Goal: Transaction & Acquisition: Purchase product/service

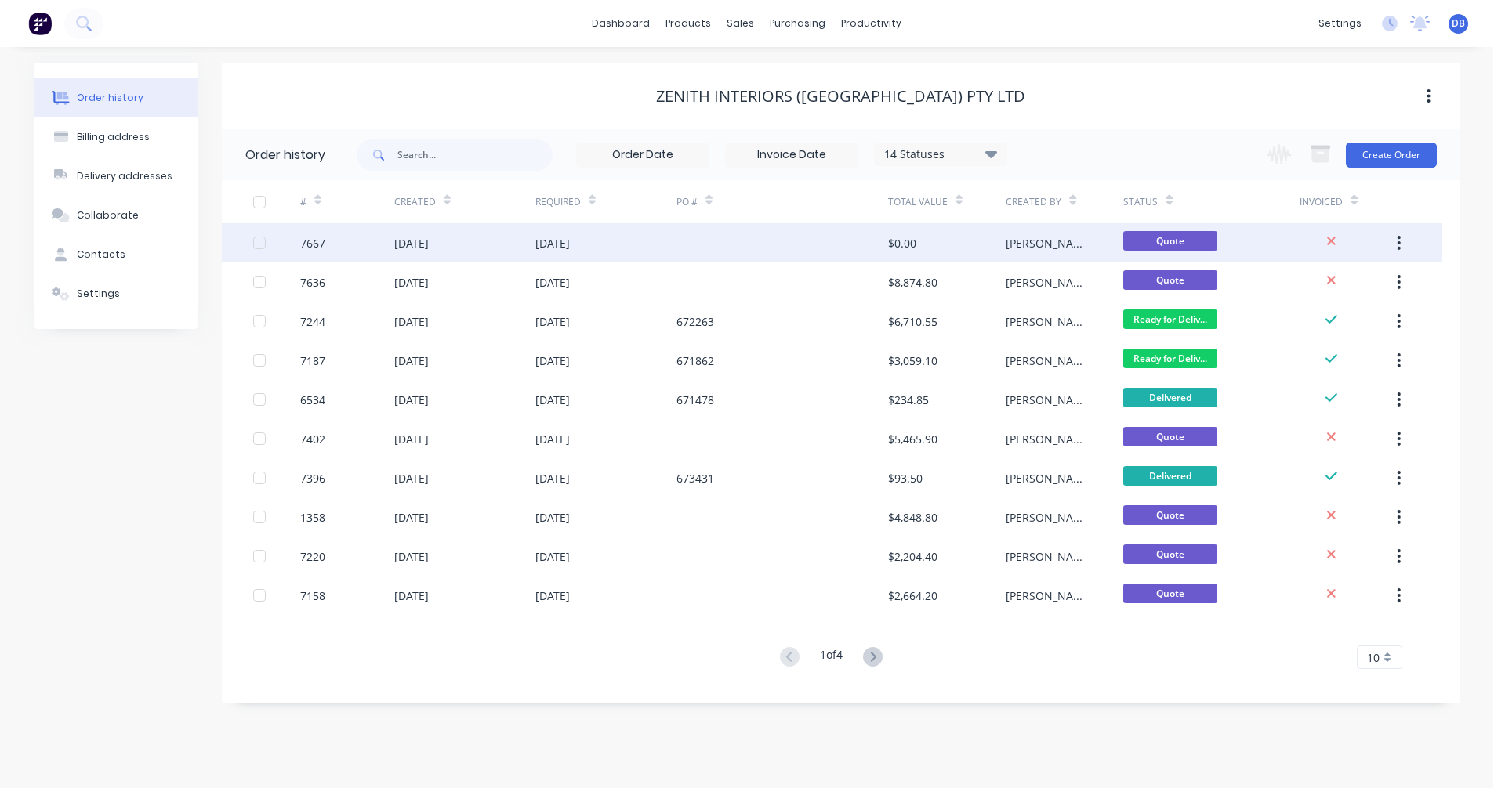
click at [429, 242] on div "[DATE]" at bounding box center [411, 243] width 34 height 16
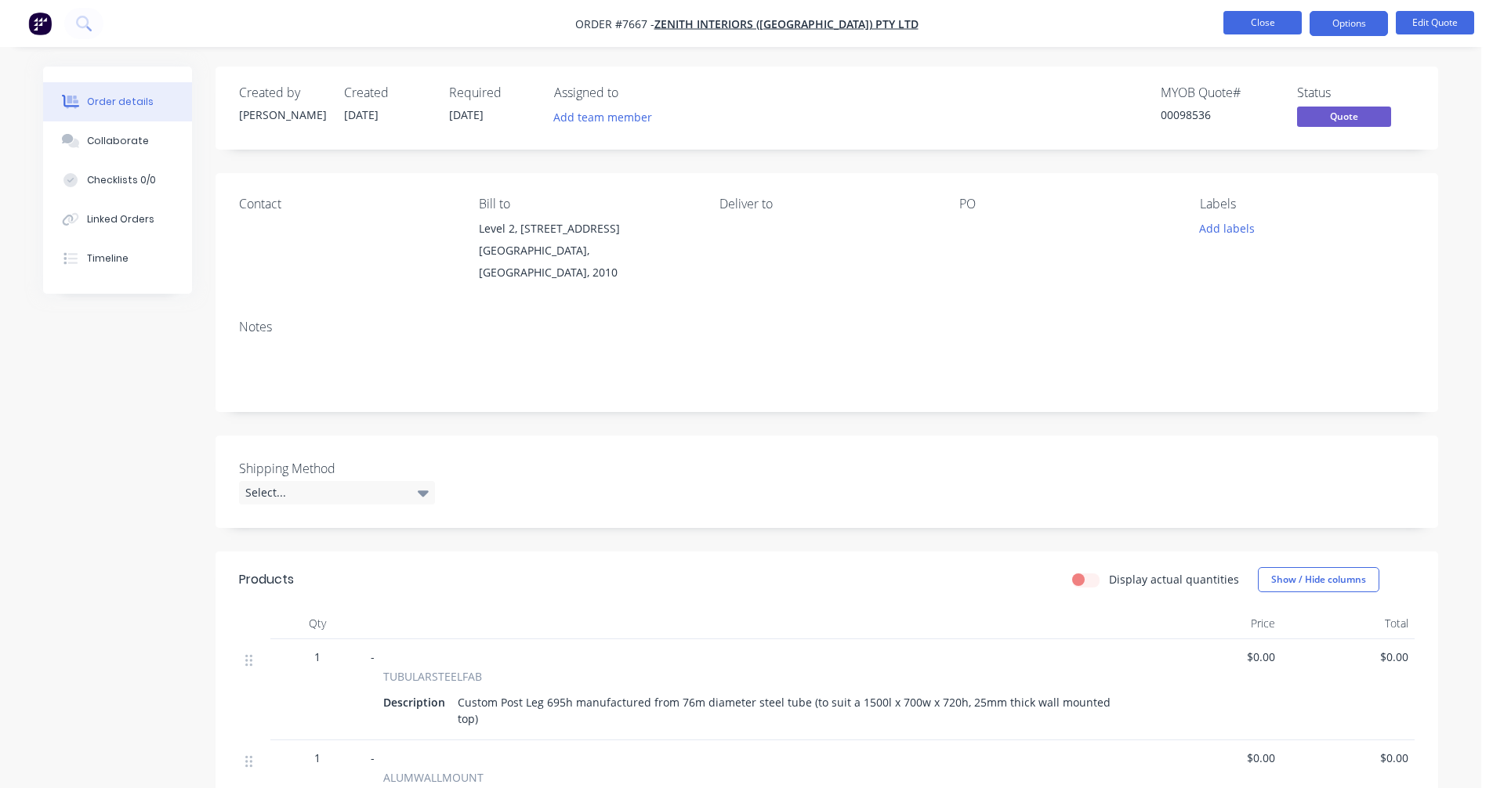
click at [1255, 20] on button "Close" at bounding box center [1262, 23] width 78 height 24
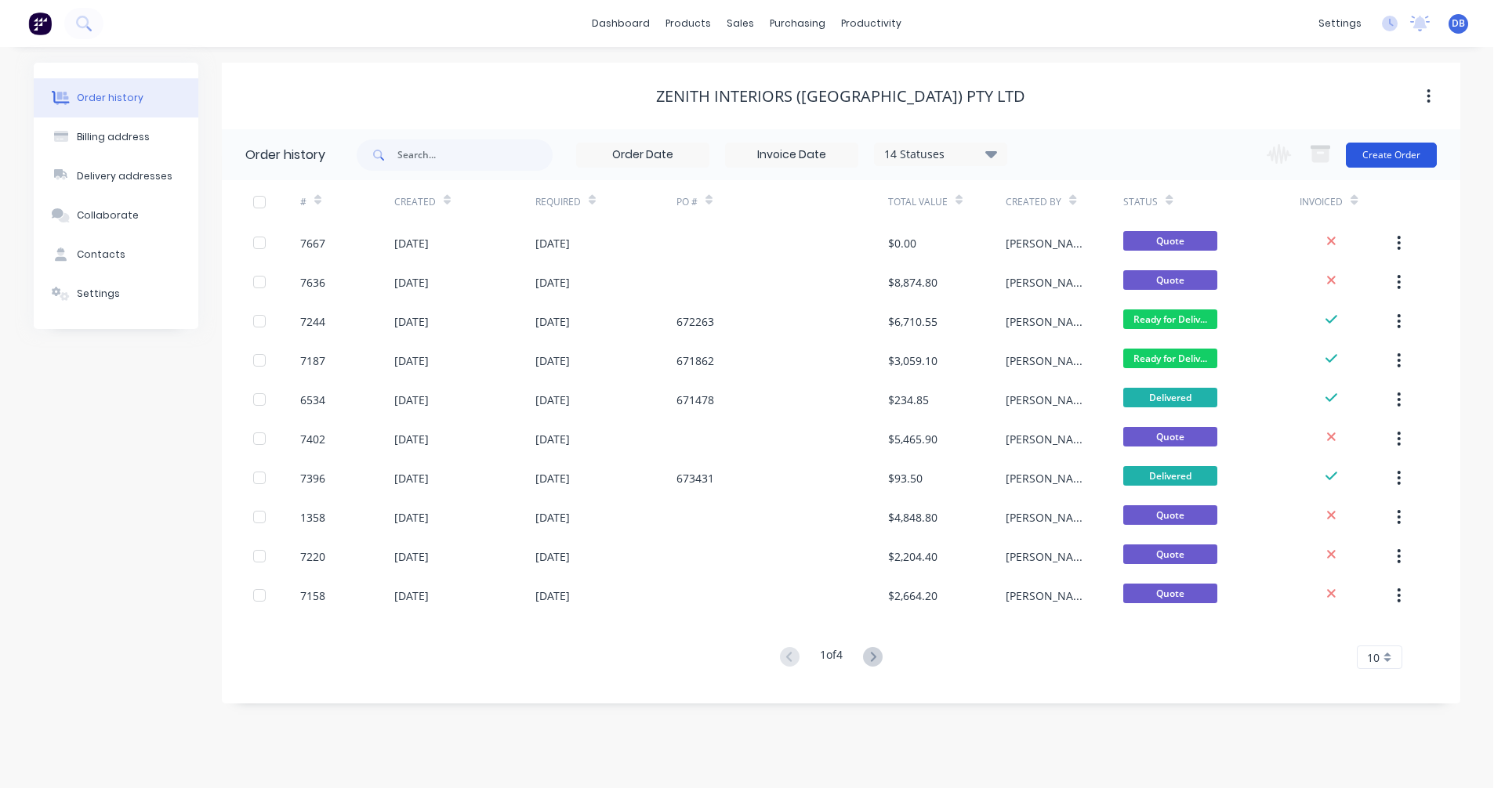
click at [1399, 148] on button "Create Order" at bounding box center [1390, 155] width 91 height 25
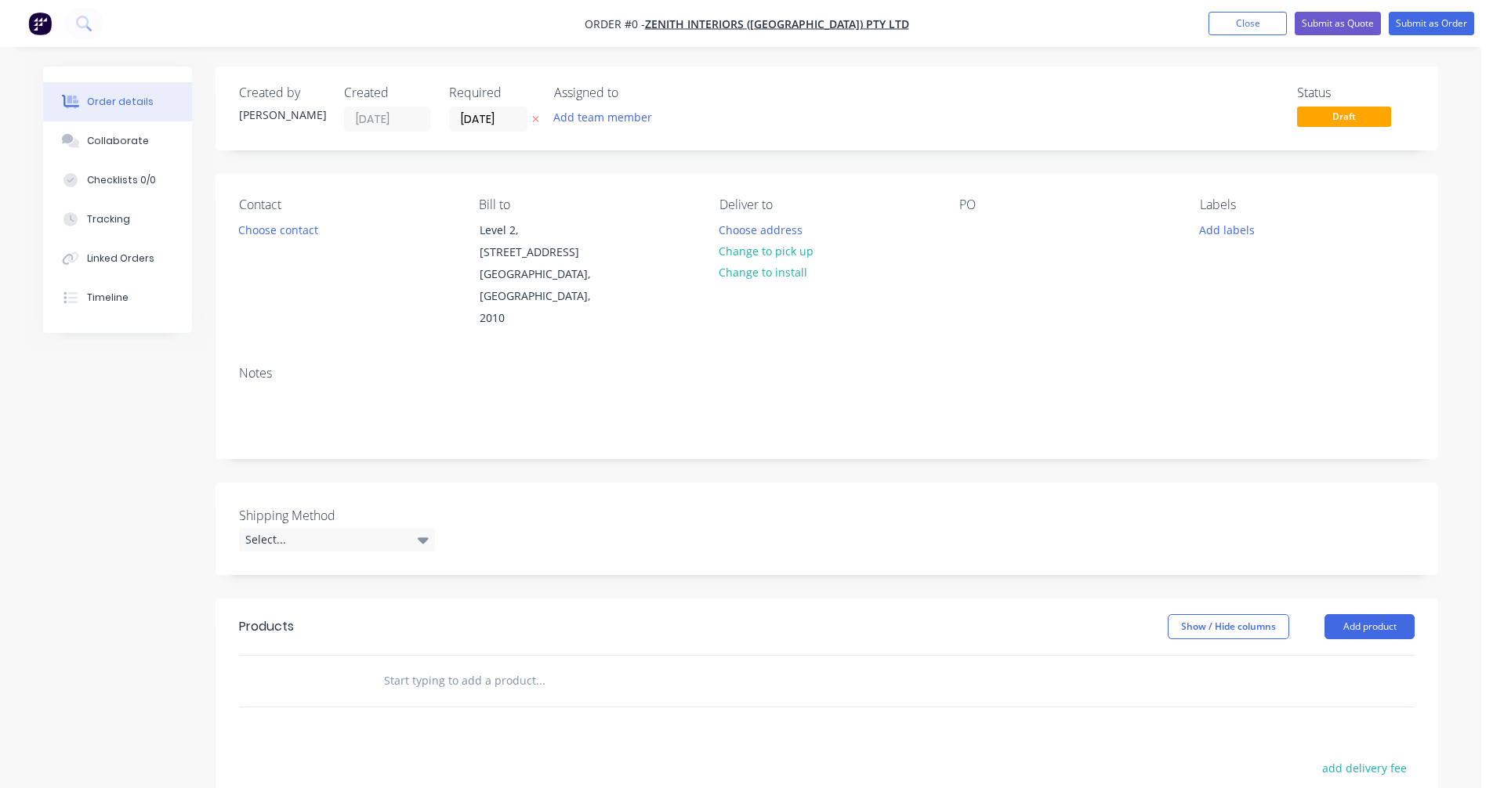
click at [402, 665] on input "text" at bounding box center [539, 680] width 313 height 31
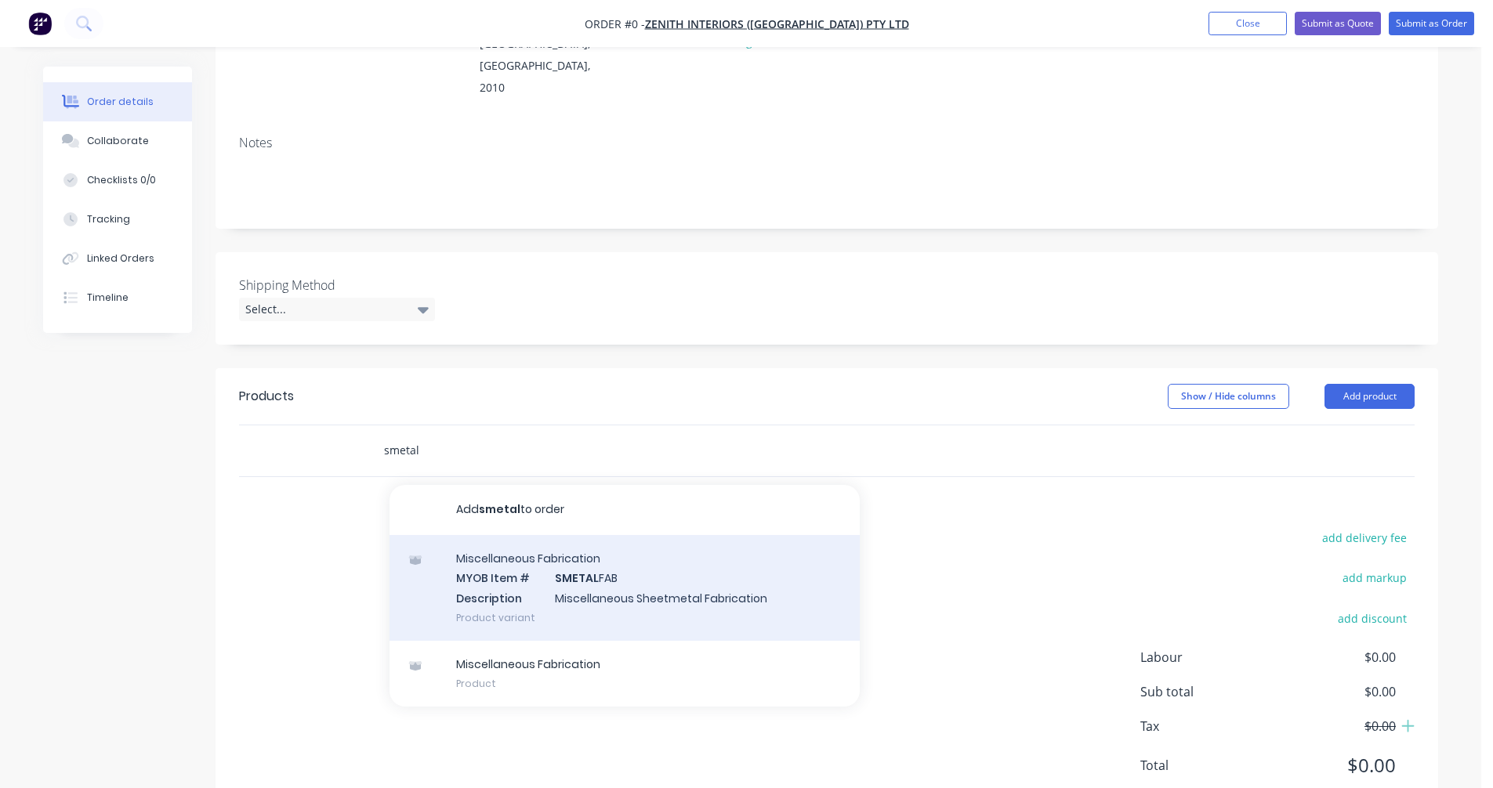
scroll to position [235, 0]
type input "smetal"
click at [554, 558] on div "Miscellaneous Fabrication MYOB Item # SMETAL FAB Description Miscellaneous Shee…" at bounding box center [624, 584] width 470 height 106
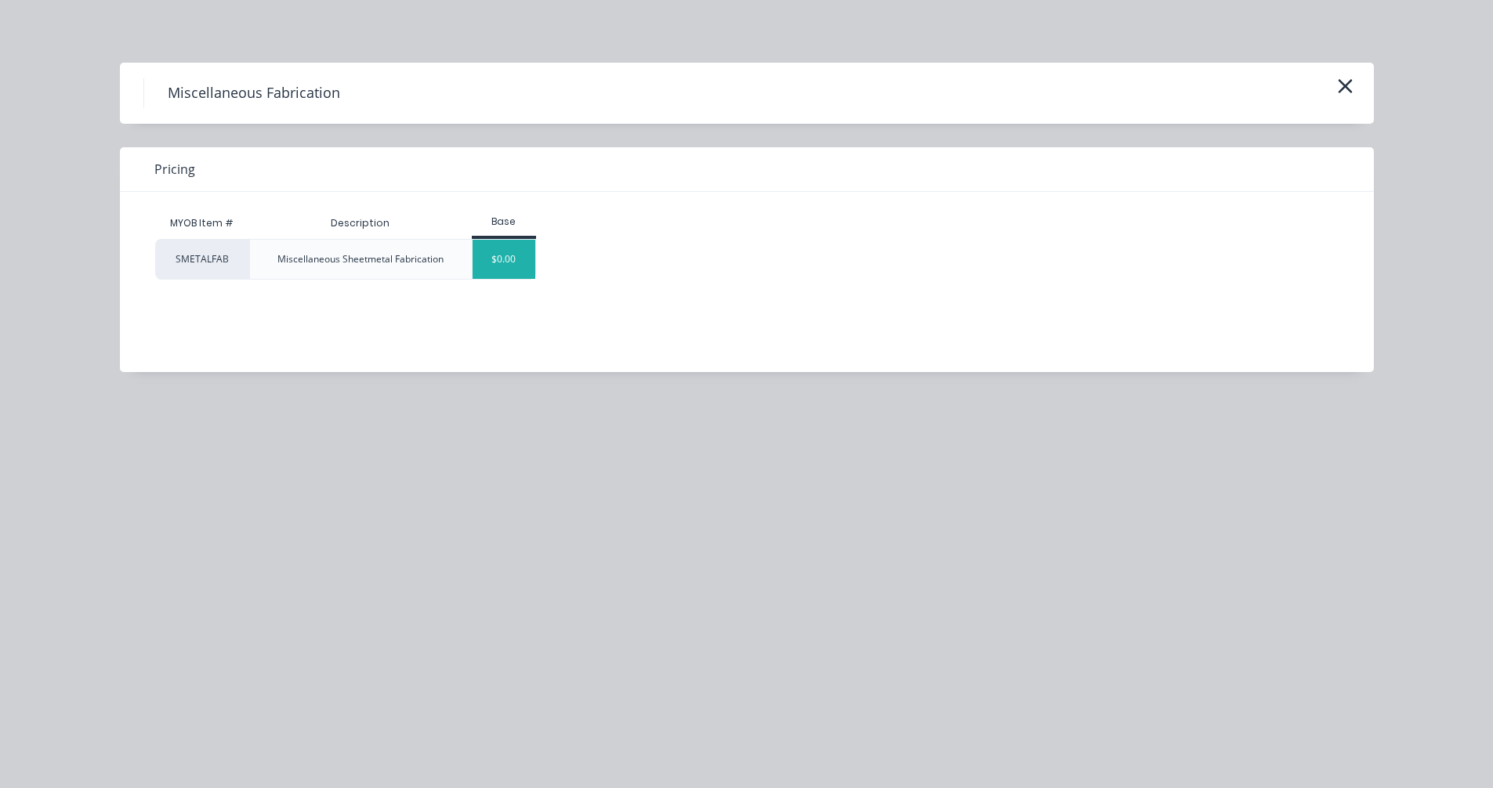
click at [500, 263] on div "$0.00" at bounding box center [504, 259] width 63 height 39
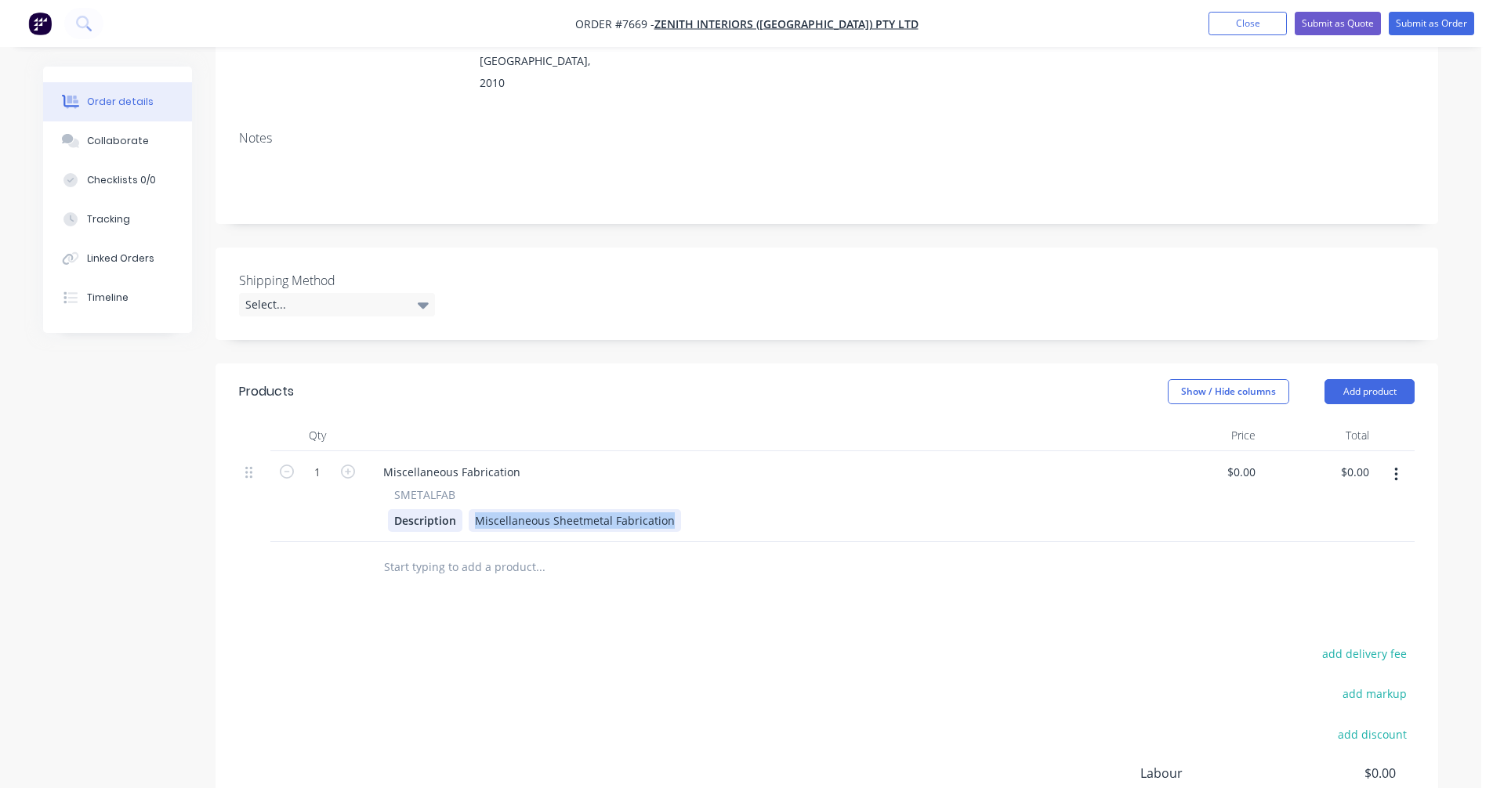
drag, startPoint x: 667, startPoint y: 502, endPoint x: 432, endPoint y: 500, distance: 235.1
click at [462, 509] on div "Description Miscellaneous Sheetmetal Fabrication" at bounding box center [753, 520] width 730 height 23
paste div
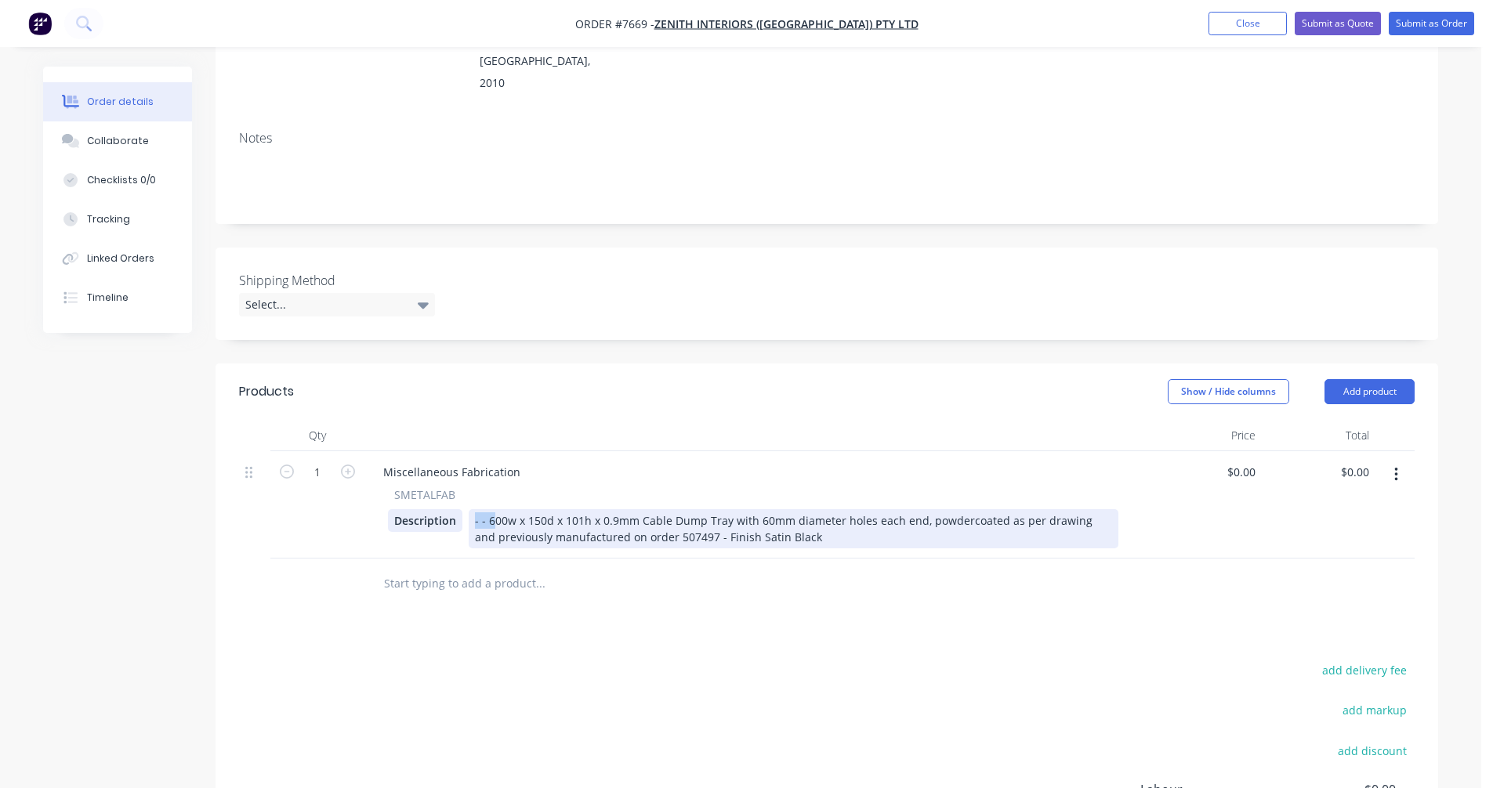
drag, startPoint x: 492, startPoint y: 499, endPoint x: 458, endPoint y: 491, distance: 35.4
click at [458, 509] on div "Description - - 600w x 150d x 101h x 0.9mm Cable Dump Tray with 60mm diameter h…" at bounding box center [753, 528] width 730 height 39
drag, startPoint x: 798, startPoint y: 519, endPoint x: 654, endPoint y: 518, distance: 144.2
click at [654, 518] on div "800w x 150d x 101h x 0.9mm Cable Dump Tray with 60mm diameter holes each end, p…" at bounding box center [794, 528] width 650 height 39
click at [757, 516] on div "800w x 150d x 101h x 0.9mm Cable Dump Tray with 60mm diameter holes each end, p…" at bounding box center [794, 528] width 650 height 39
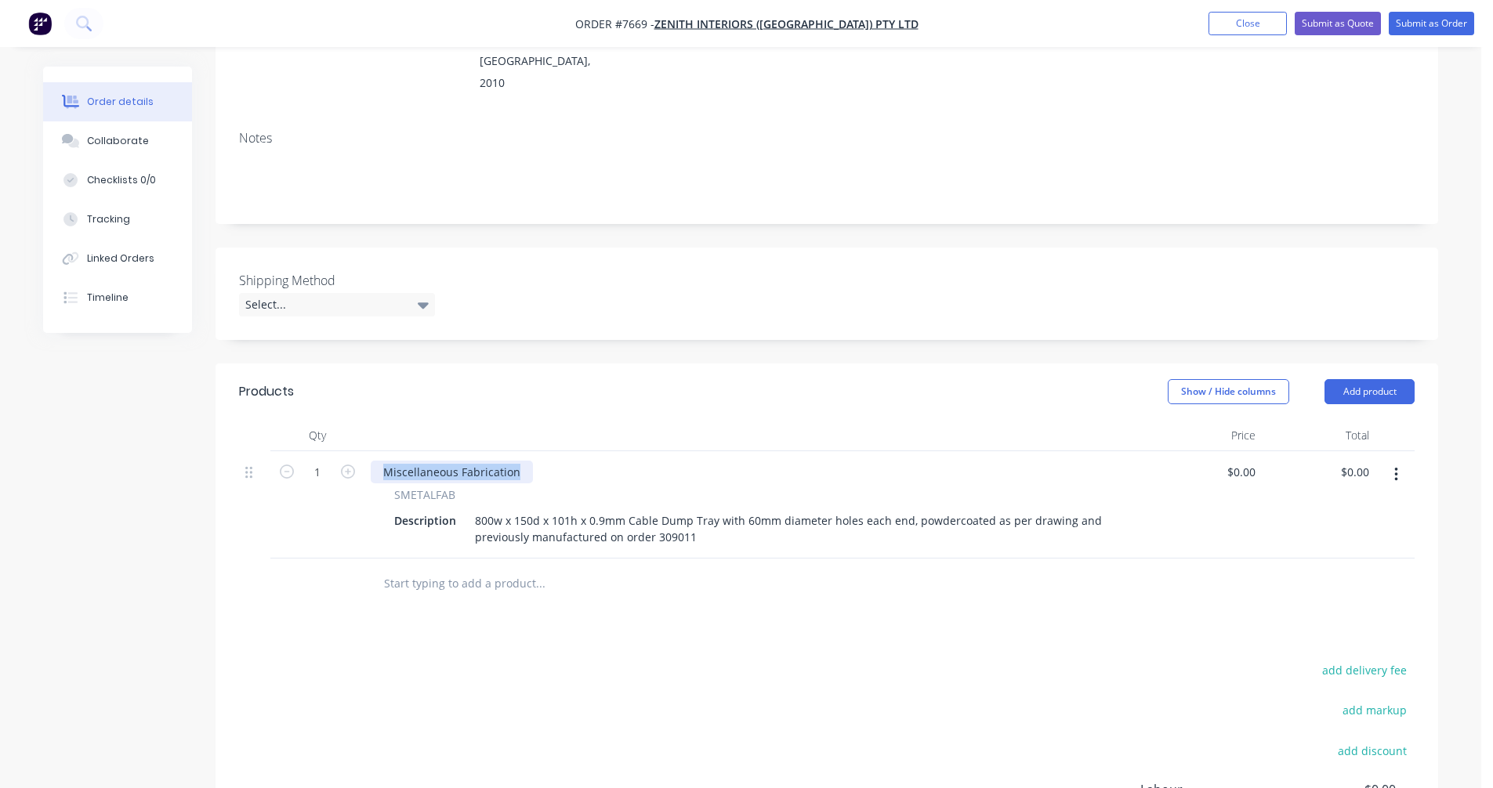
drag, startPoint x: 522, startPoint y: 450, endPoint x: 361, endPoint y: 465, distance: 161.4
click at [361, 465] on div "1 Miscellaneous Fabrication SMETALFAB Description 800w x 150d x 101h x 0.9mm Ca…" at bounding box center [826, 504] width 1175 height 107
click at [328, 461] on input "1" at bounding box center [317, 473] width 41 height 24
click at [325, 461] on input "1" at bounding box center [317, 473] width 41 height 24
type input "25"
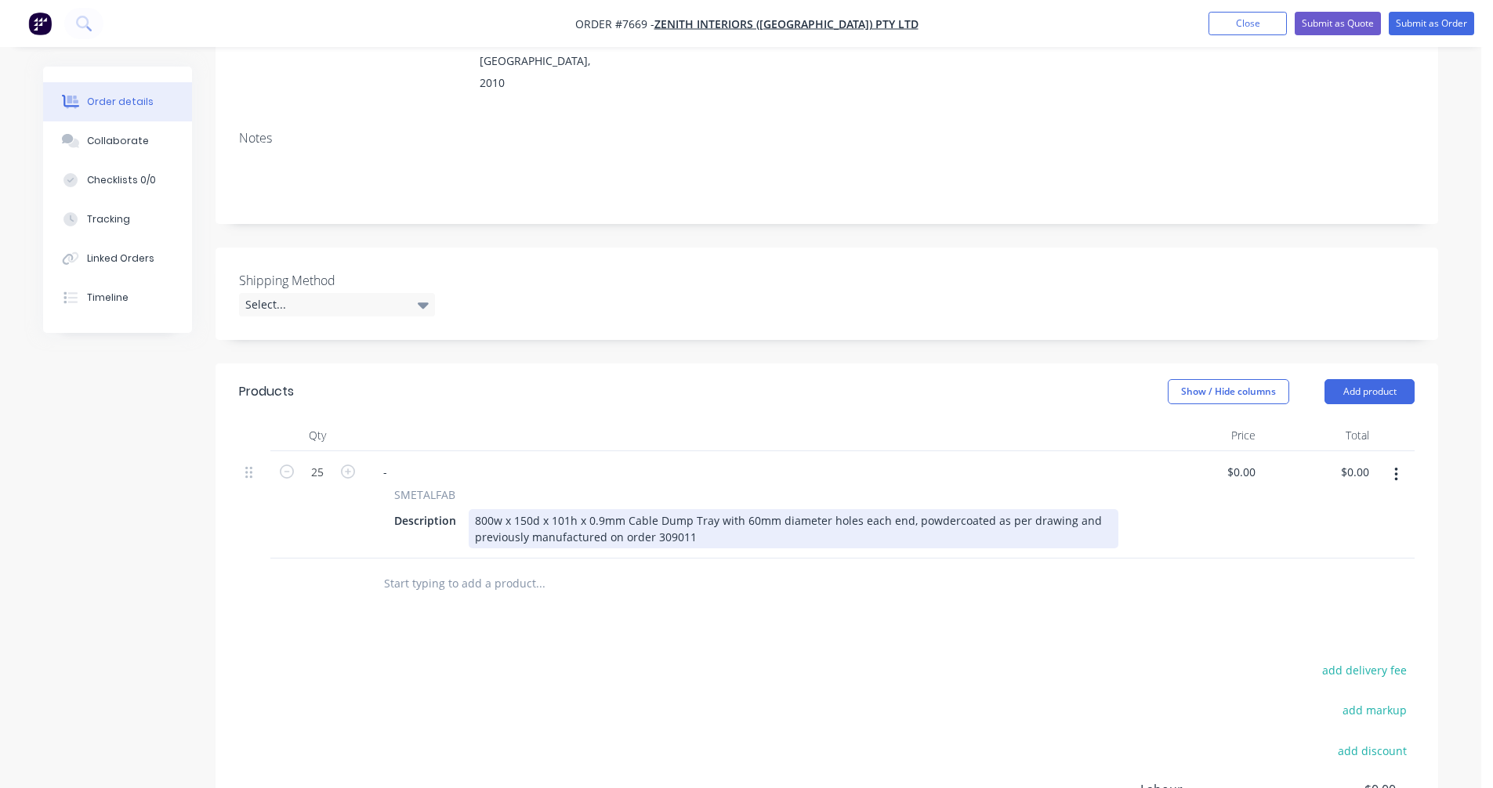
click at [712, 519] on div "800w x 150d x 101h x 0.9mm Cable Dump Tray with 60mm diameter holes each end, p…" at bounding box center [794, 528] width 650 height 39
type input "$42.00"
type input "$1,050.00"
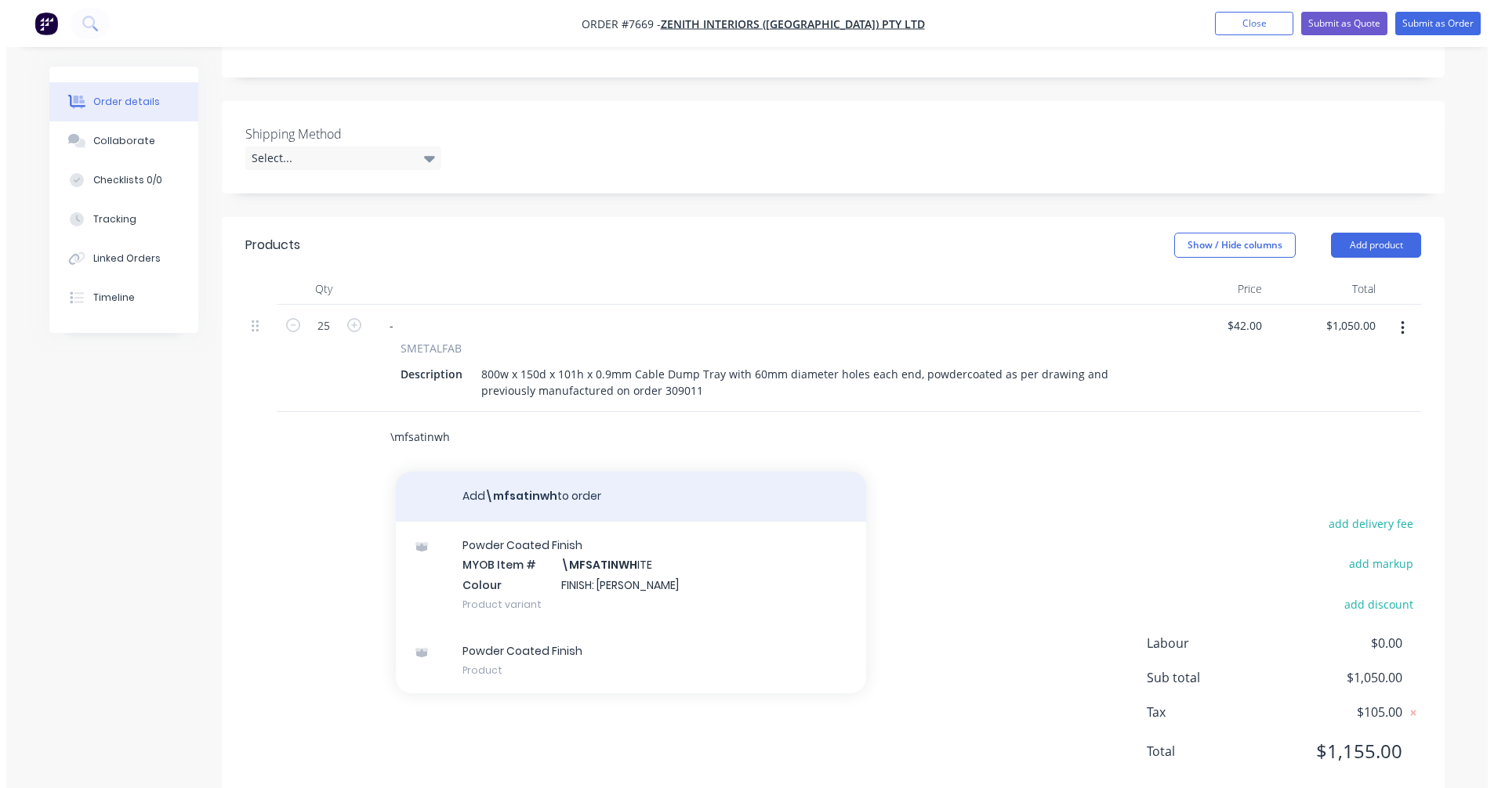
scroll to position [392, 0]
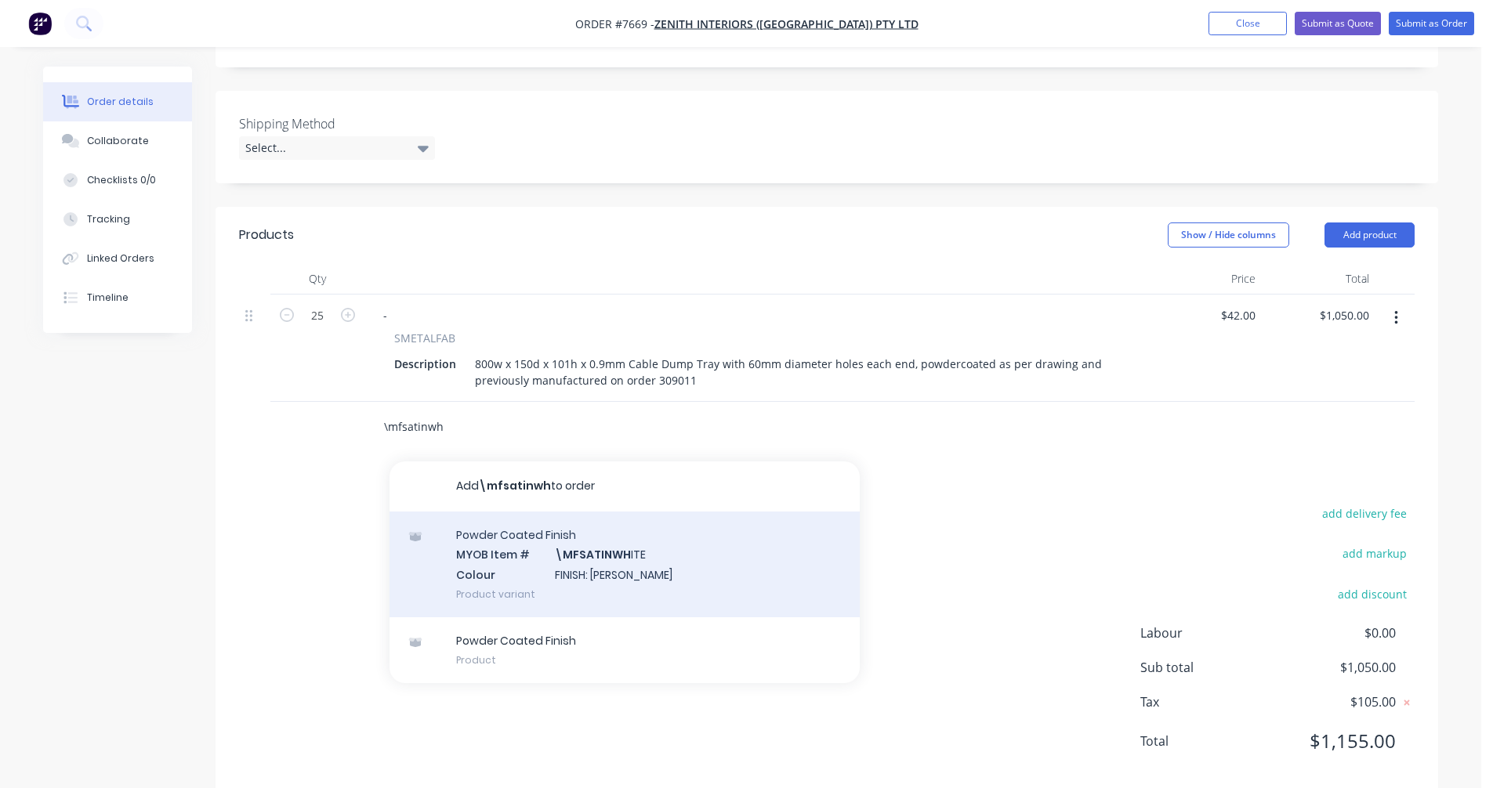
type input "\mfsatinwh"
click at [602, 541] on div "Powder Coated Finish MYOB Item # \MFSATINWH ITE Colour FINISH: Satin White Prod…" at bounding box center [624, 565] width 470 height 106
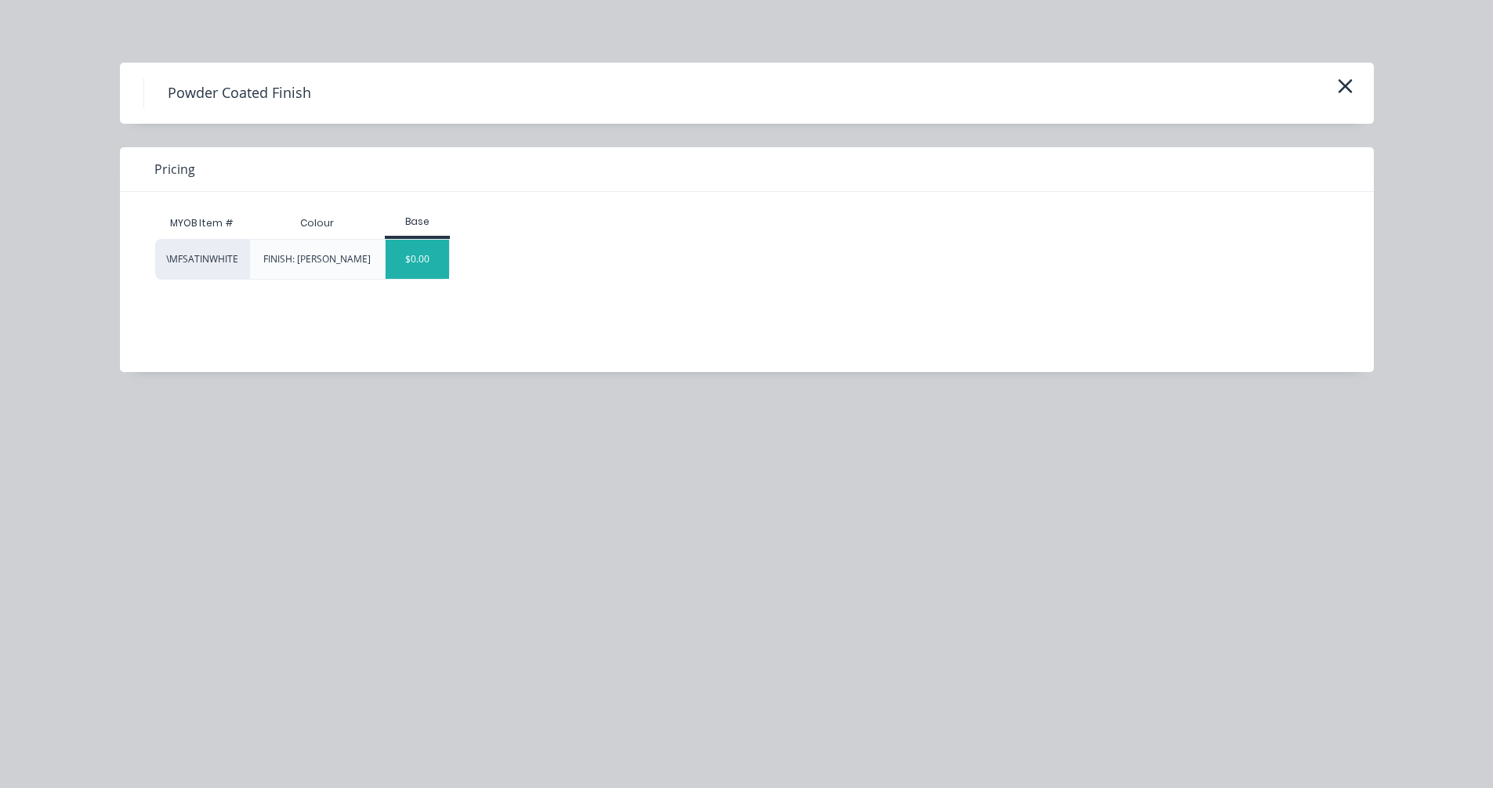
click at [419, 263] on div "$0.00" at bounding box center [417, 259] width 63 height 39
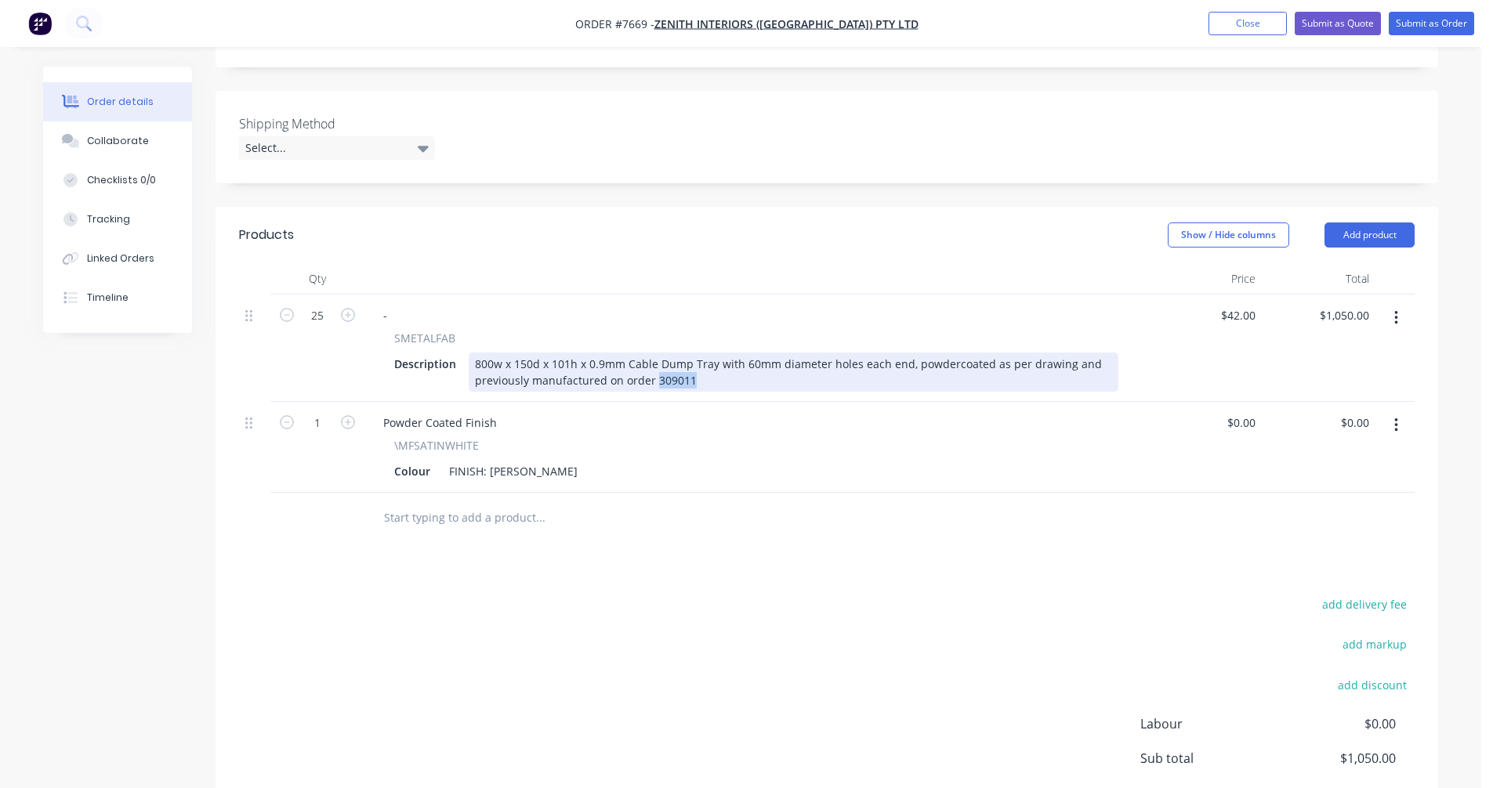
drag, startPoint x: 695, startPoint y: 357, endPoint x: 654, endPoint y: 354, distance: 41.6
click at [654, 354] on div "800w x 150d x 101h x 0.9mm Cable Dump Tray with 60mm diameter holes each end, p…" at bounding box center [794, 372] width 650 height 39
drag, startPoint x: 698, startPoint y: 355, endPoint x: 653, endPoint y: 361, distance: 45.9
click at [653, 361] on div "800w x 150d x 101h x 0.9mm Cable Dump Tray with 60mm diameter holes each end, p…" at bounding box center [794, 372] width 650 height 39
type input "$42.00"
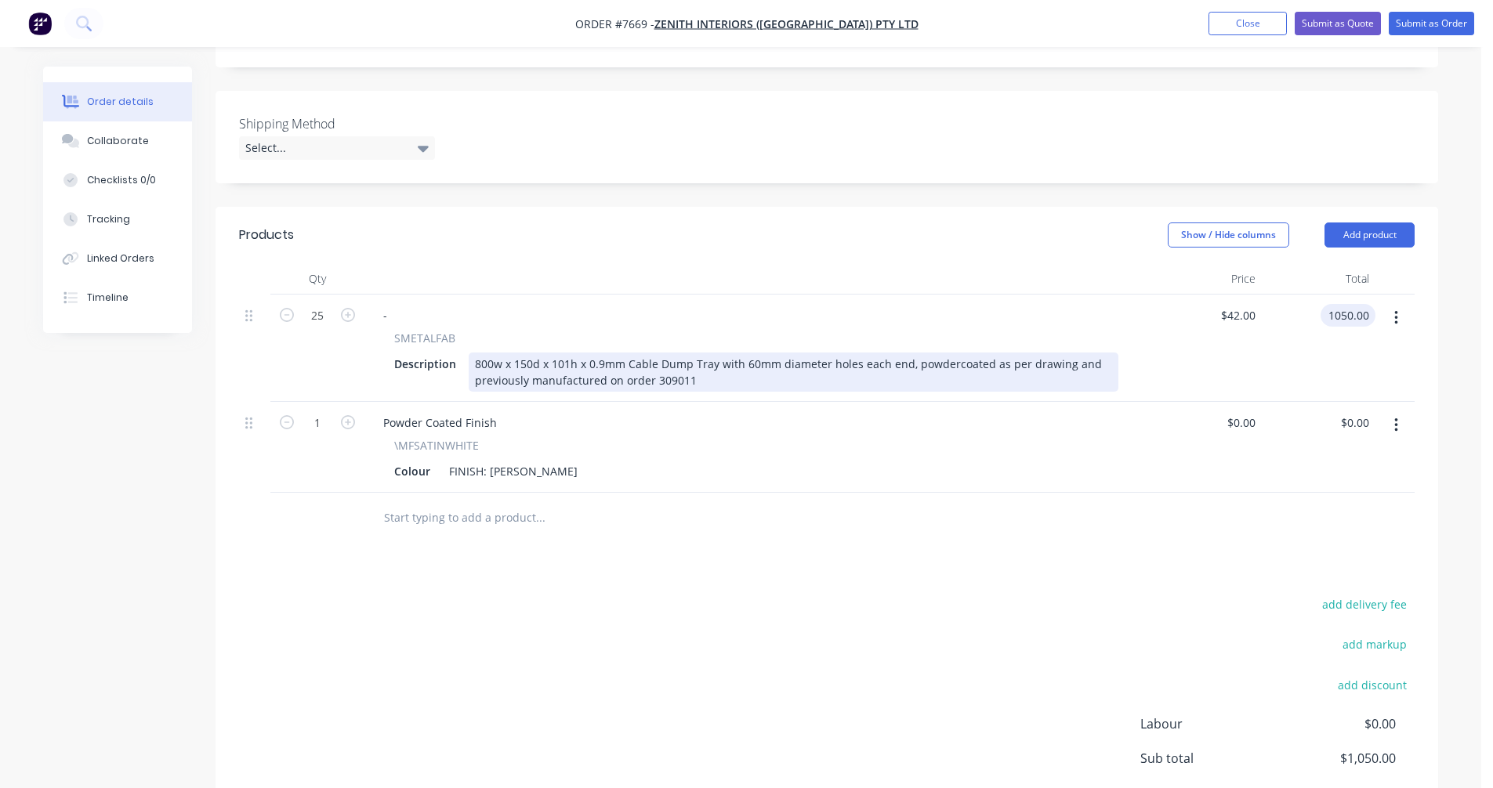
type input "$1,050.00"
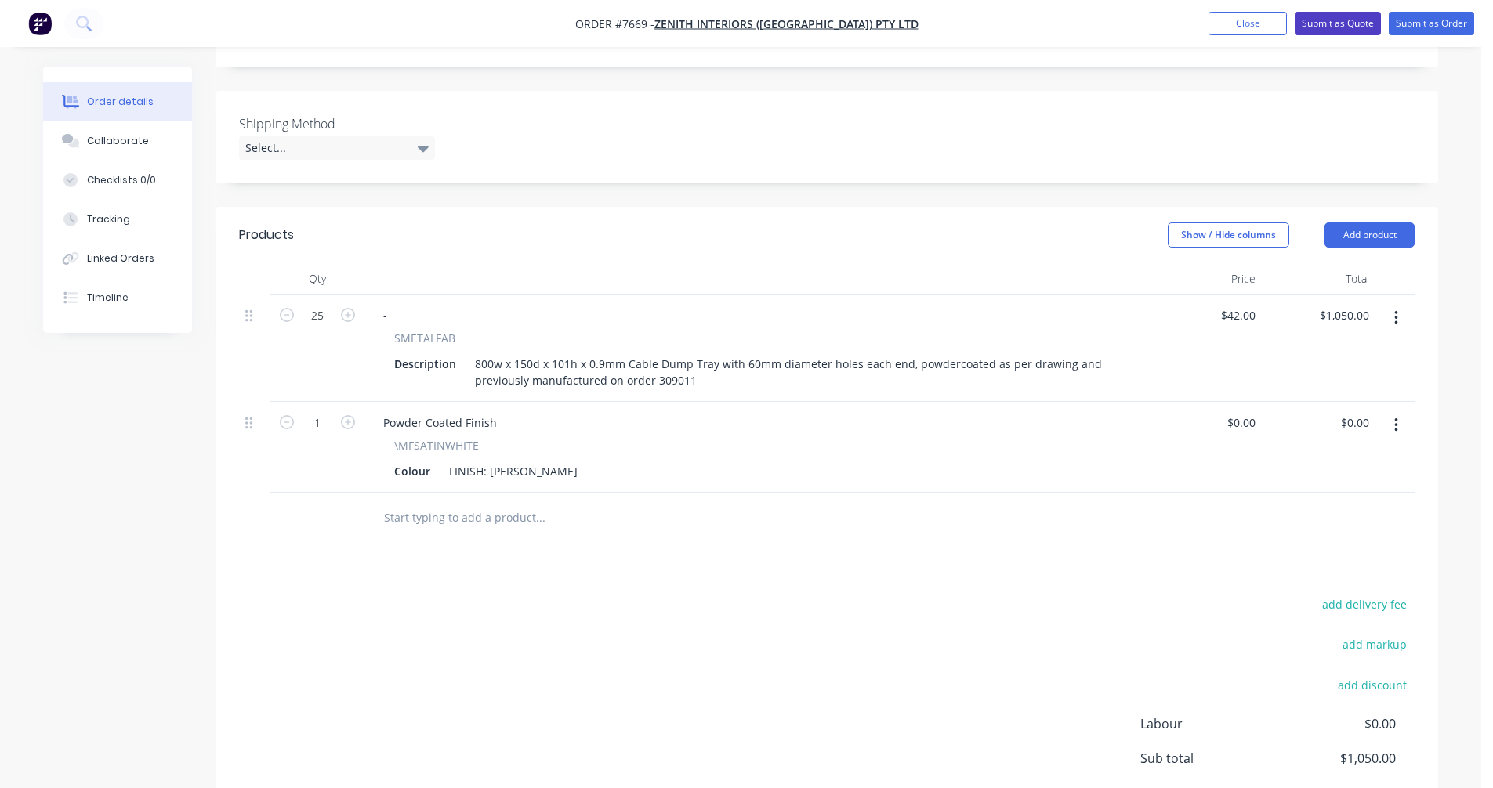
click at [1340, 23] on button "Submit as Quote" at bounding box center [1338, 24] width 86 height 24
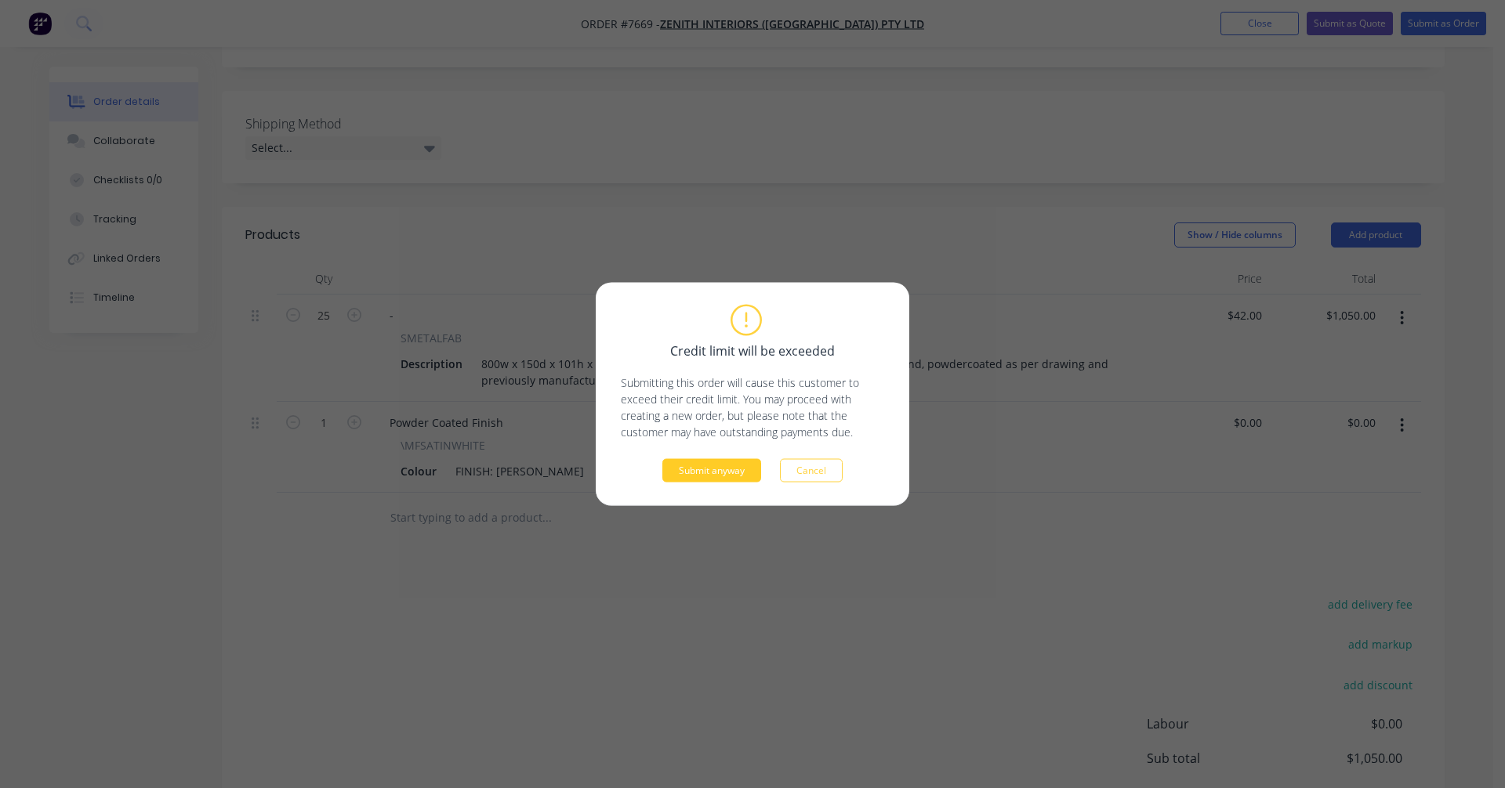
click at [729, 469] on button "Submit anyway" at bounding box center [711, 471] width 99 height 24
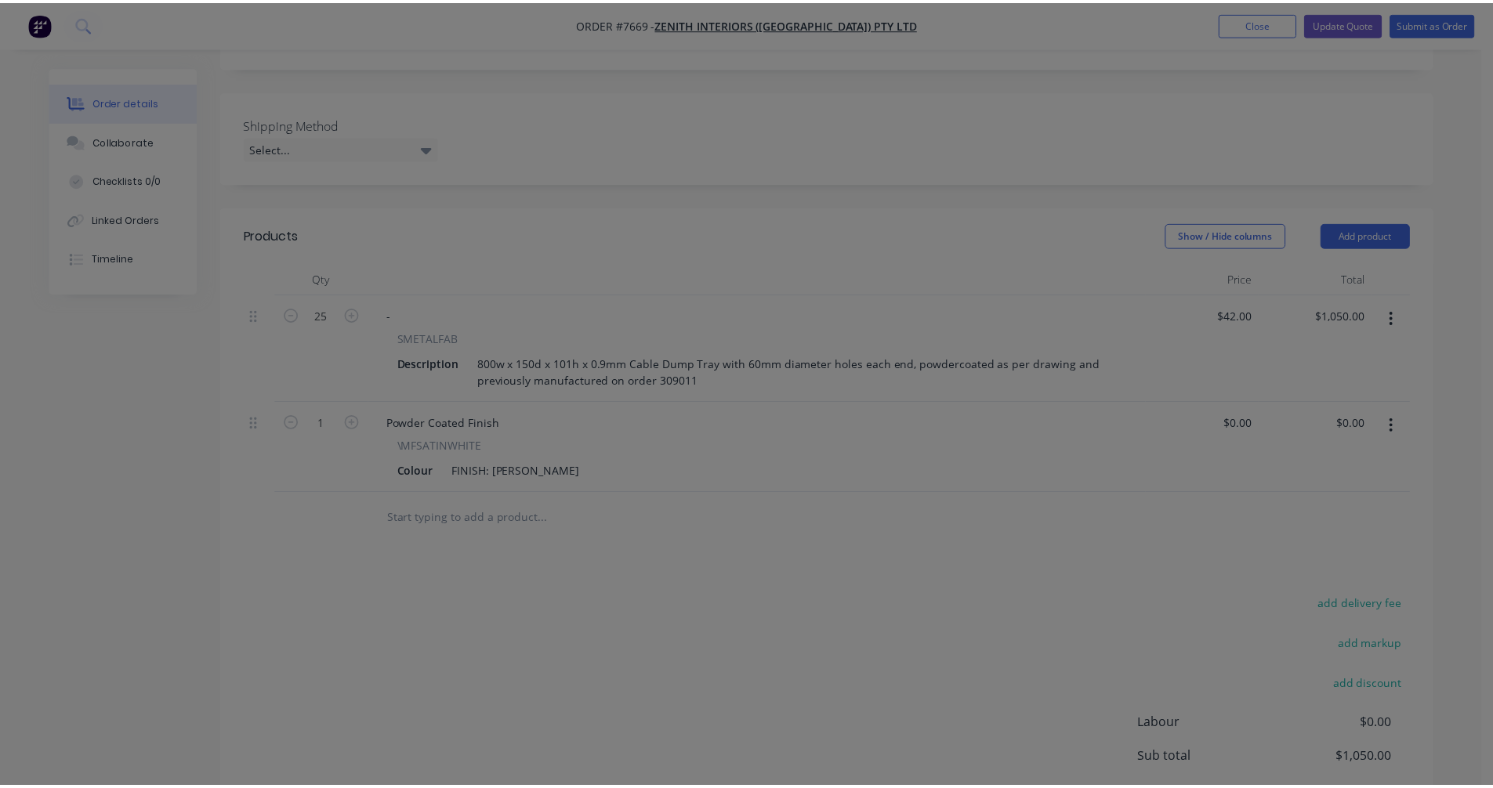
scroll to position [266, 0]
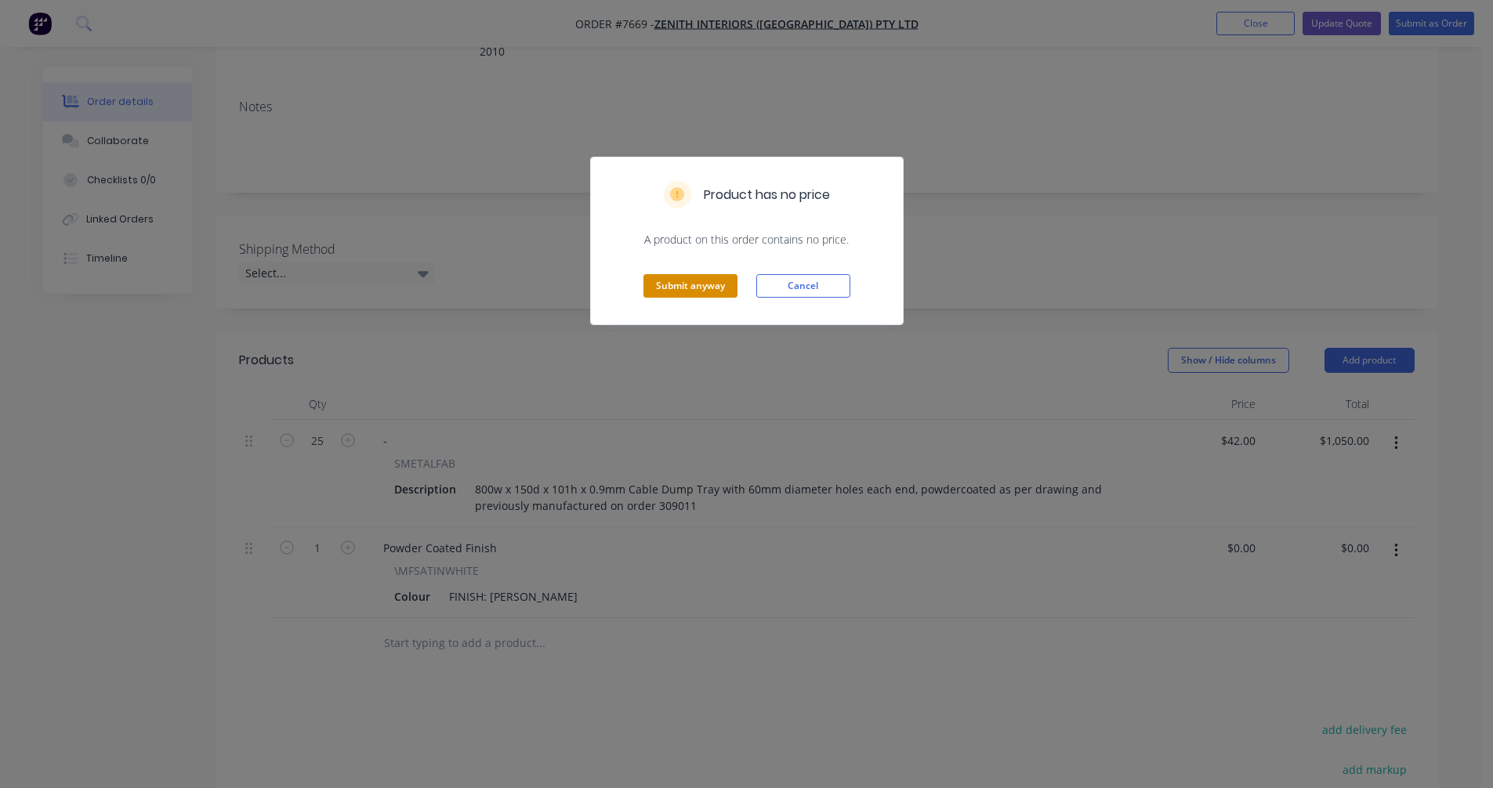
click at [683, 280] on button "Submit anyway" at bounding box center [690, 286] width 94 height 24
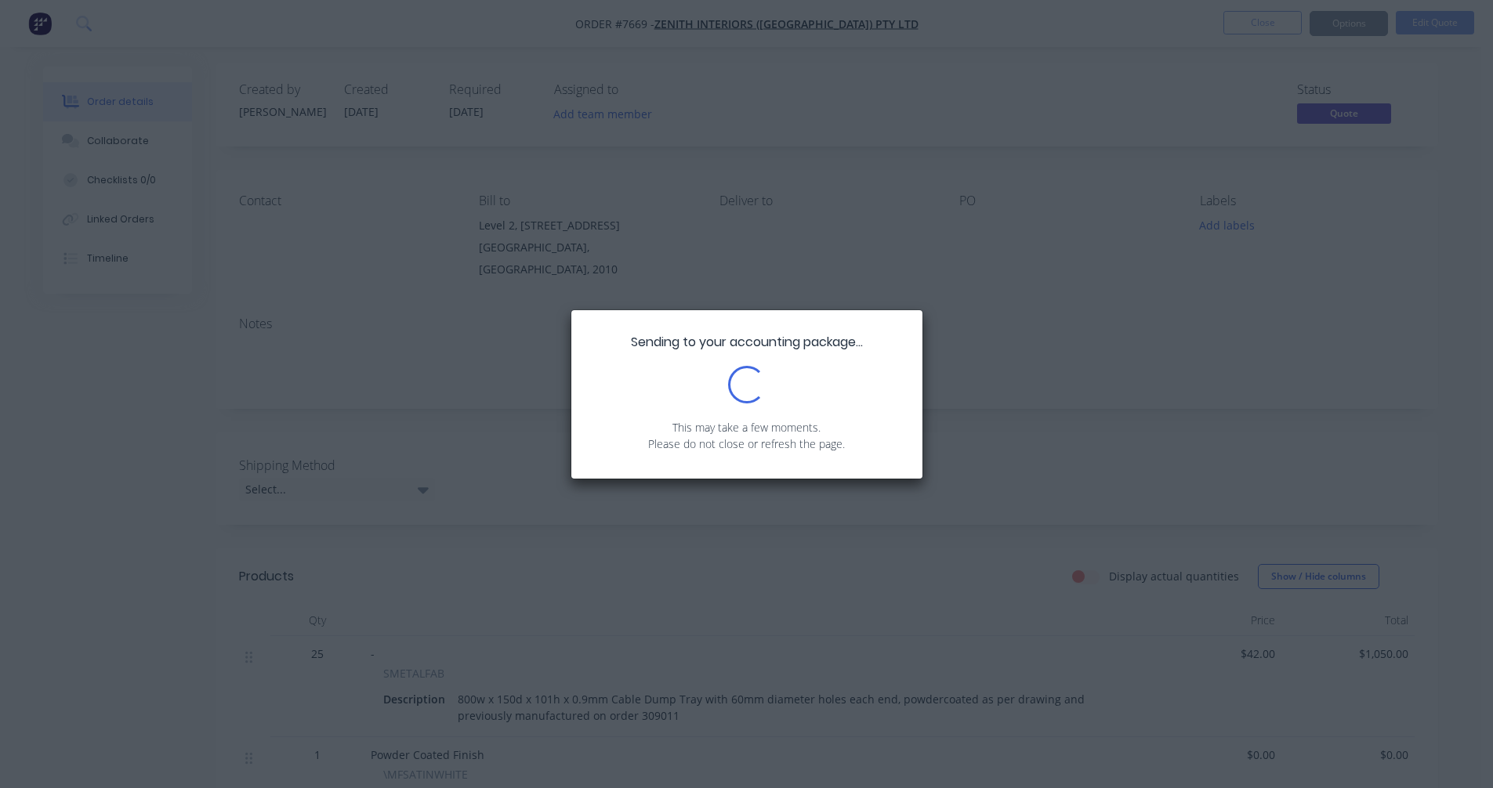
scroll to position [0, 0]
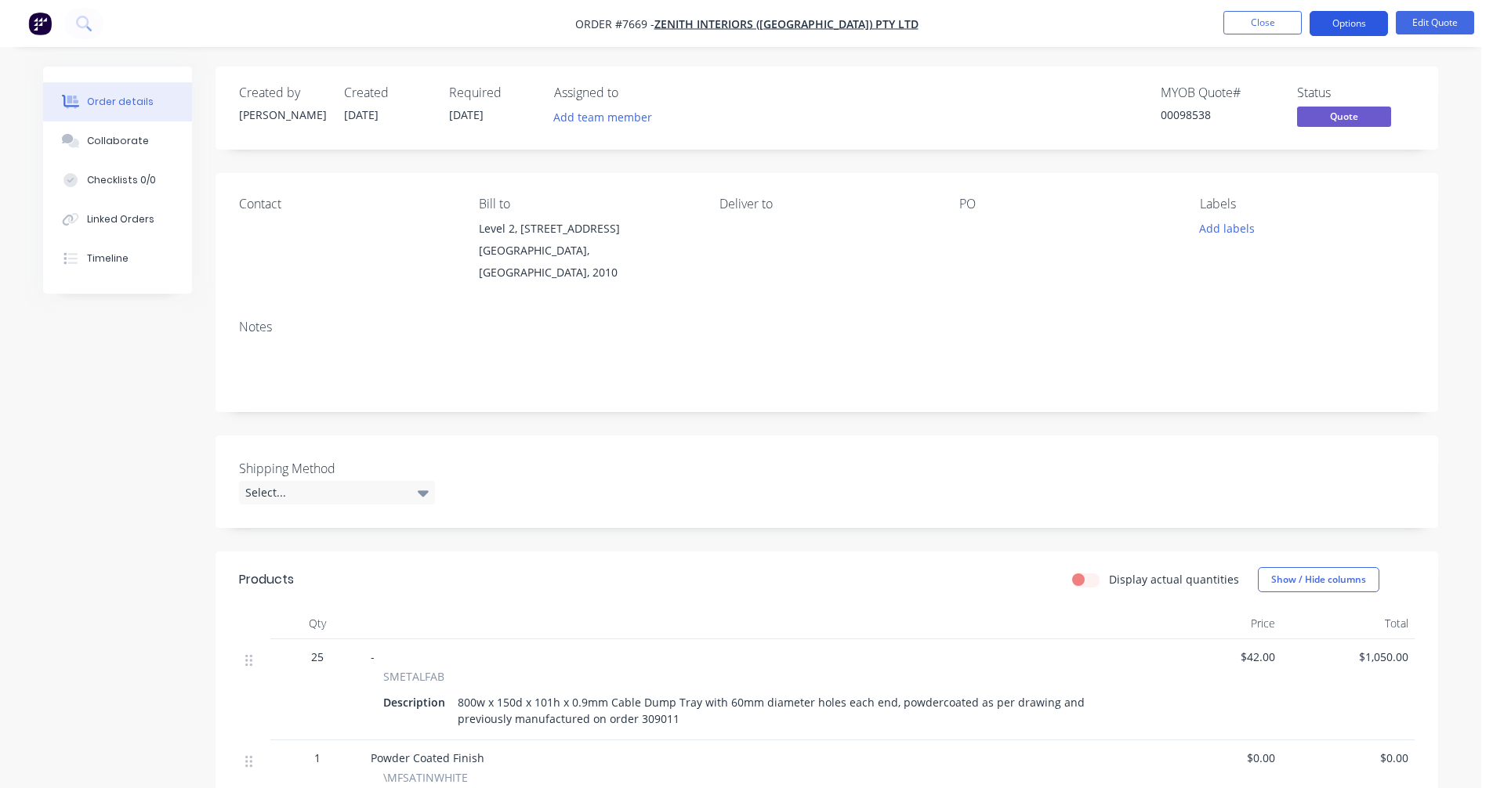
click at [1338, 23] on button "Options" at bounding box center [1348, 23] width 78 height 25
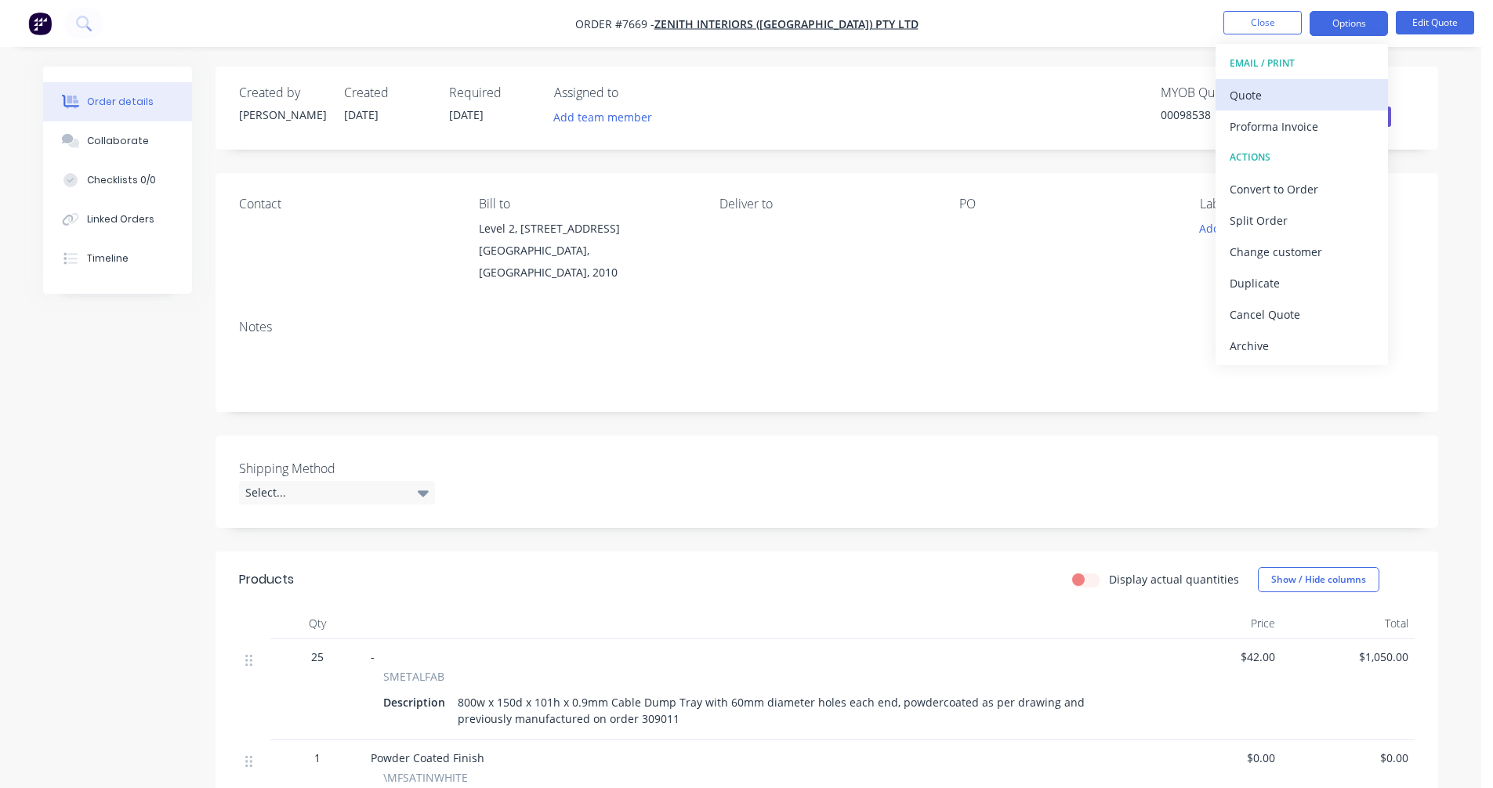
click at [1265, 94] on div "Quote" at bounding box center [1302, 95] width 144 height 23
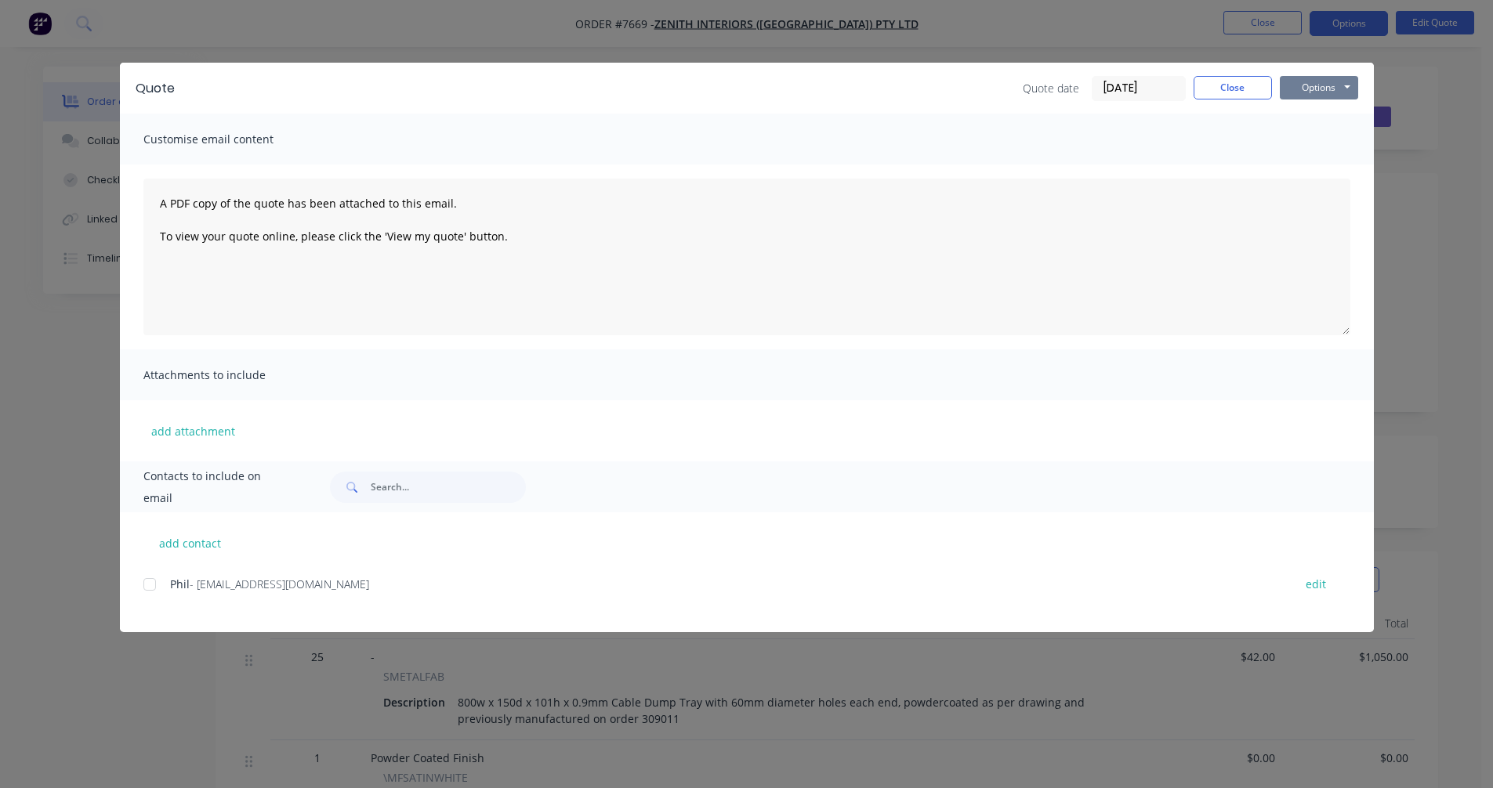
click at [1341, 84] on button "Options" at bounding box center [1319, 88] width 78 height 24
click at [1338, 120] on button "Preview" at bounding box center [1330, 116] width 100 height 26
click at [1242, 84] on button "Close" at bounding box center [1232, 88] width 78 height 24
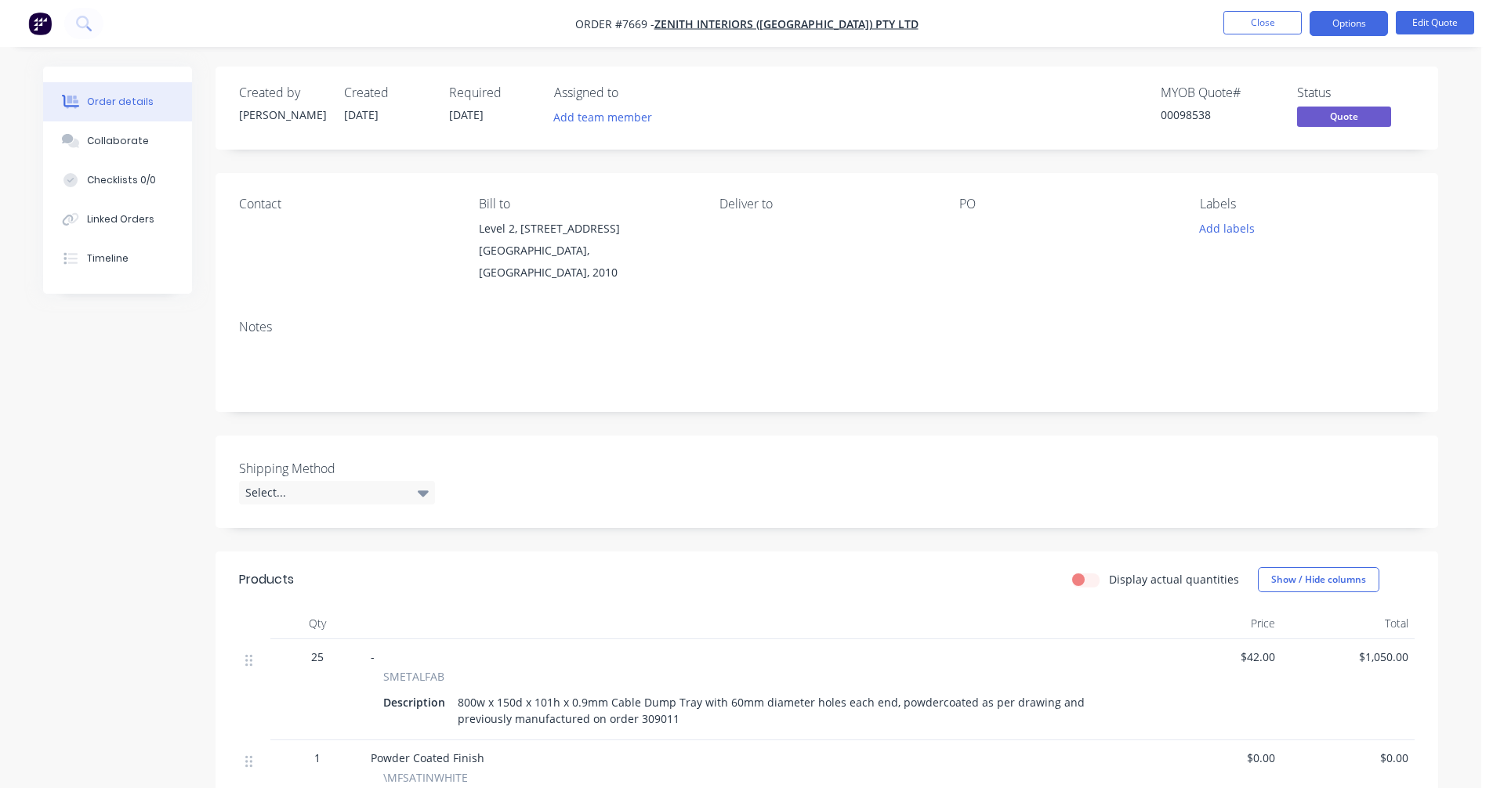
click at [1096, 13] on nav "Order #7669 - Zenith Interiors ([GEOGRAPHIC_DATA]) Pty Ltd Close Options Edit Q…" at bounding box center [746, 23] width 1493 height 47
click at [1262, 20] on button "Close" at bounding box center [1262, 23] width 78 height 24
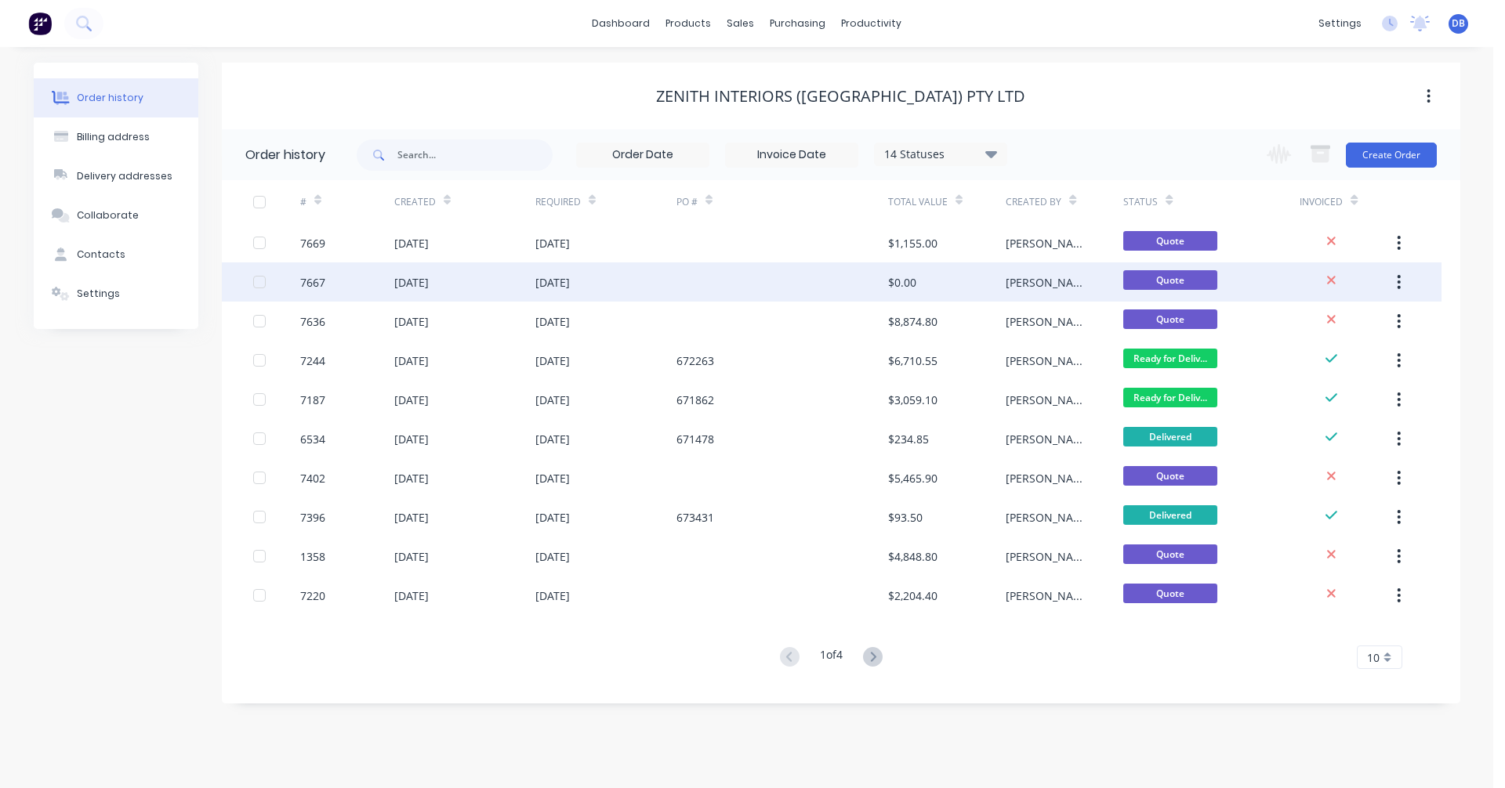
click at [568, 282] on div "[DATE]" at bounding box center [552, 282] width 34 height 16
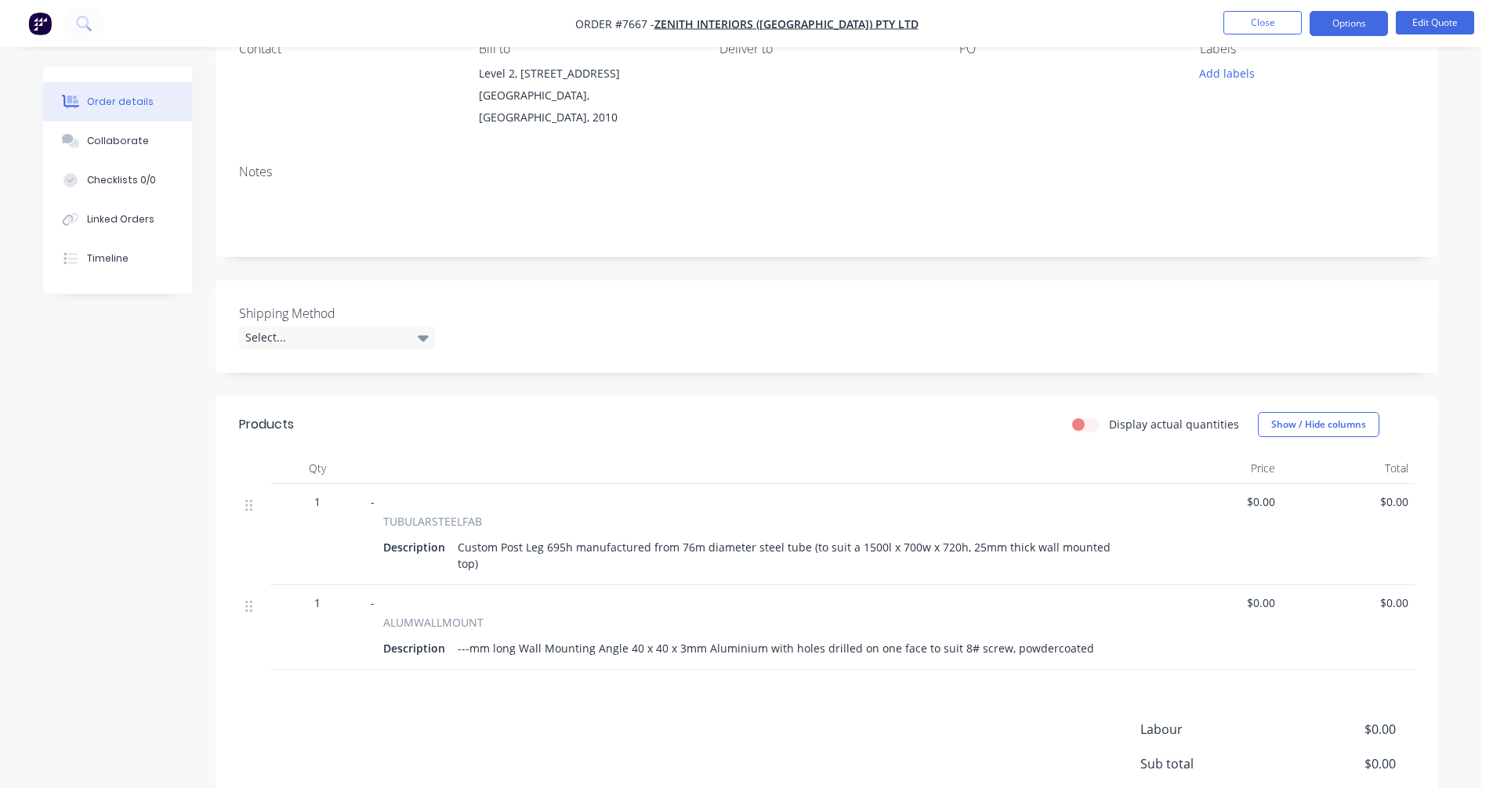
scroll to position [157, 0]
click at [1415, 21] on button "Edit Quote" at bounding box center [1435, 23] width 78 height 24
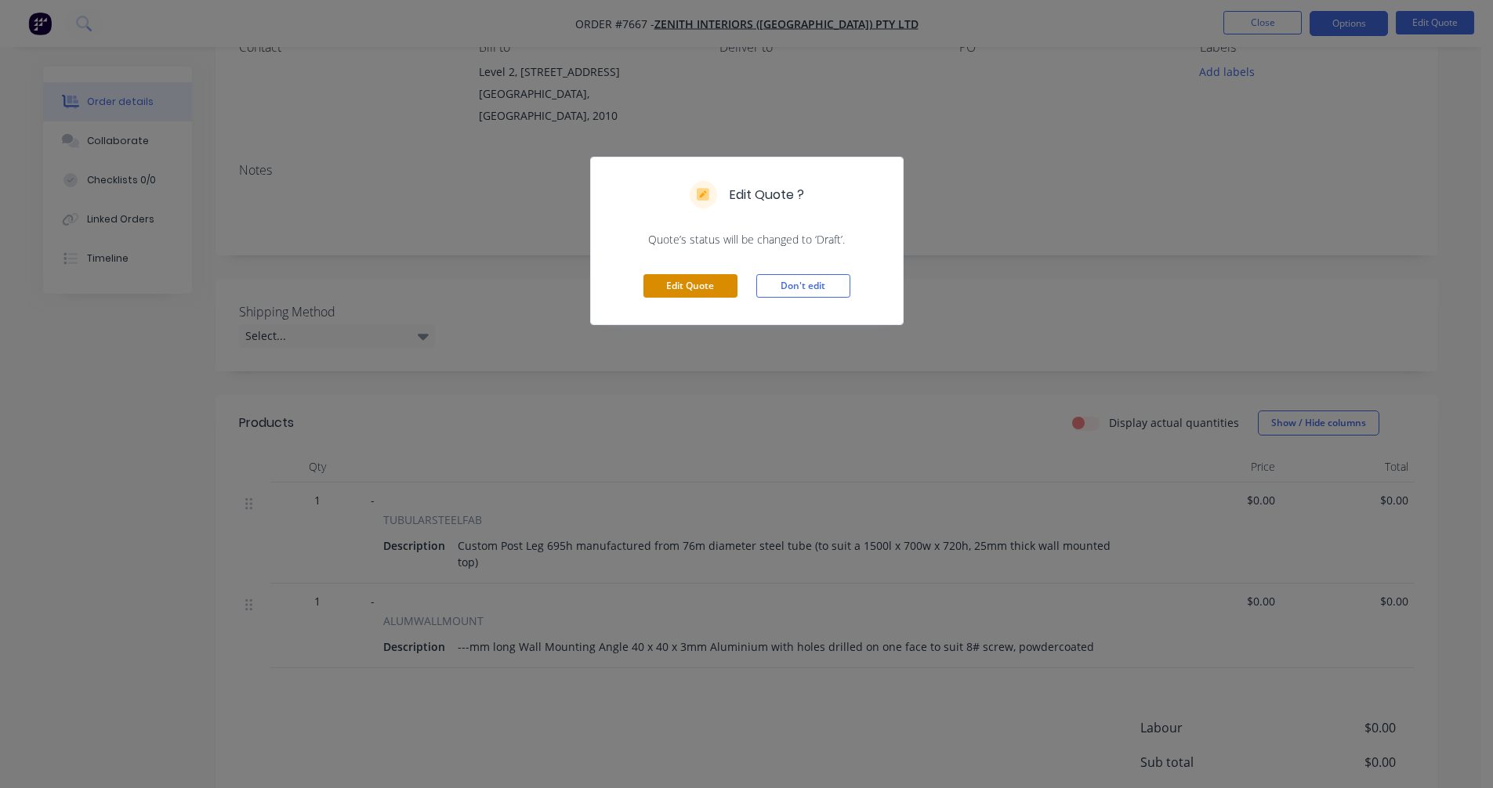
click at [690, 280] on button "Edit Quote" at bounding box center [690, 286] width 94 height 24
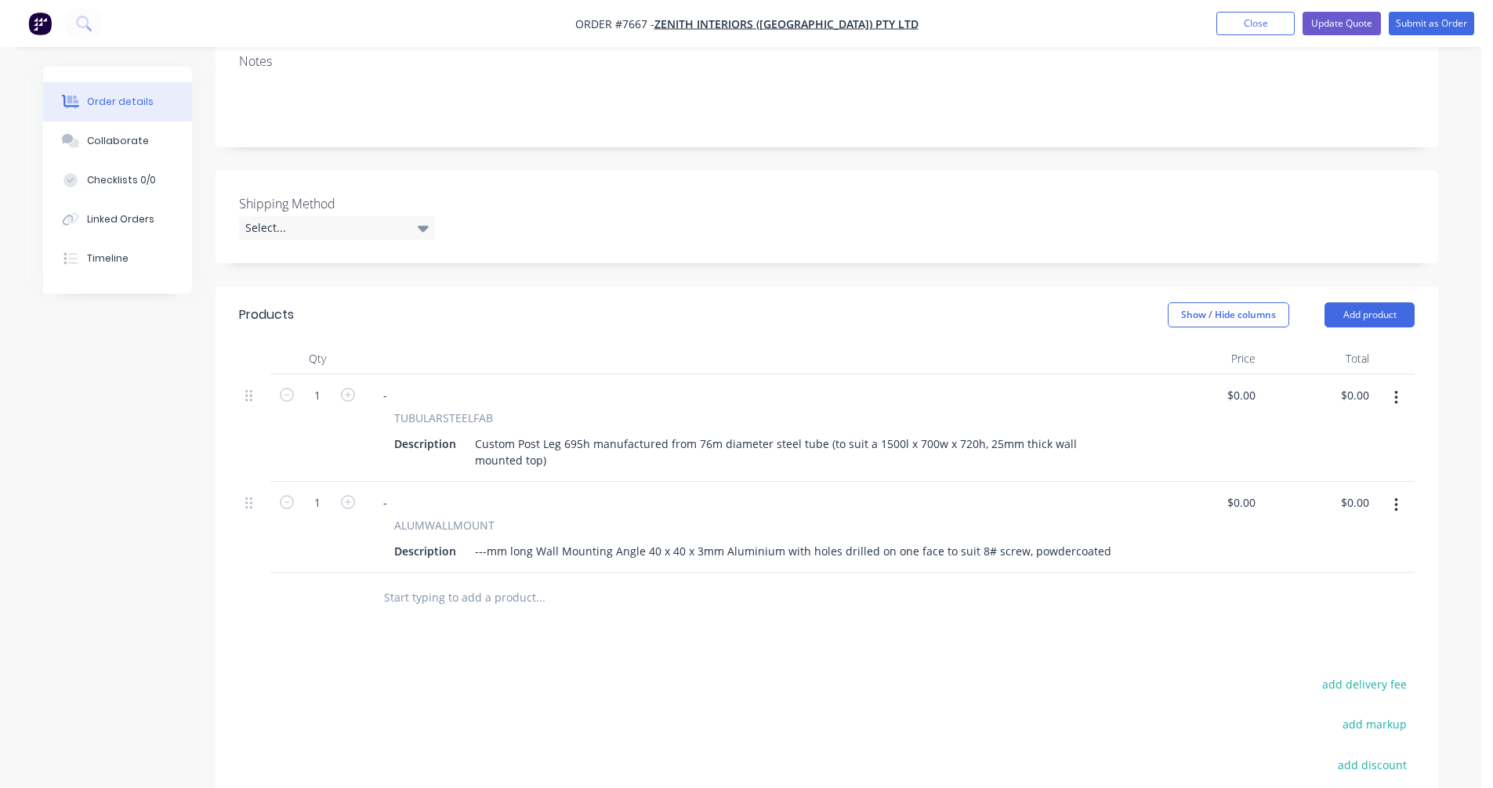
scroll to position [313, 0]
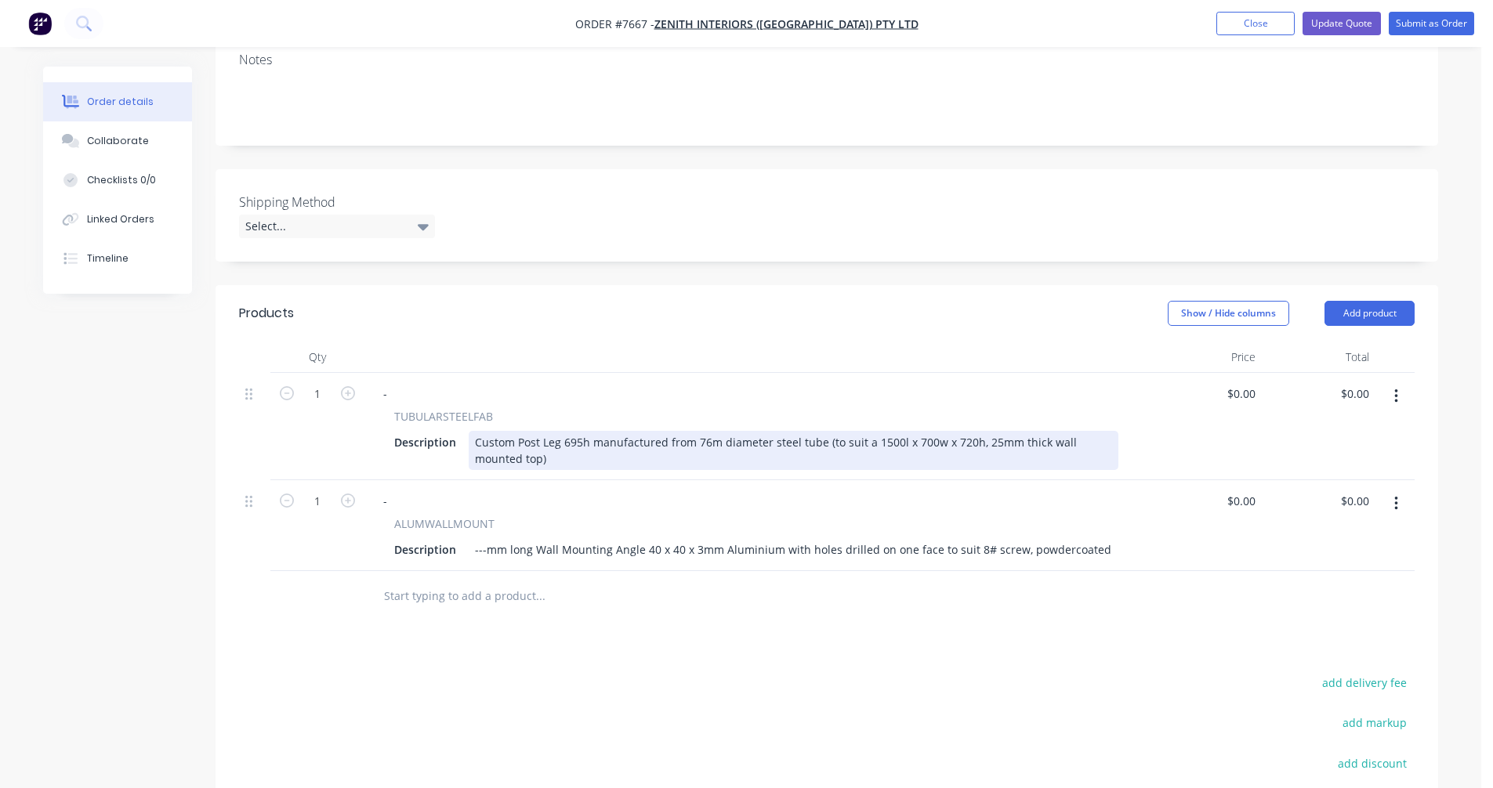
click at [563, 431] on div "Custom Post Leg 695h manufactured from 76m diameter steel tube (to suit a 1500l…" at bounding box center [794, 450] width 650 height 39
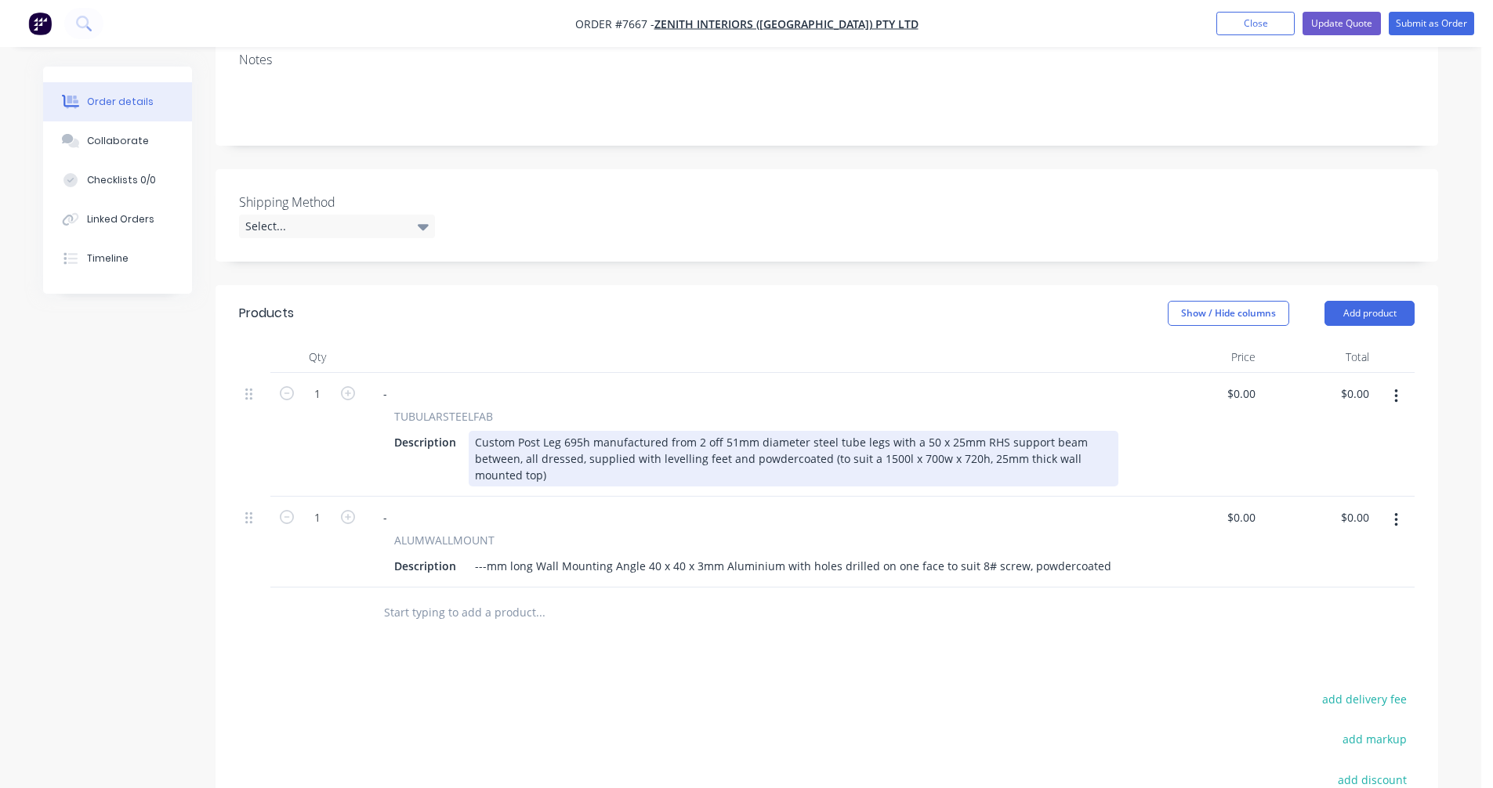
click at [517, 437] on div "Custom Post Leg 695h manufactured from 2 off 51mm diameter steel tube legs with…" at bounding box center [794, 459] width 650 height 56
click at [918, 436] on div "Custom Post Leg 695h manufactured from 2 off 51mm diameter steel tube legs with…" at bounding box center [794, 459] width 650 height 56
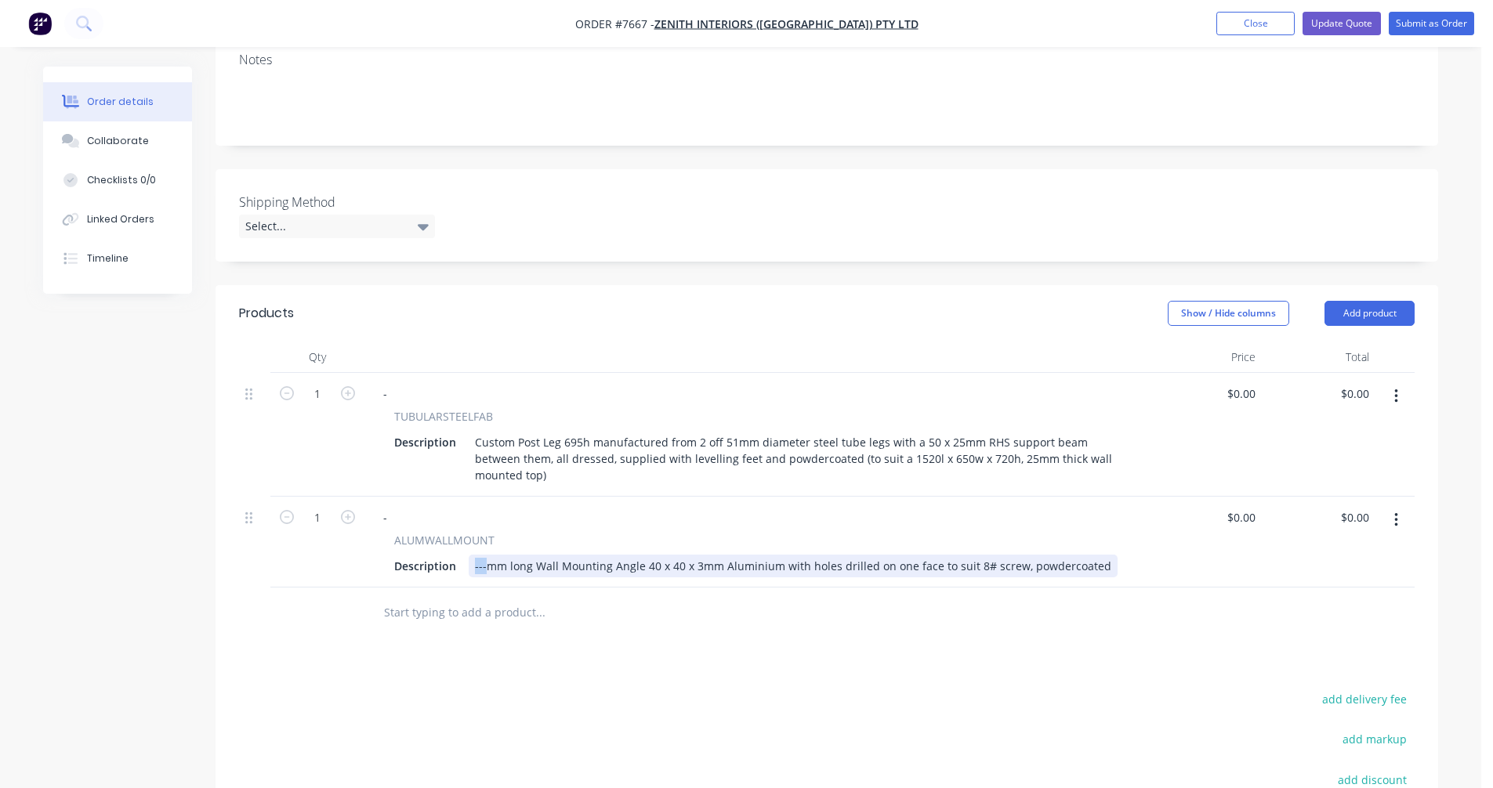
drag, startPoint x: 484, startPoint y: 545, endPoint x: 466, endPoint y: 545, distance: 17.3
click at [466, 555] on div "Description ---mm long Wall Mounting Angle 40 x 40 x 3mm Aluminium with holes d…" at bounding box center [753, 566] width 730 height 23
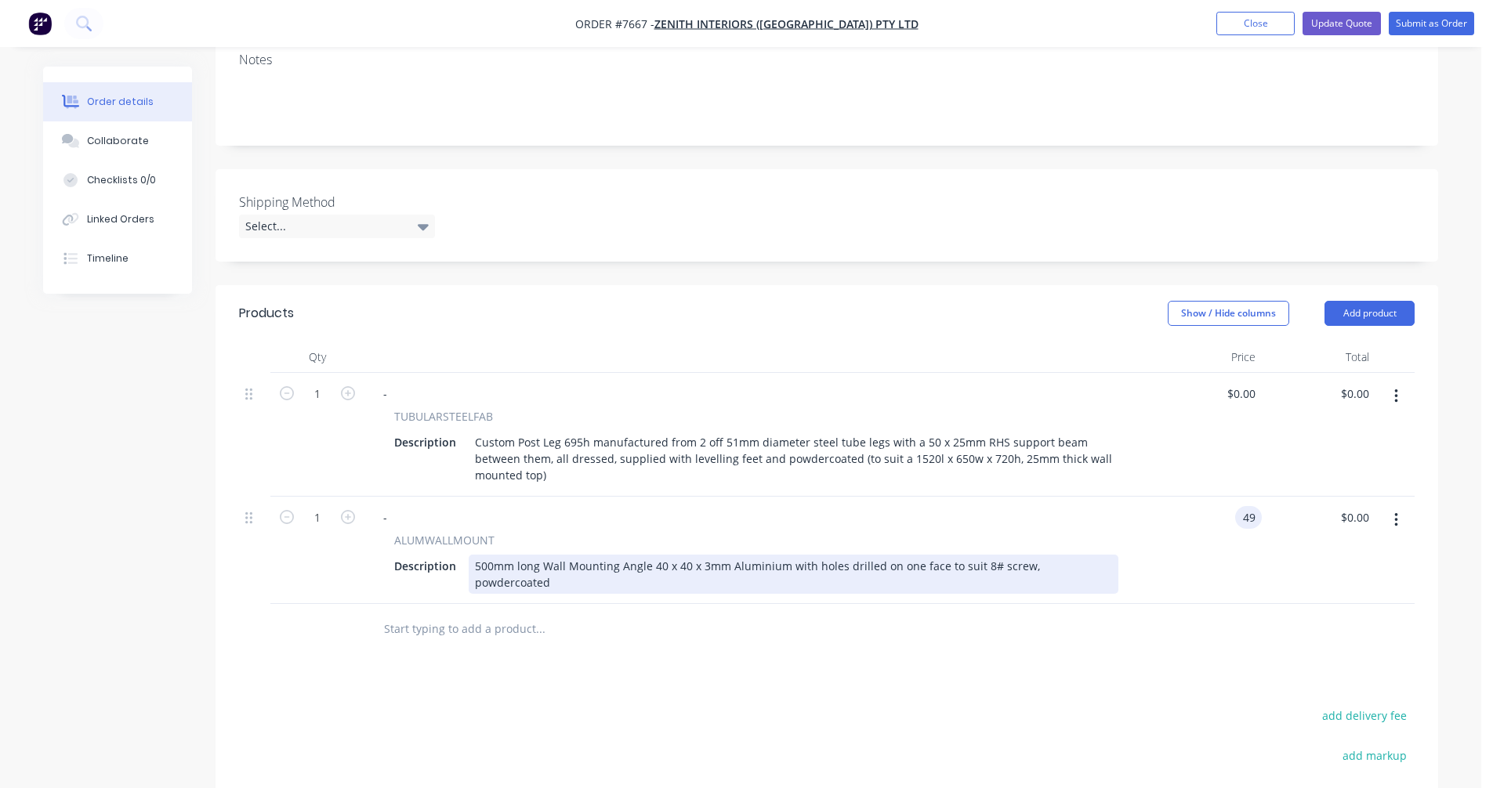
type input "$49.00"
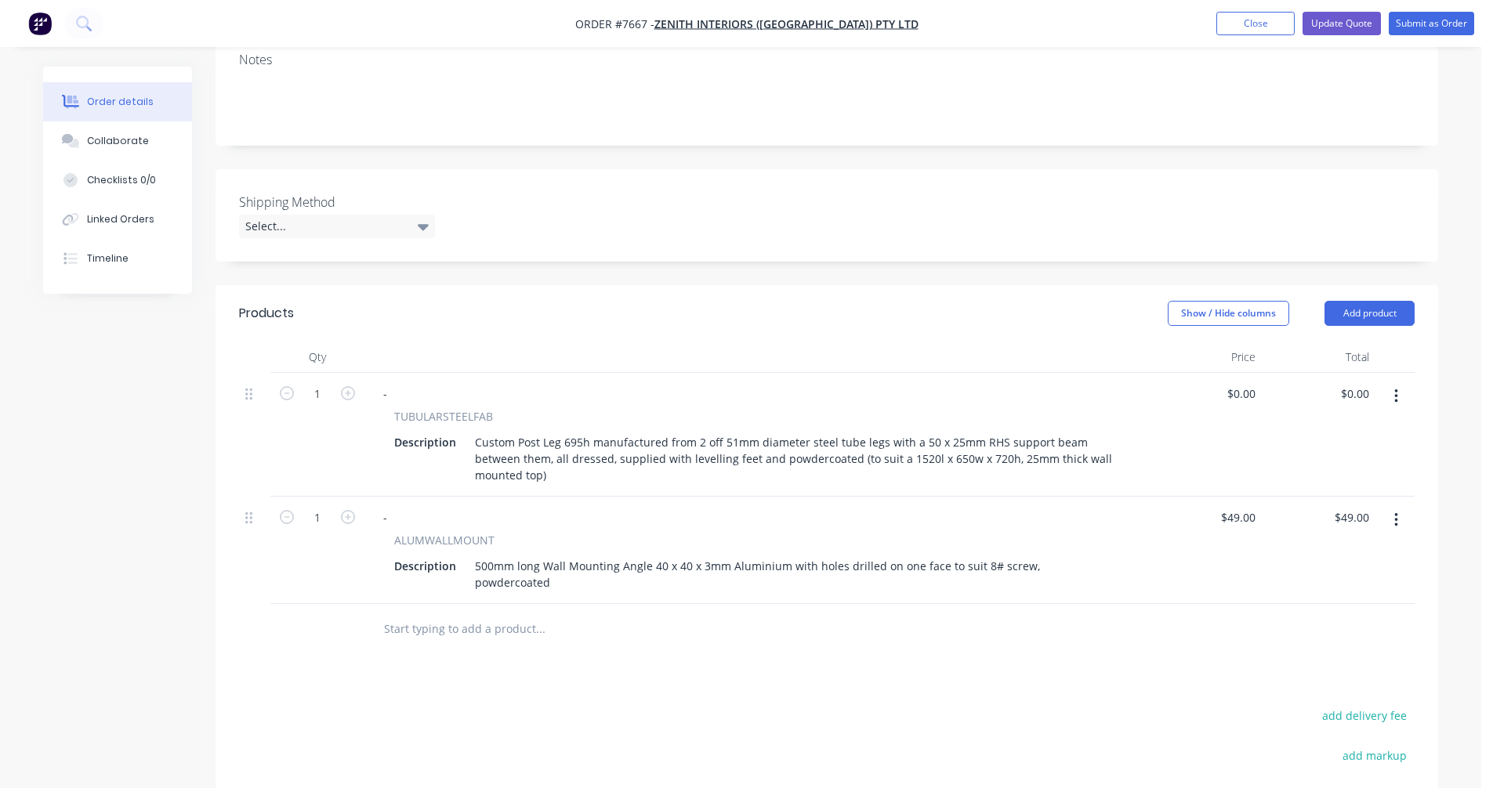
click at [442, 614] on input "text" at bounding box center [539, 629] width 313 height 31
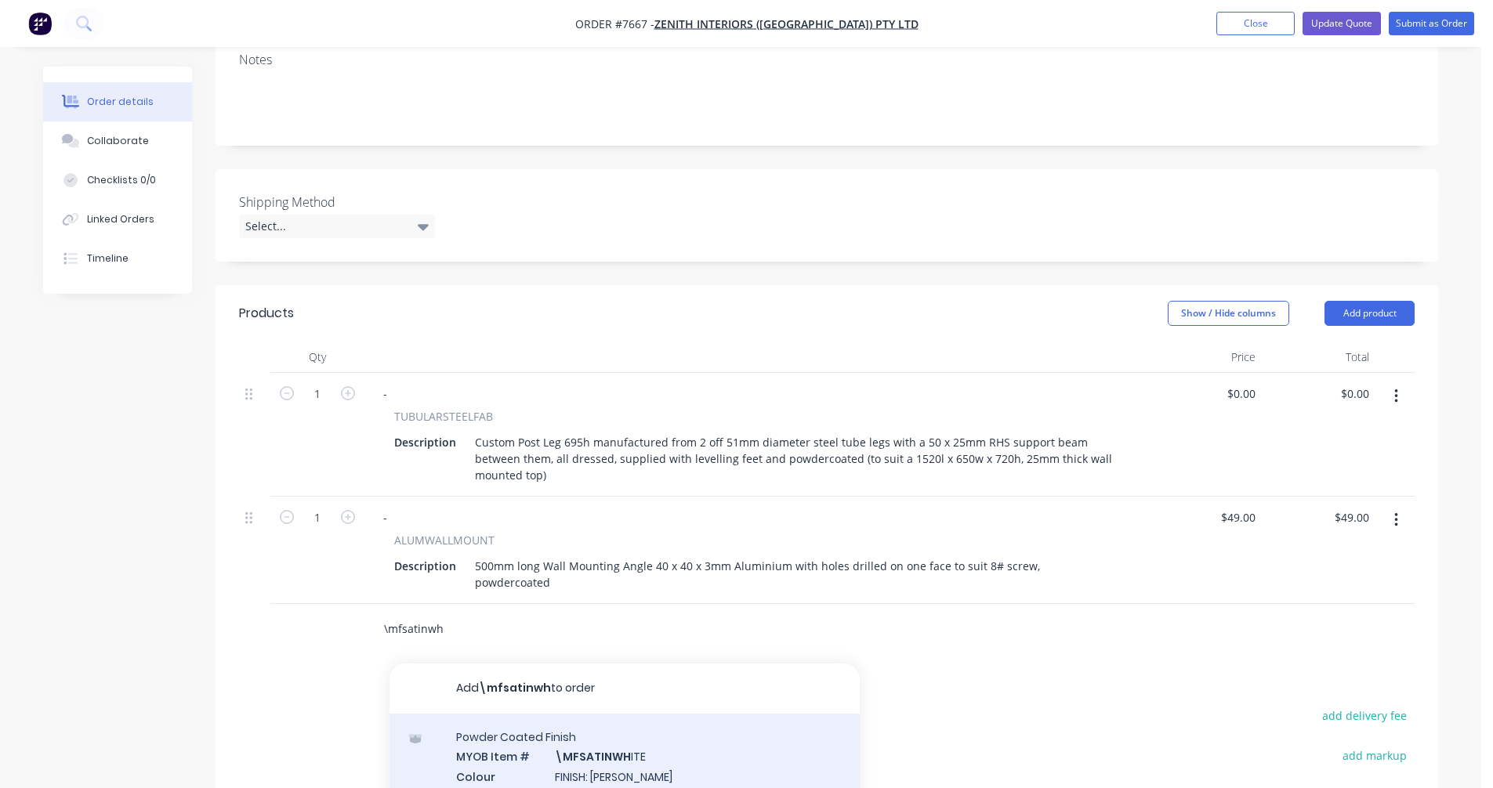
type input "\mfsatinwh"
click at [585, 726] on div "Powder Coated Finish MYOB Item # \MFSATINWH ITE Colour FINISH: Satin White Prod…" at bounding box center [624, 767] width 470 height 106
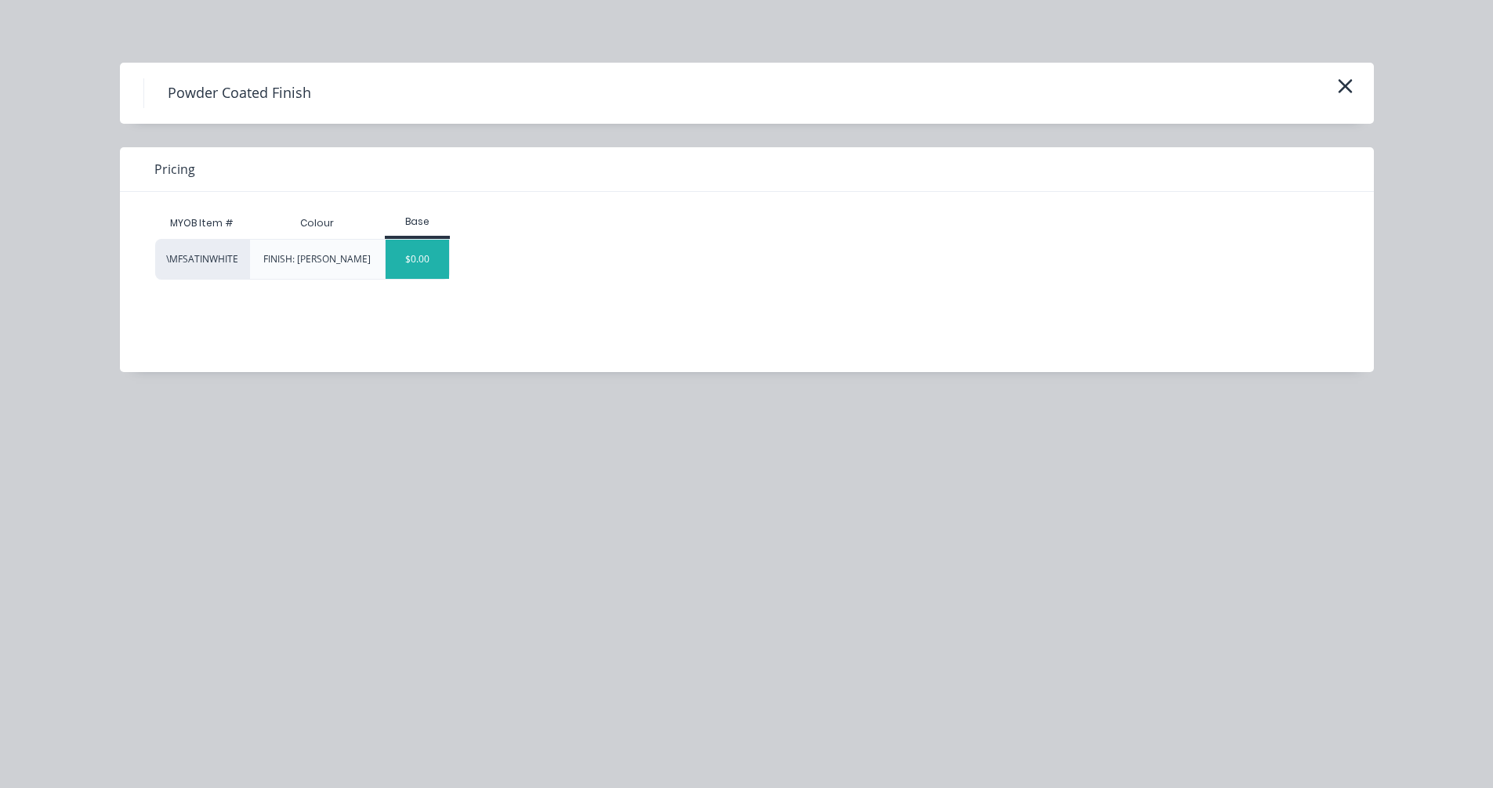
click at [414, 263] on div "$0.00" at bounding box center [417, 259] width 63 height 39
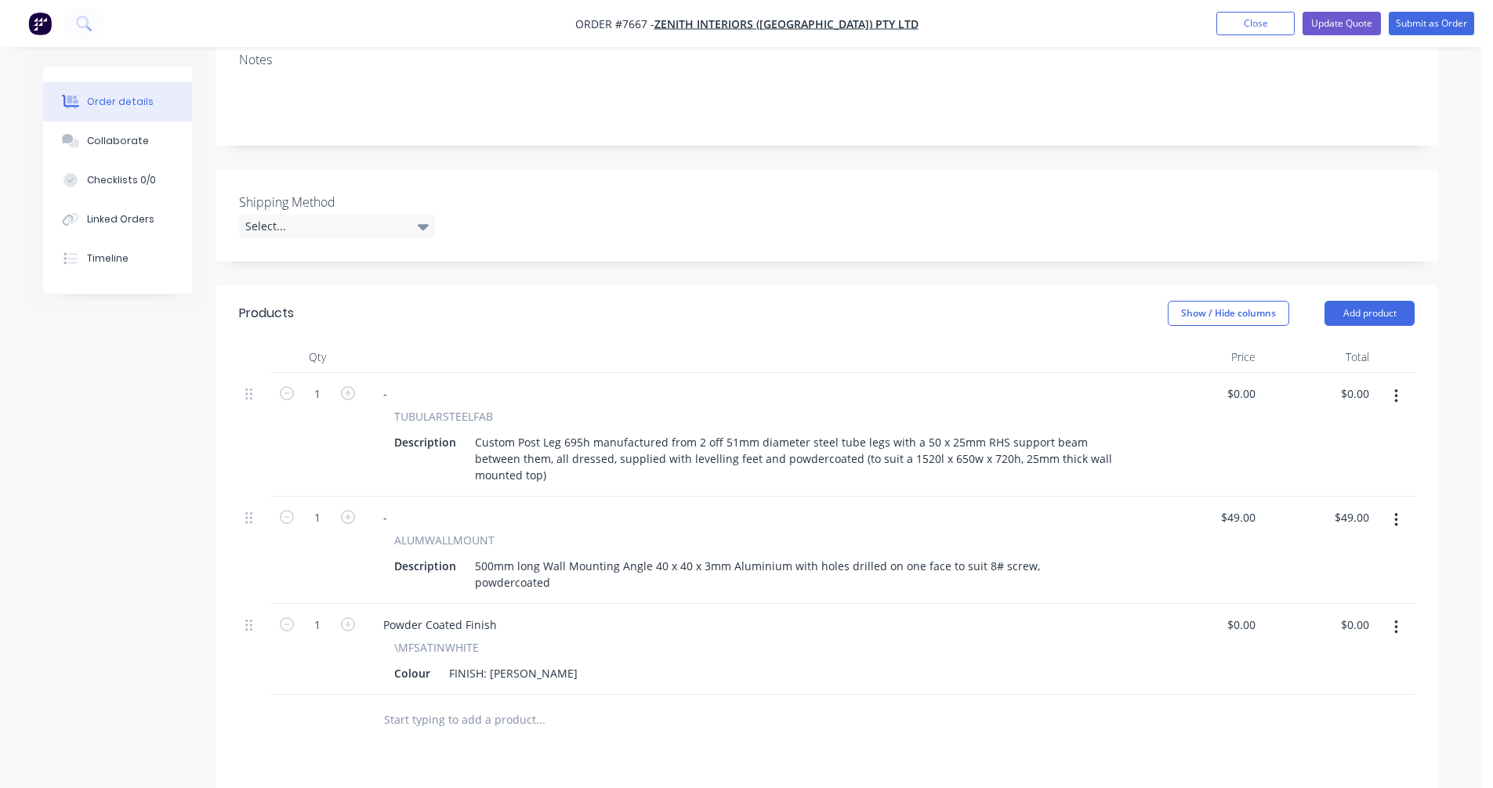
click at [410, 704] on input "text" at bounding box center [539, 719] width 313 height 31
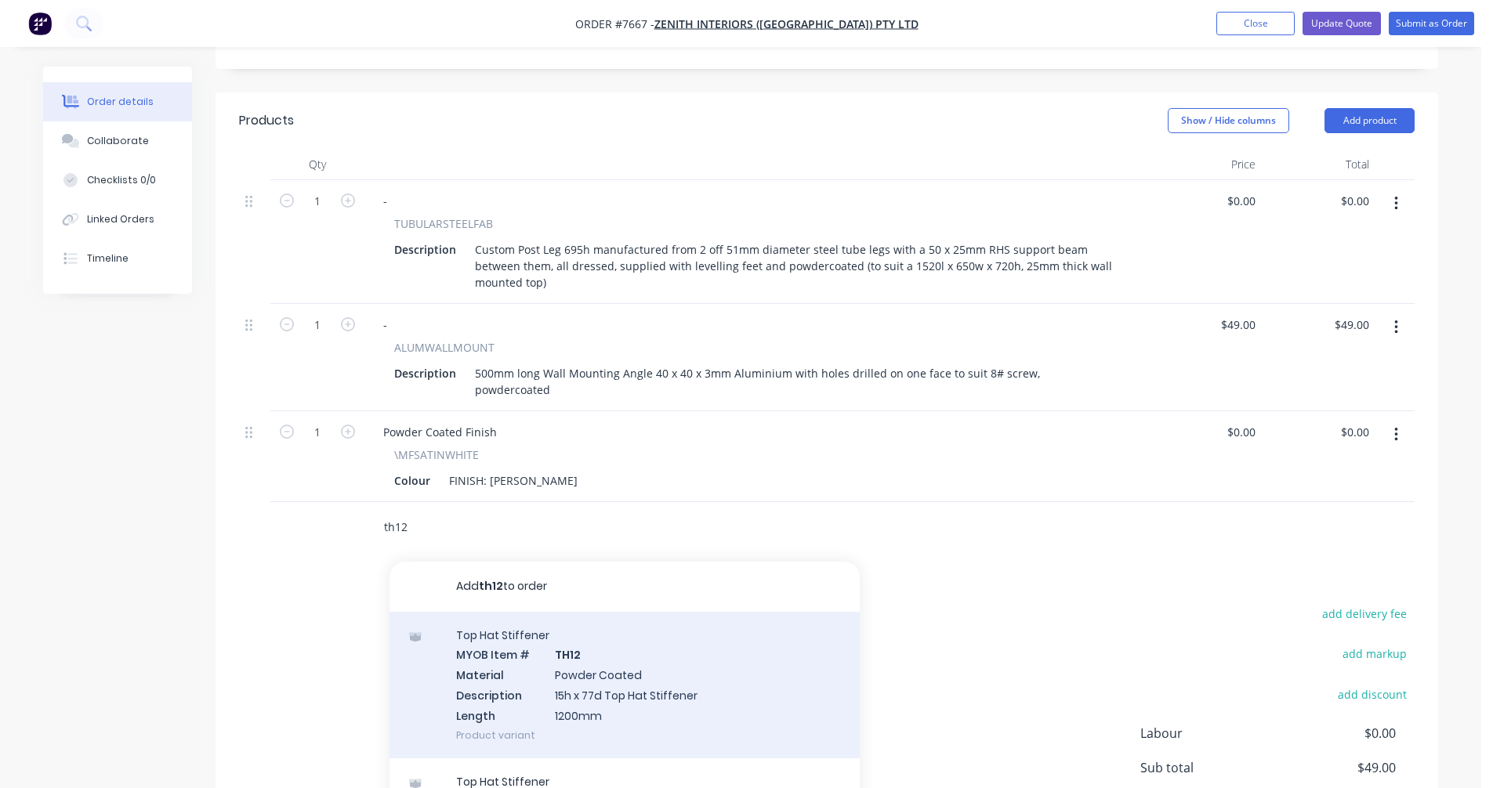
scroll to position [549, 0]
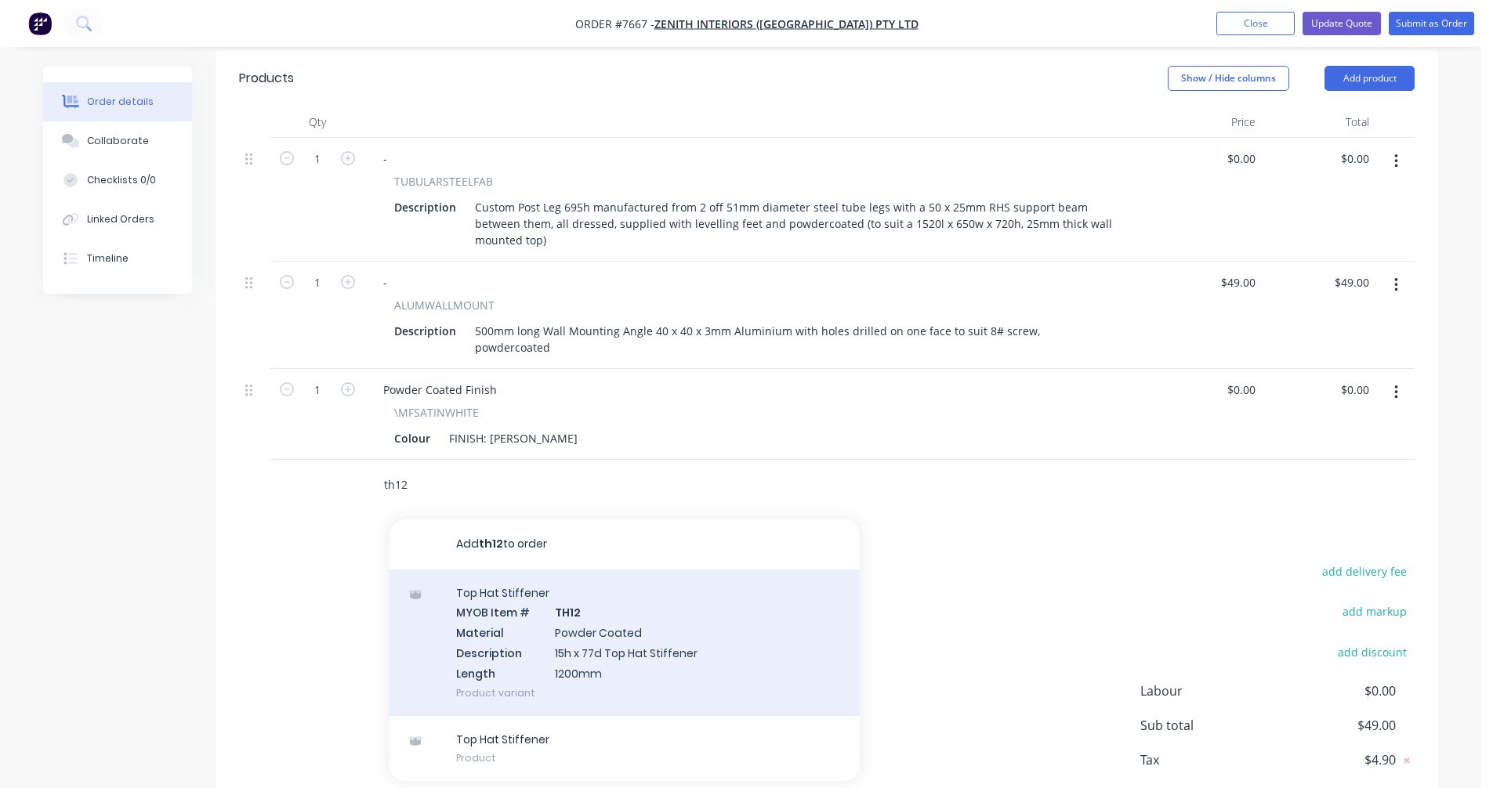
type input "th12"
click at [579, 608] on div "Top Hat Stiffener MYOB Item # TH12 Material Powder Coated Description 15h x 77d…" at bounding box center [624, 643] width 470 height 147
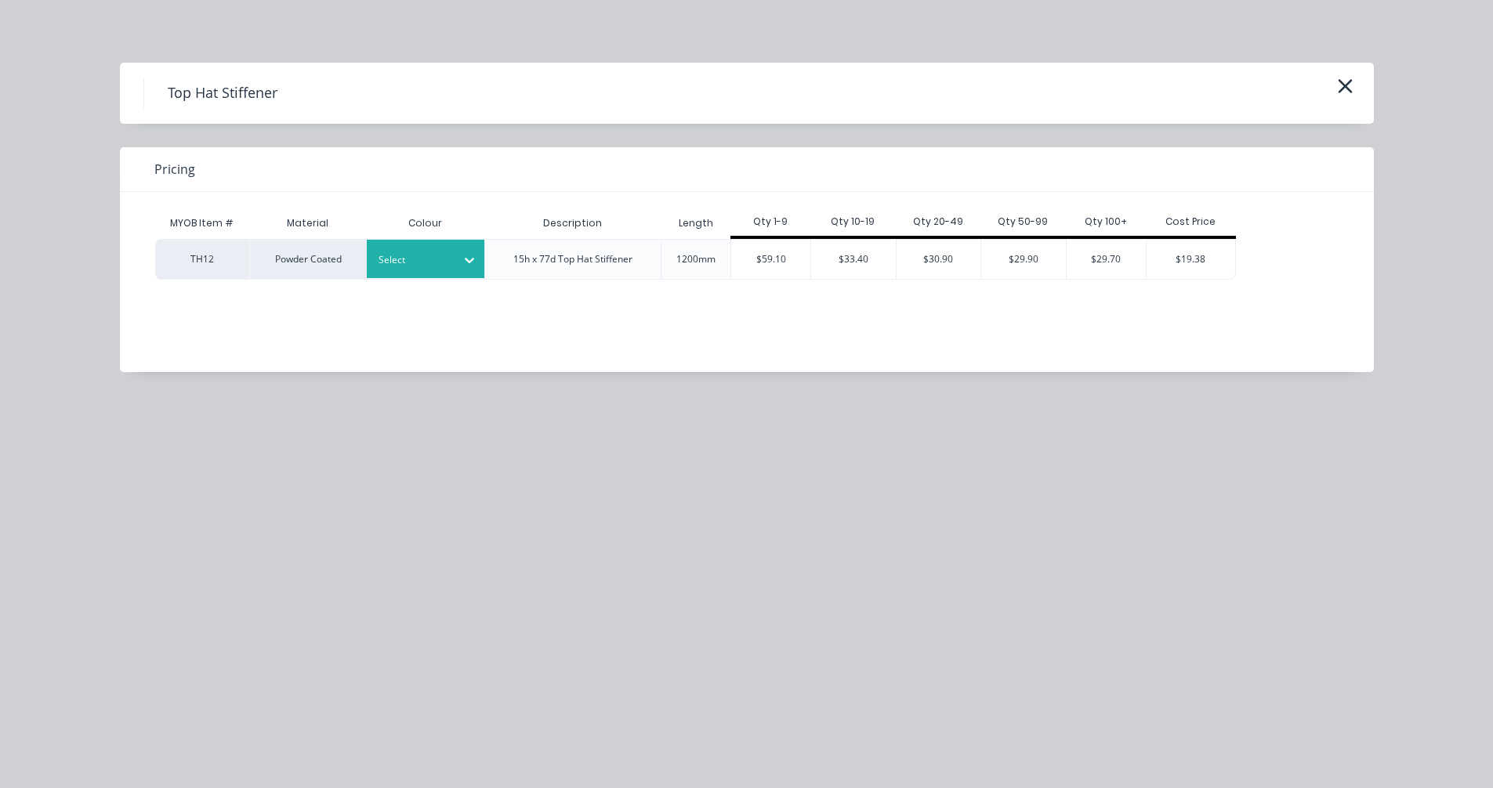
click at [440, 264] on div at bounding box center [413, 260] width 71 height 17
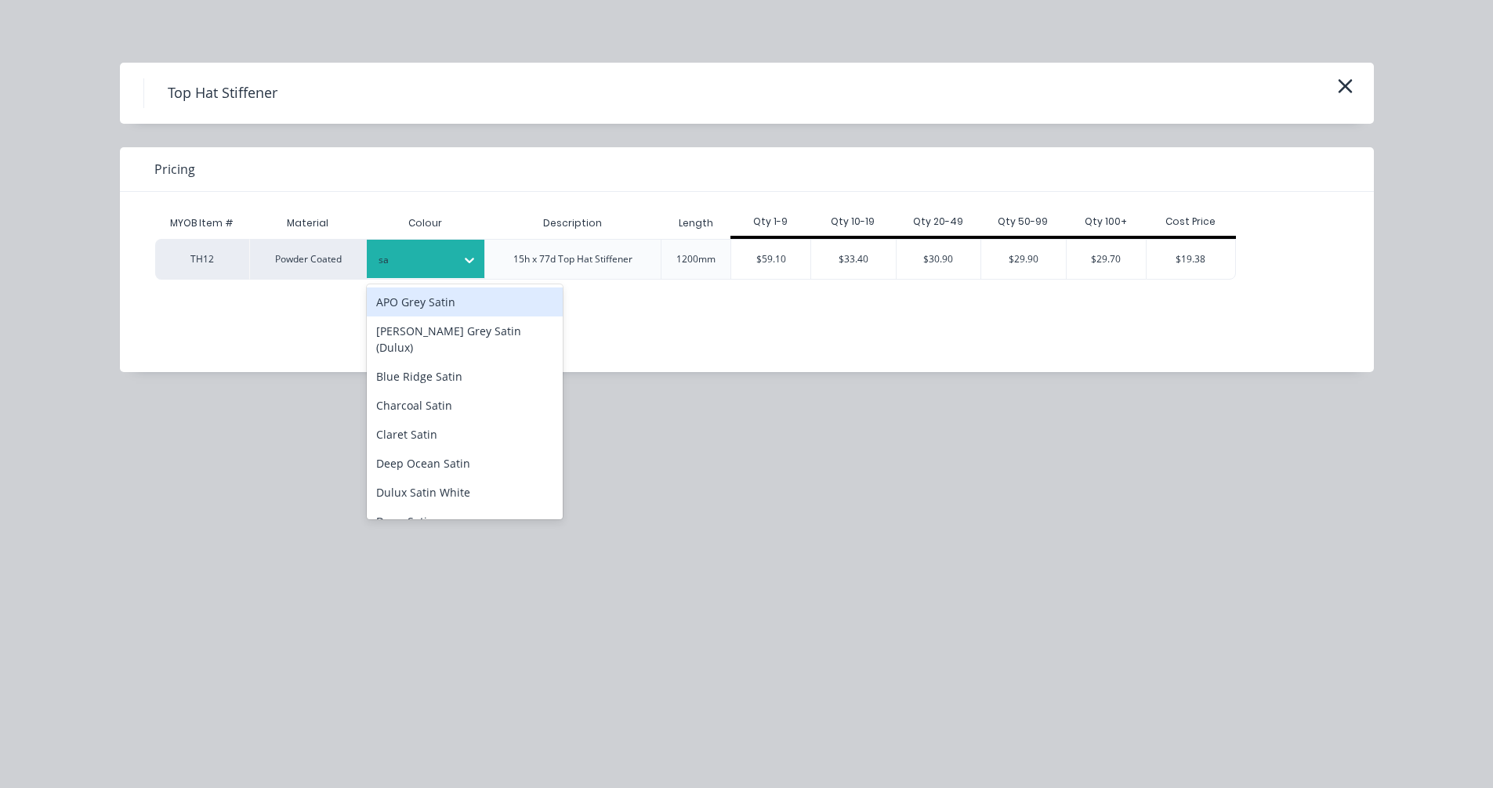
type input "sat"
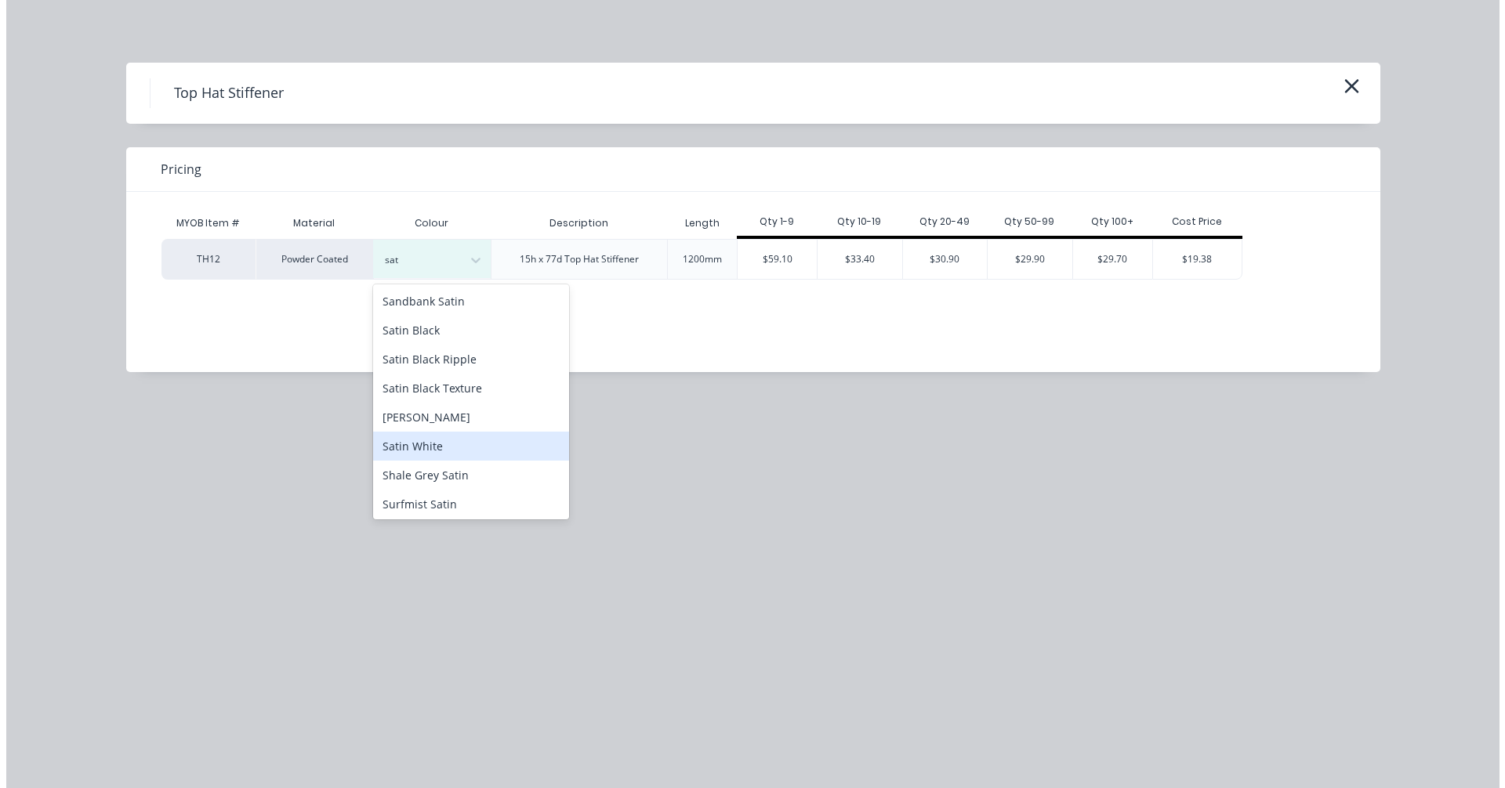
scroll to position [470, 0]
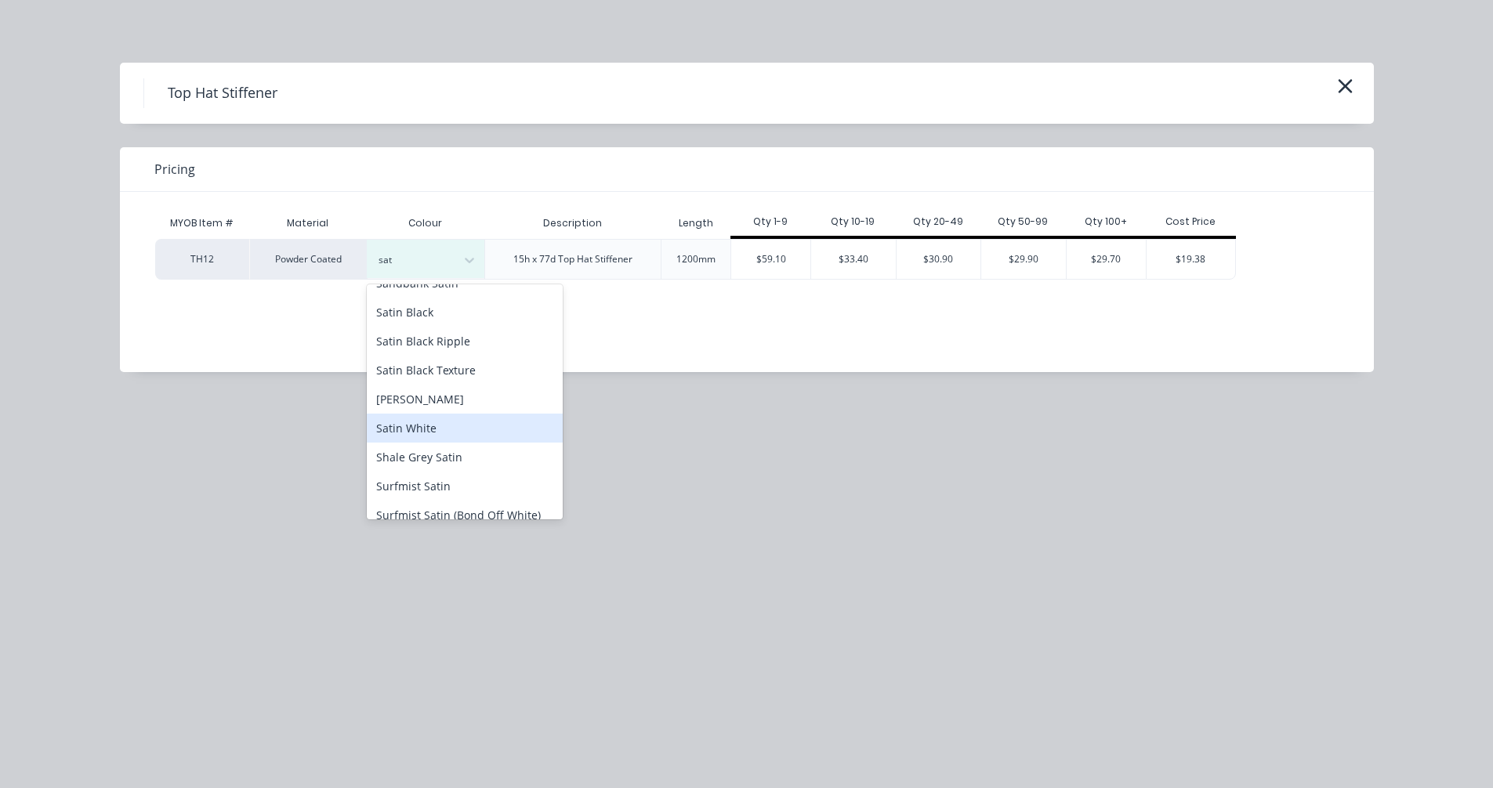
click at [430, 417] on div "Satin White" at bounding box center [465, 428] width 196 height 29
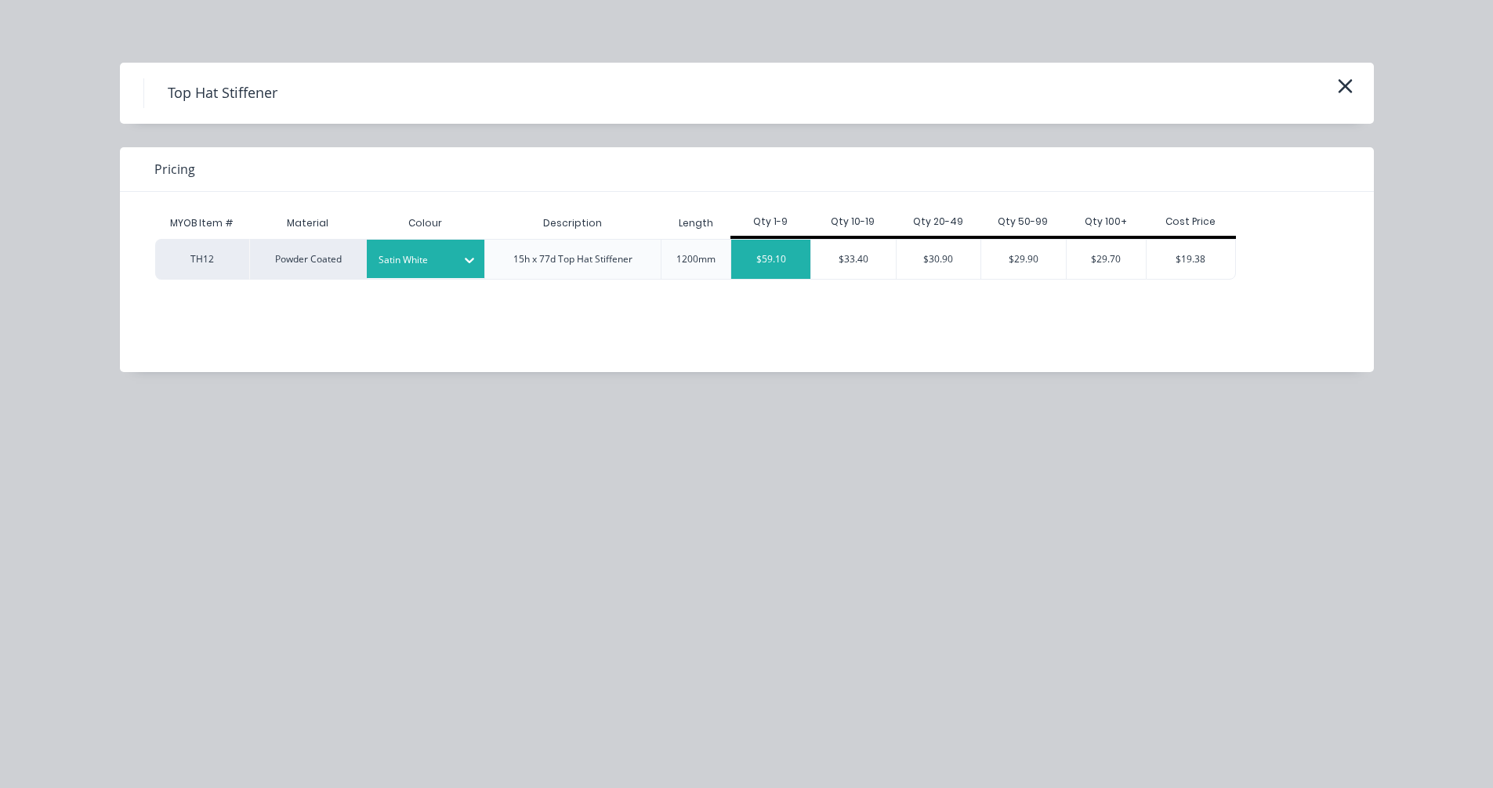
click at [771, 261] on div "$59.10" at bounding box center [770, 259] width 79 height 39
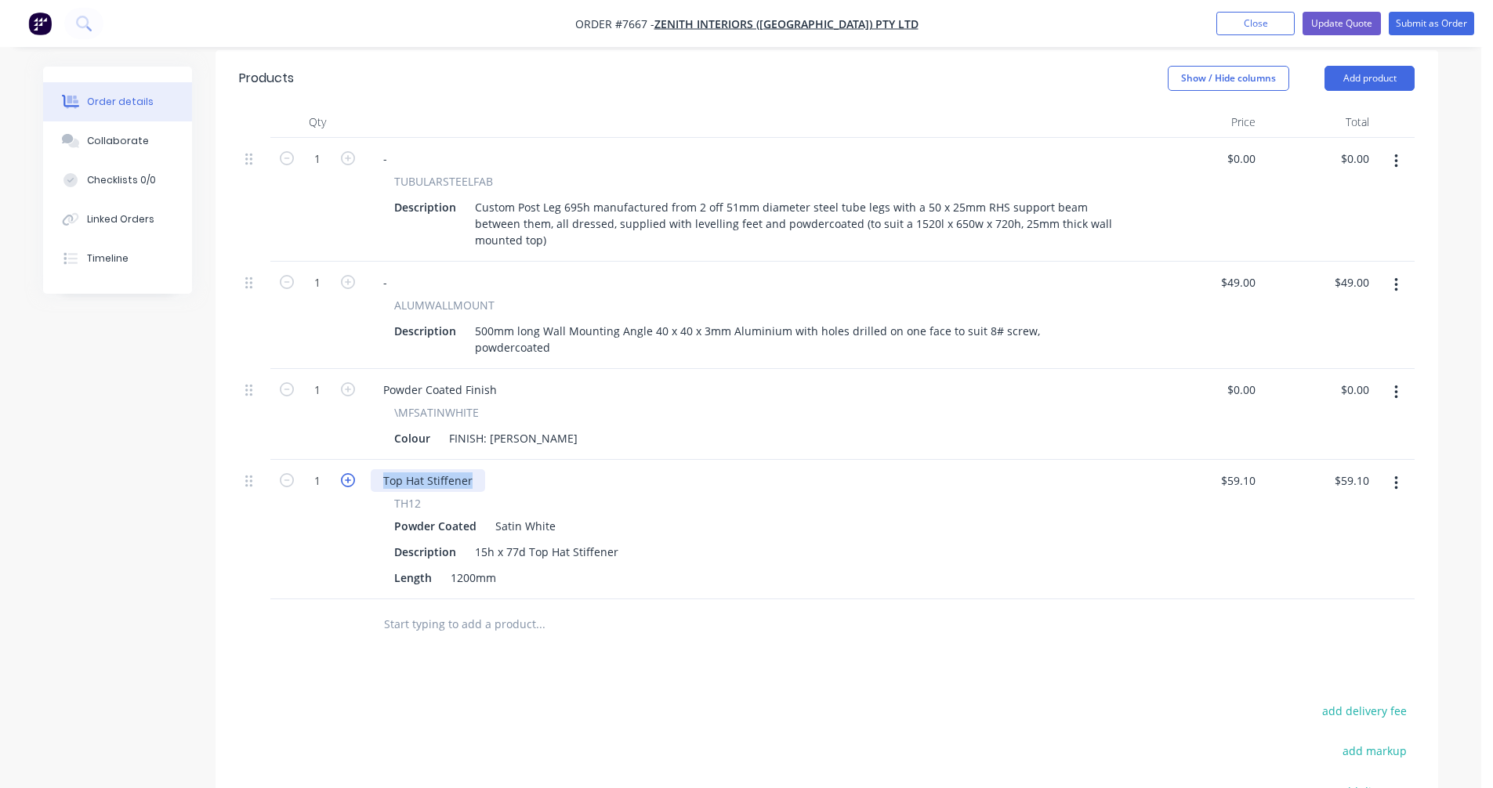
drag, startPoint x: 475, startPoint y: 439, endPoint x: 346, endPoint y: 436, distance: 129.3
click at [346, 460] on div "1 Top Hat Stiffener TH12 Powder Coated Satin White Description 15h x 77d Top Ha…" at bounding box center [826, 529] width 1175 height 139
click at [344, 473] on icon "button" at bounding box center [348, 480] width 14 height 14
type input "2"
type input "$118.20"
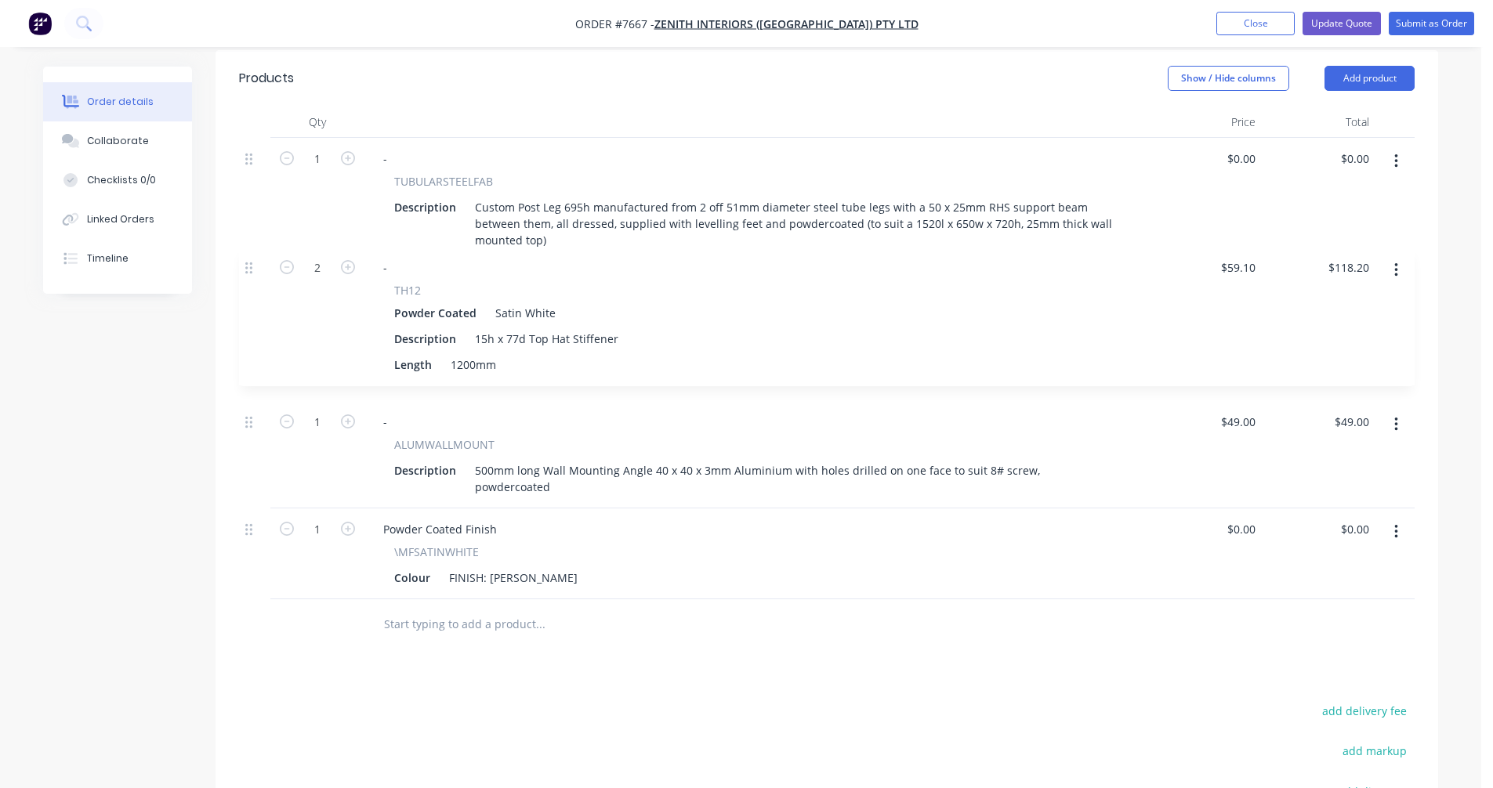
drag, startPoint x: 249, startPoint y: 428, endPoint x: 248, endPoint y: 262, distance: 166.1
click at [248, 262] on div "1 - TUBULARSTEELFAB Description Custom Post Leg 695h manufactured from 2 off 51…" at bounding box center [826, 369] width 1175 height 462
click at [1331, 22] on button "Update Quote" at bounding box center [1341, 24] width 78 height 24
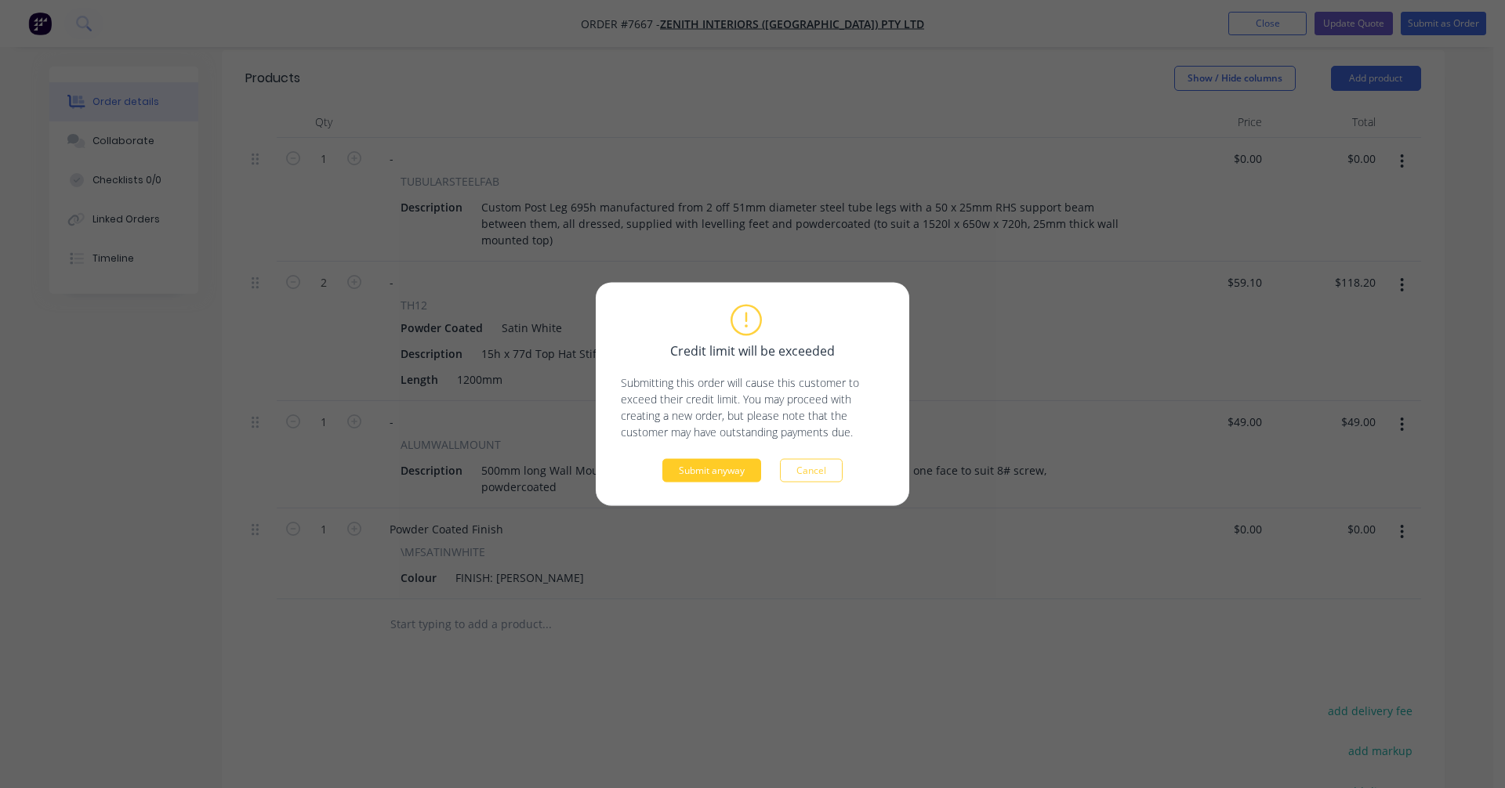
click at [723, 464] on button "Submit anyway" at bounding box center [711, 471] width 99 height 24
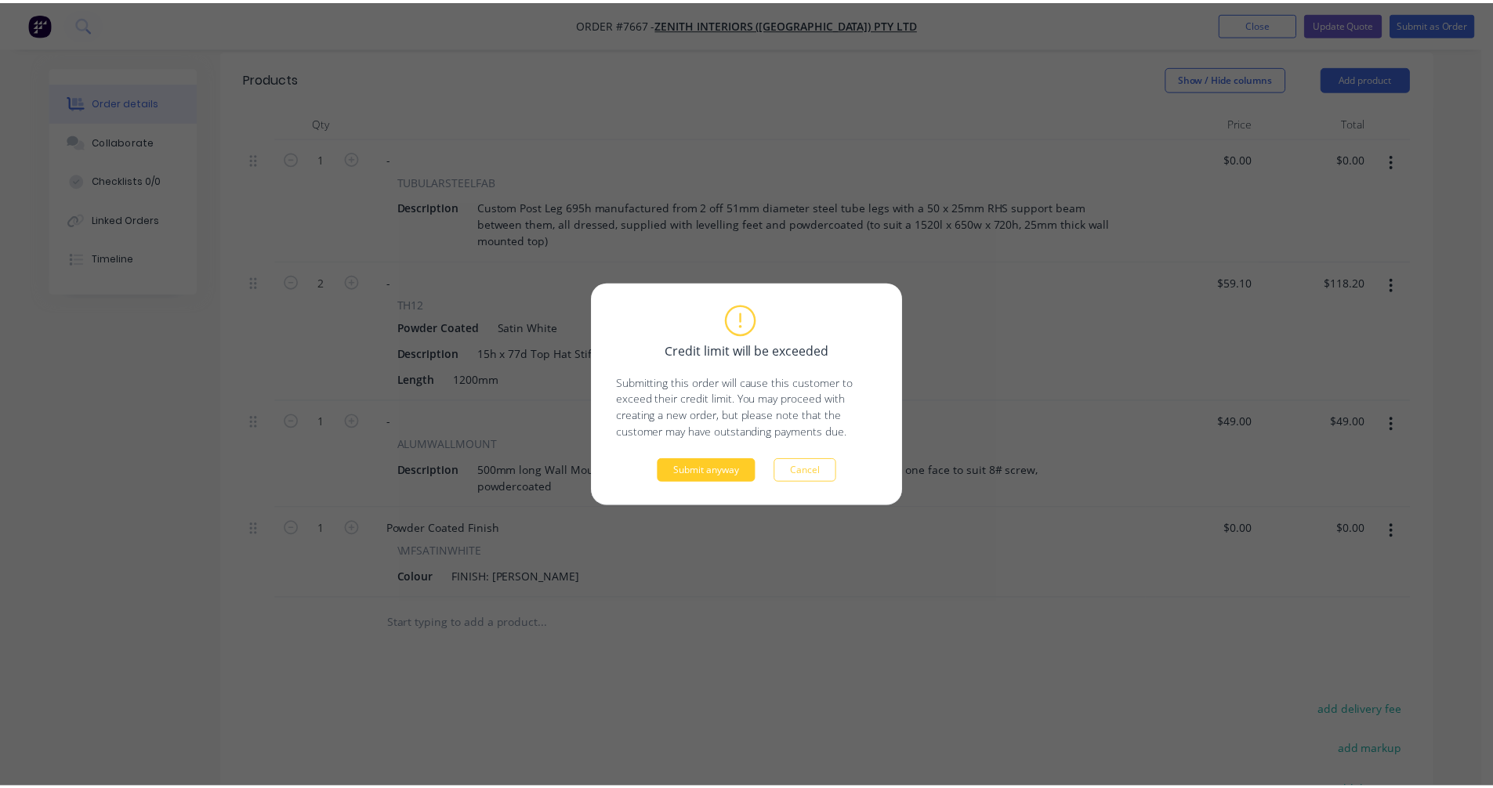
scroll to position [524, 0]
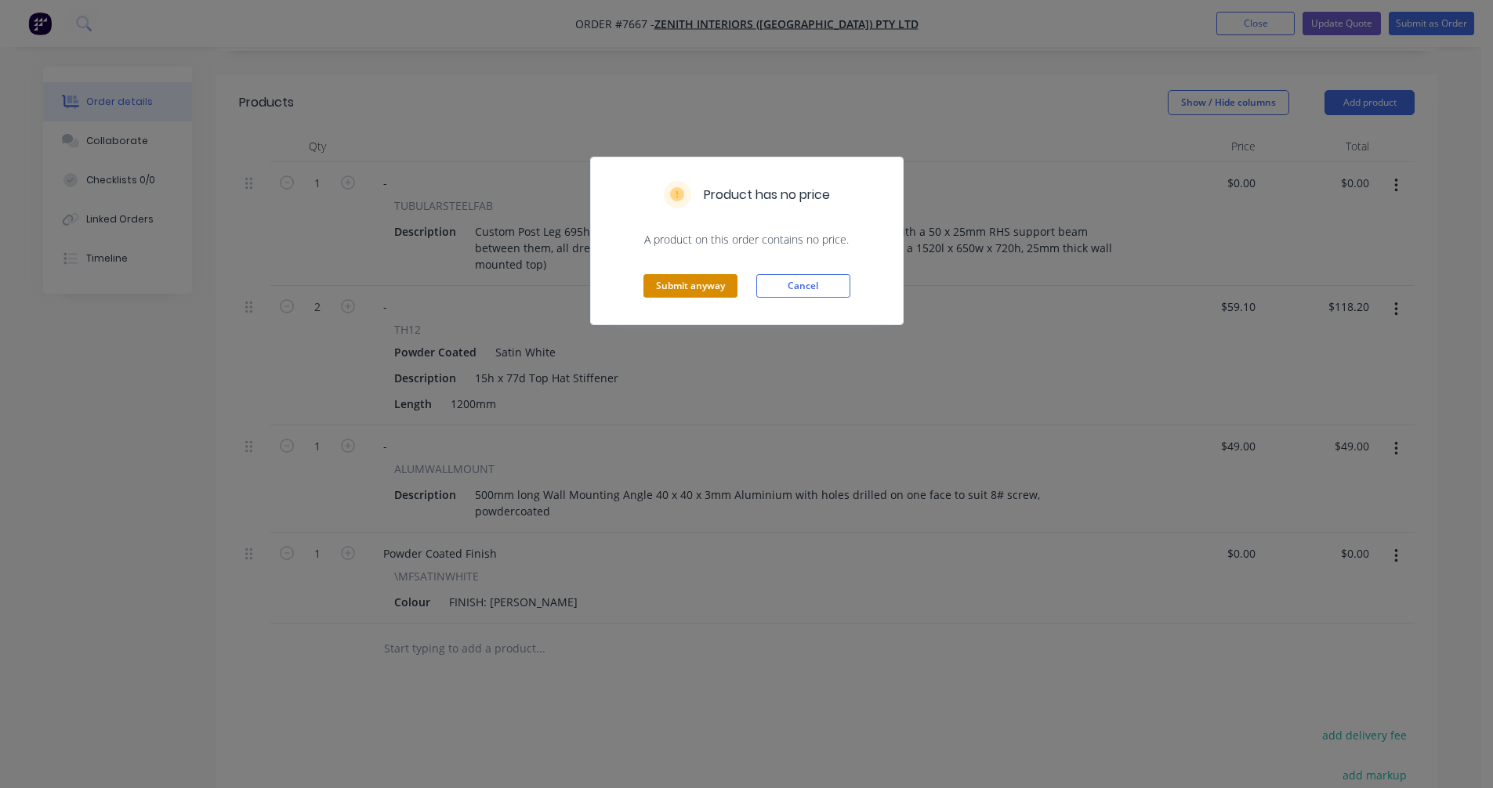
click at [713, 284] on button "Submit anyway" at bounding box center [690, 286] width 94 height 24
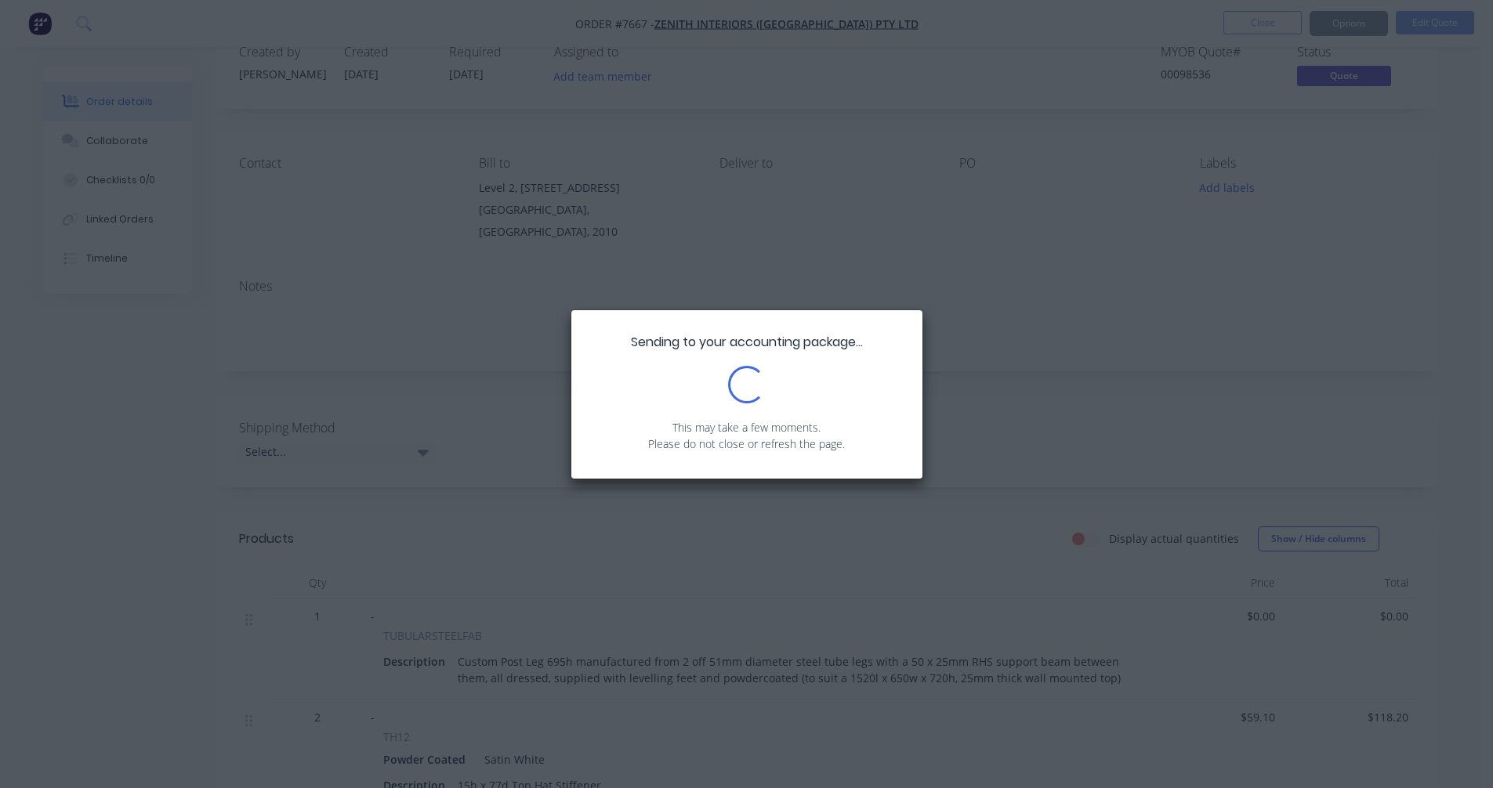
scroll to position [0, 0]
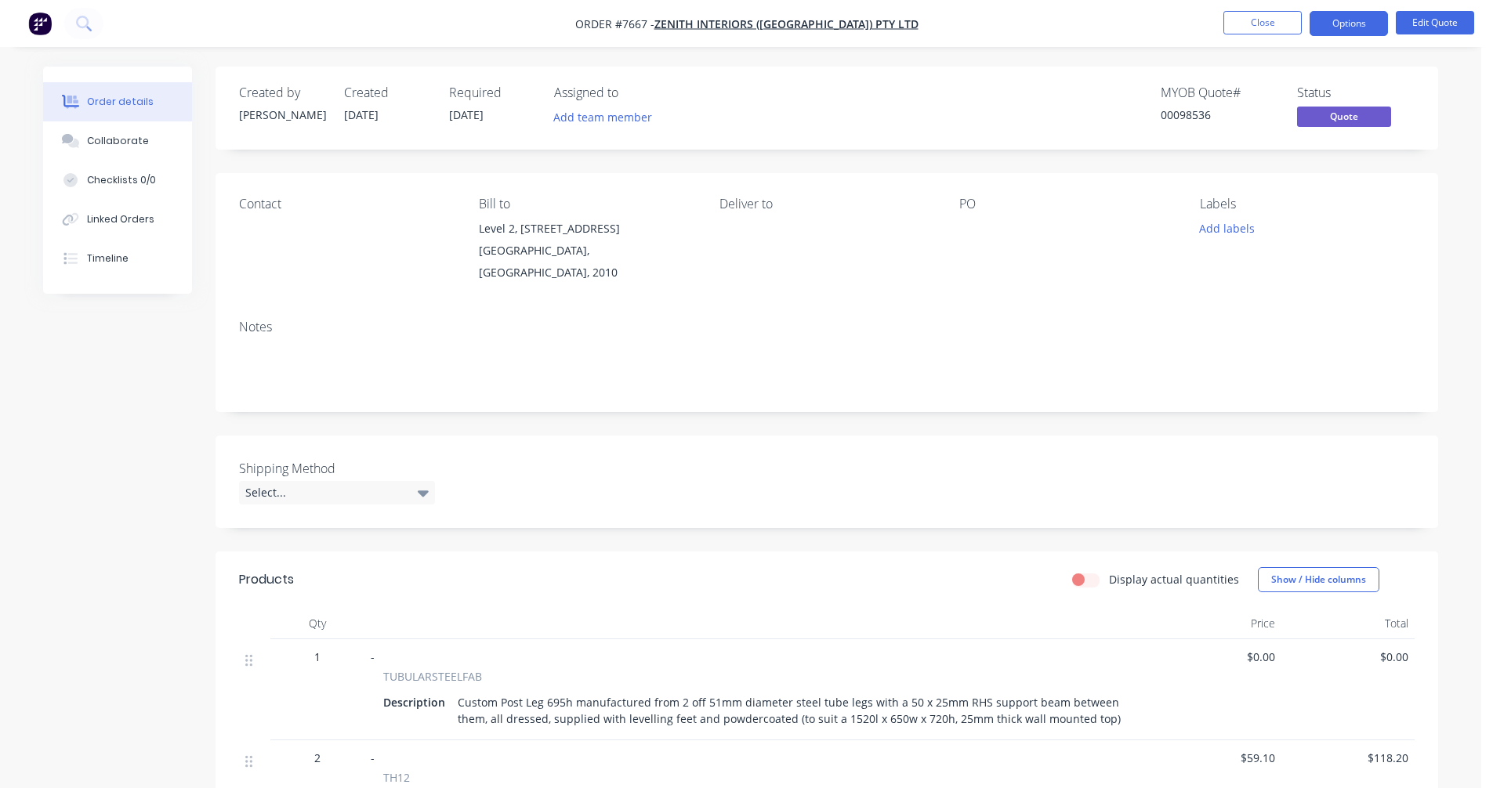
drag, startPoint x: 1363, startPoint y: 21, endPoint x: 1338, endPoint y: 42, distance: 32.3
click at [1362, 21] on button "Options" at bounding box center [1348, 23] width 78 height 25
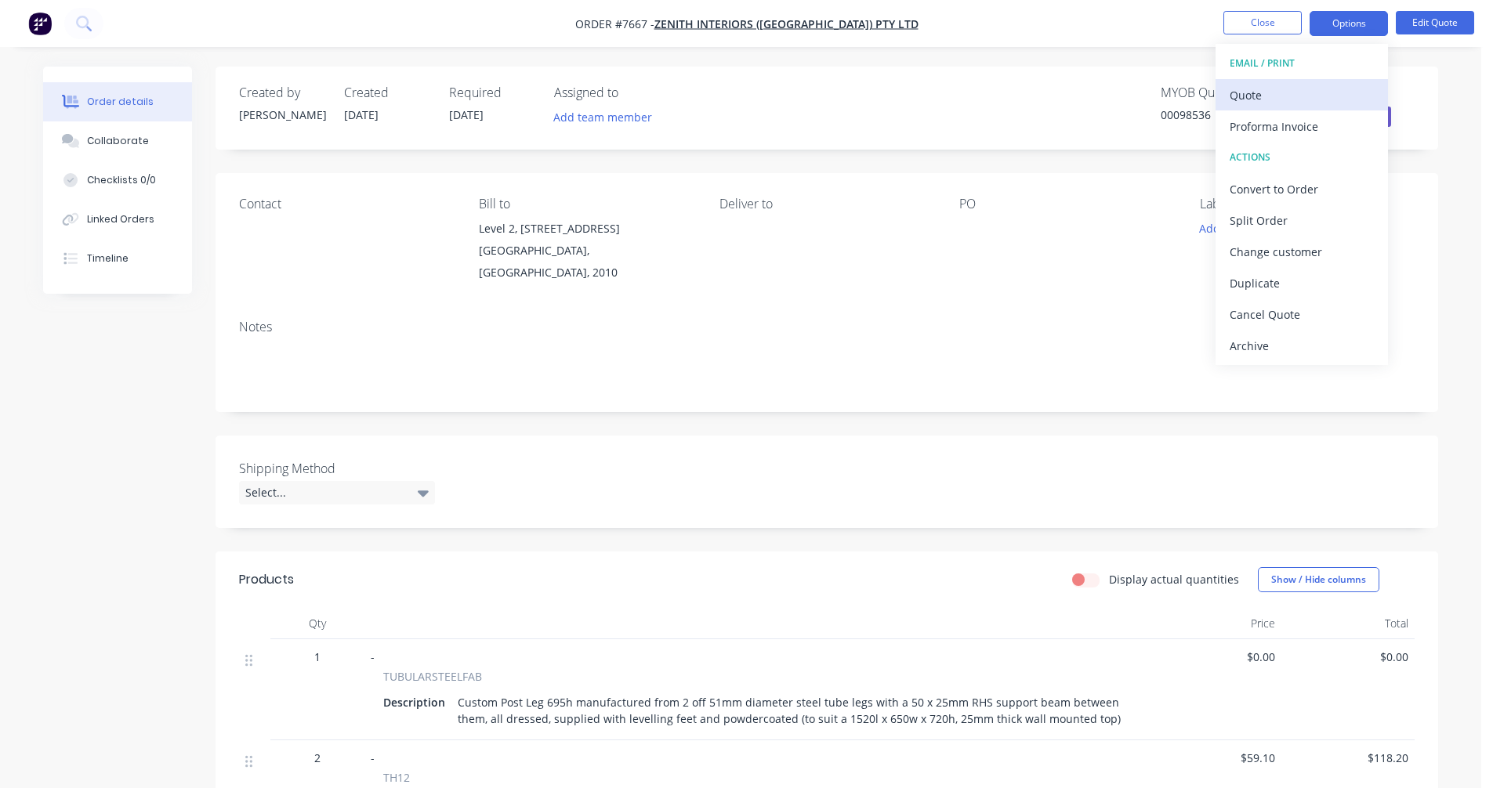
click at [1269, 102] on div "Quote" at bounding box center [1302, 95] width 144 height 23
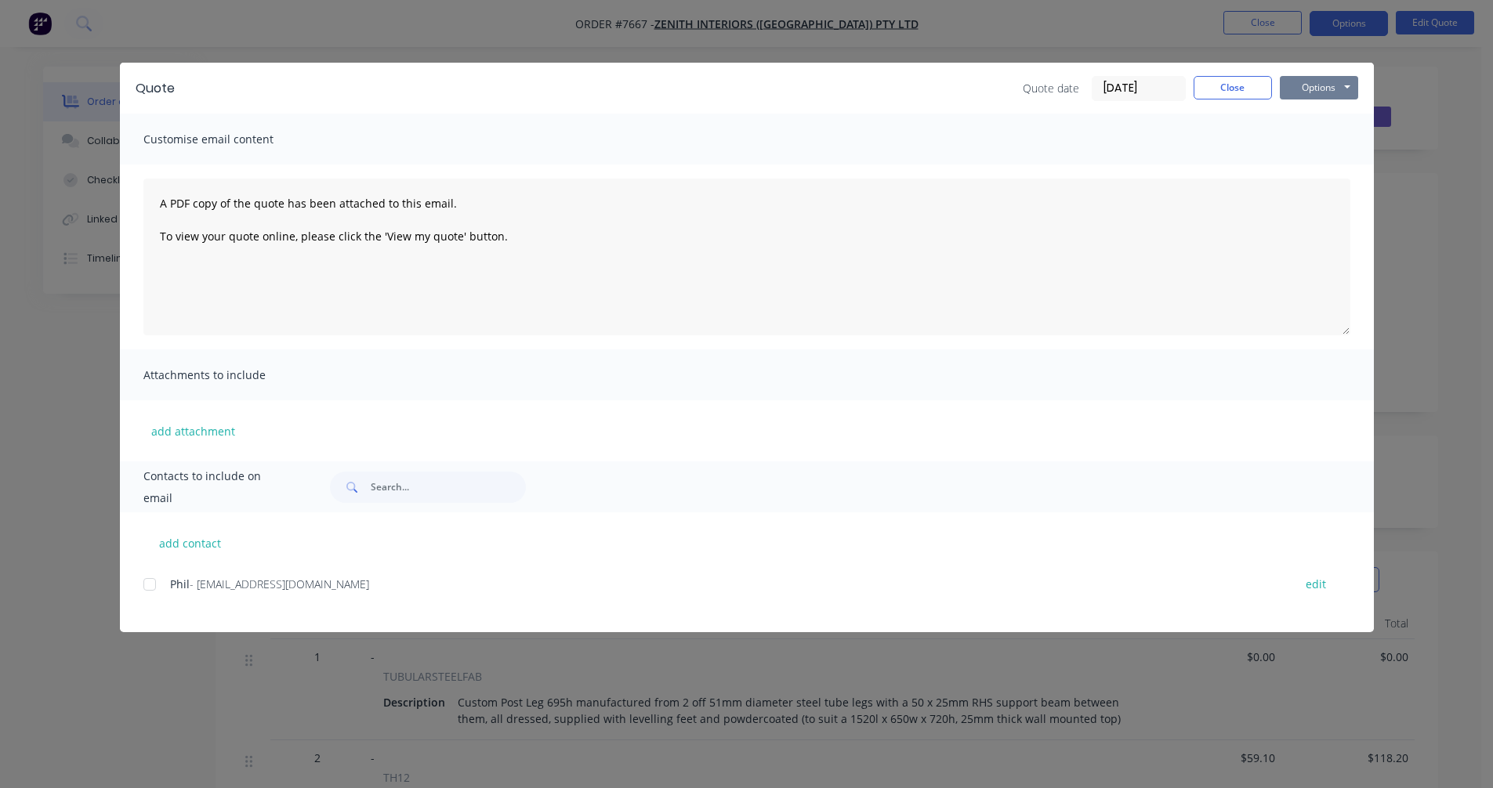
click at [1318, 92] on button "Options" at bounding box center [1319, 88] width 78 height 24
click at [1325, 116] on button "Preview" at bounding box center [1330, 116] width 100 height 26
click at [1230, 92] on button "Close" at bounding box center [1232, 88] width 78 height 24
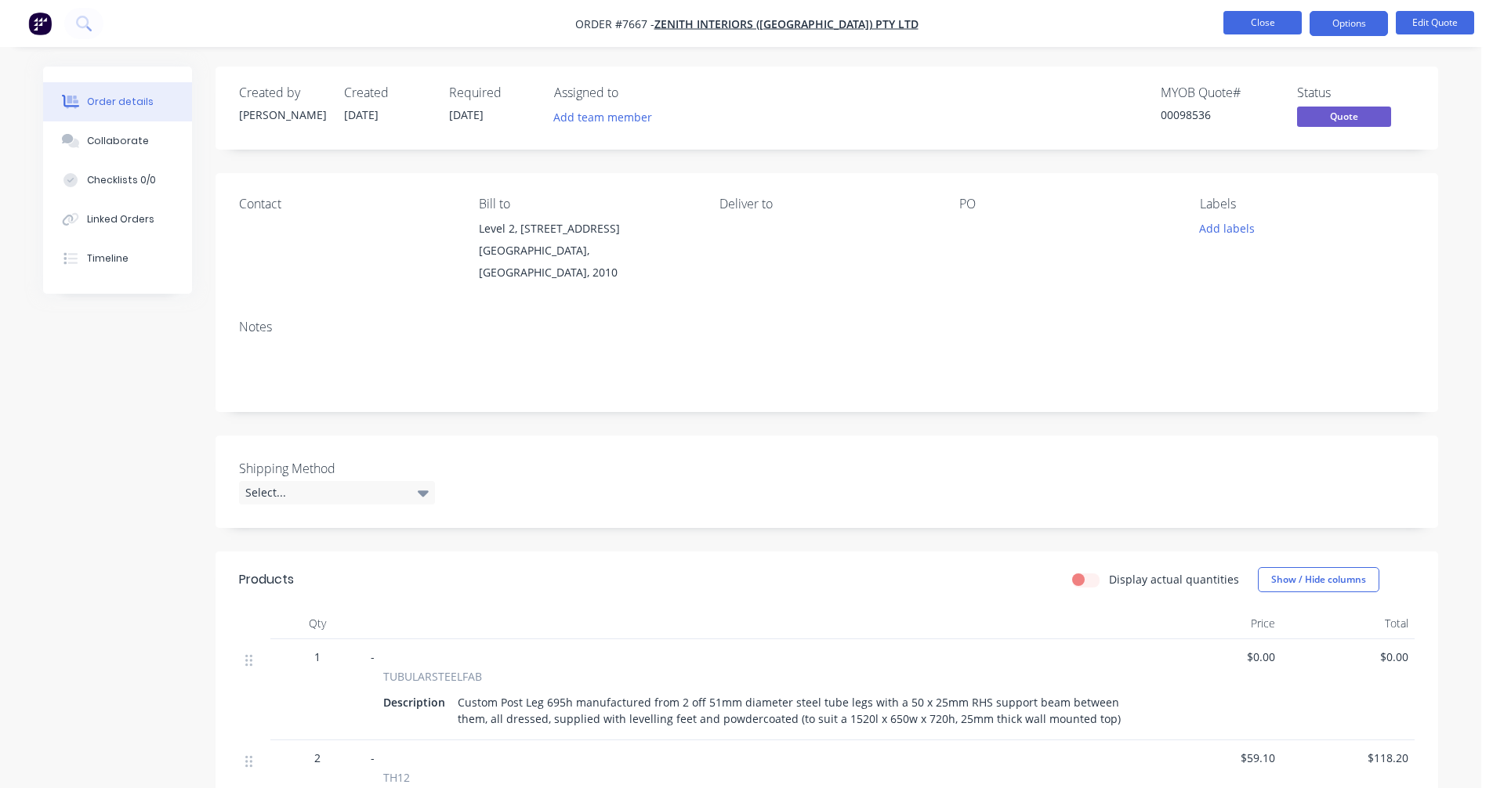
click at [1252, 24] on button "Close" at bounding box center [1262, 23] width 78 height 24
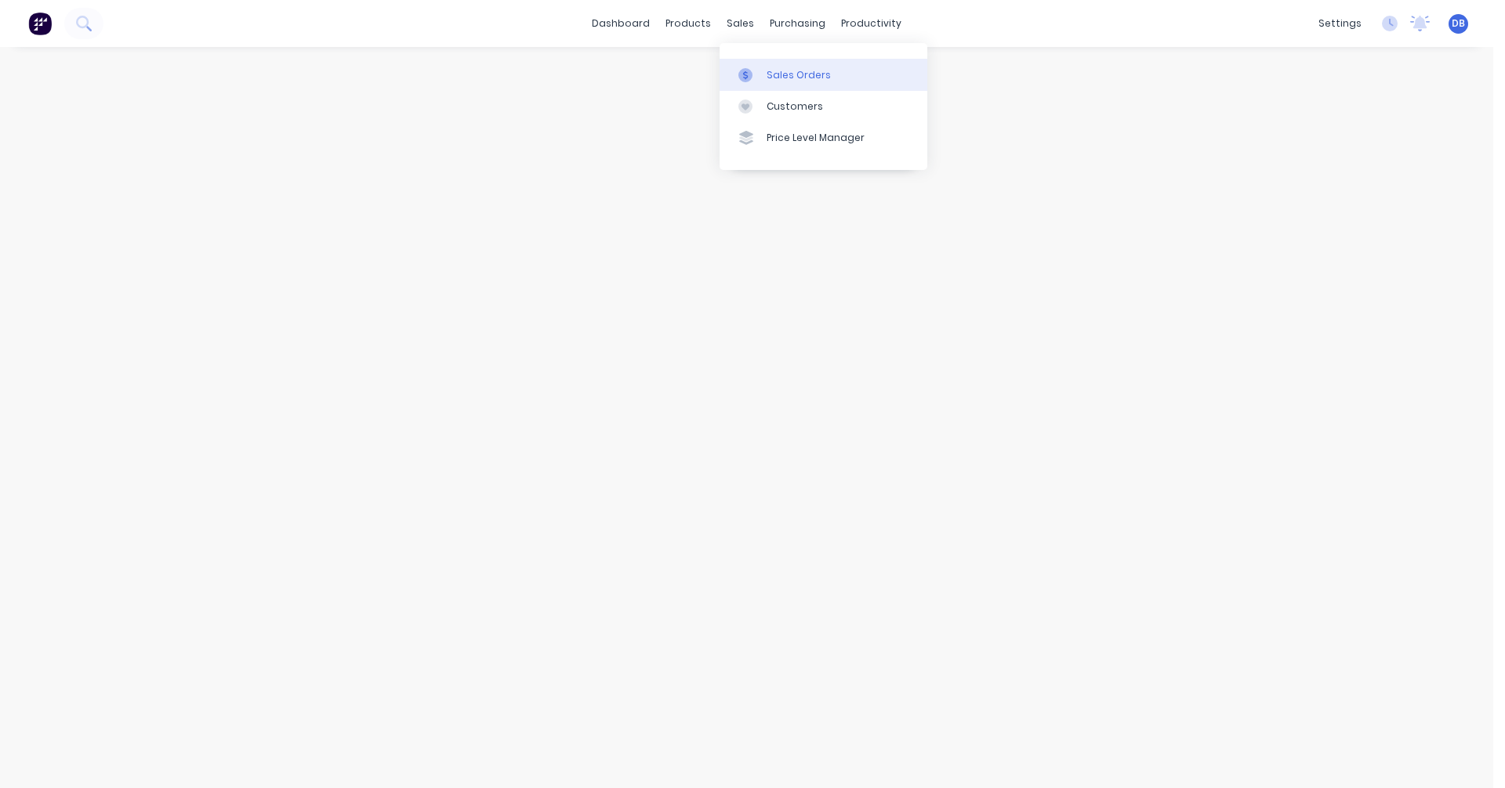
click at [771, 69] on div "Sales Orders" at bounding box center [798, 75] width 64 height 14
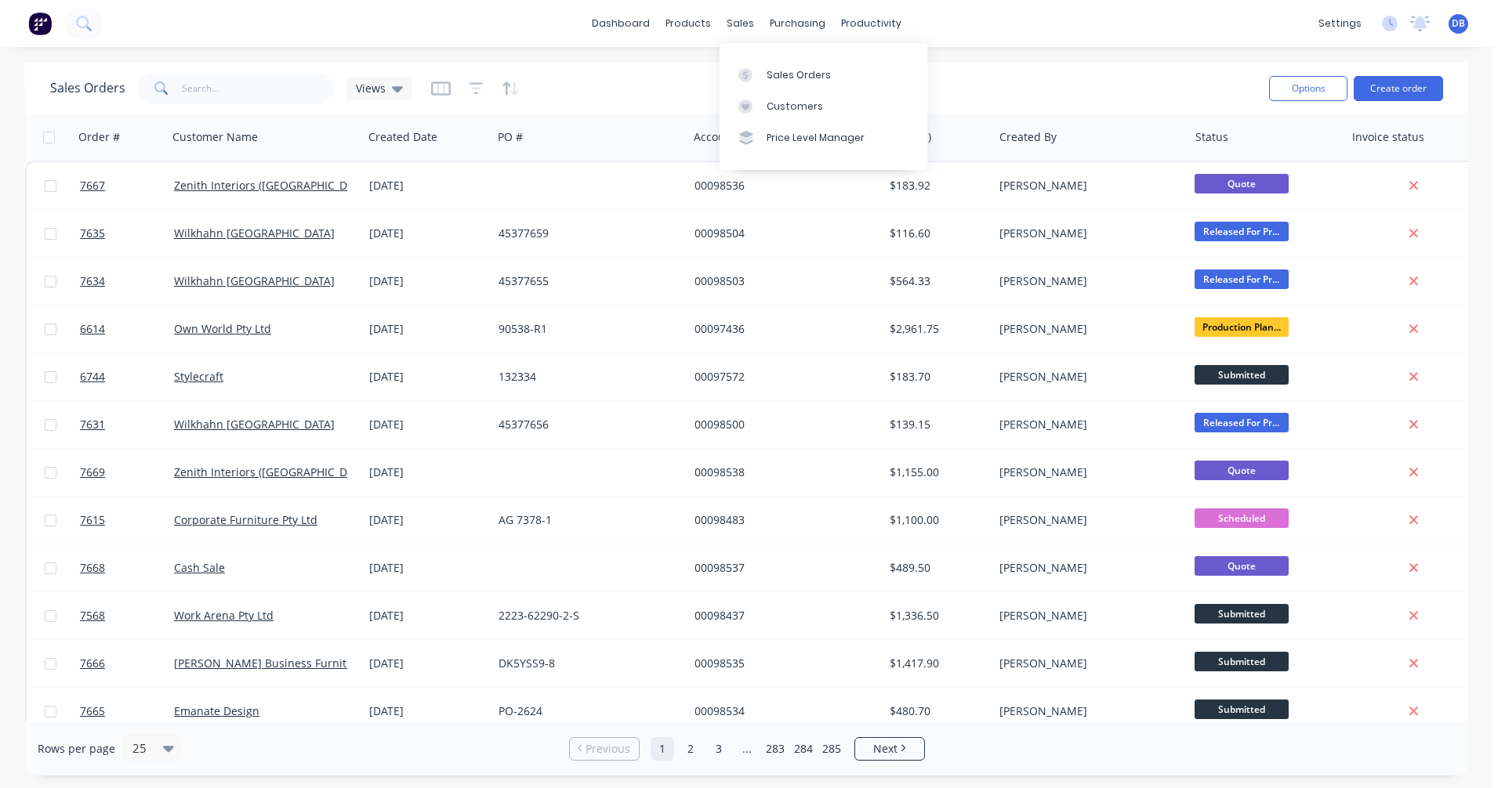
click at [806, 79] on div "Sales Orders" at bounding box center [798, 75] width 64 height 14
click at [1396, 92] on button "Create order" at bounding box center [1397, 88] width 89 height 25
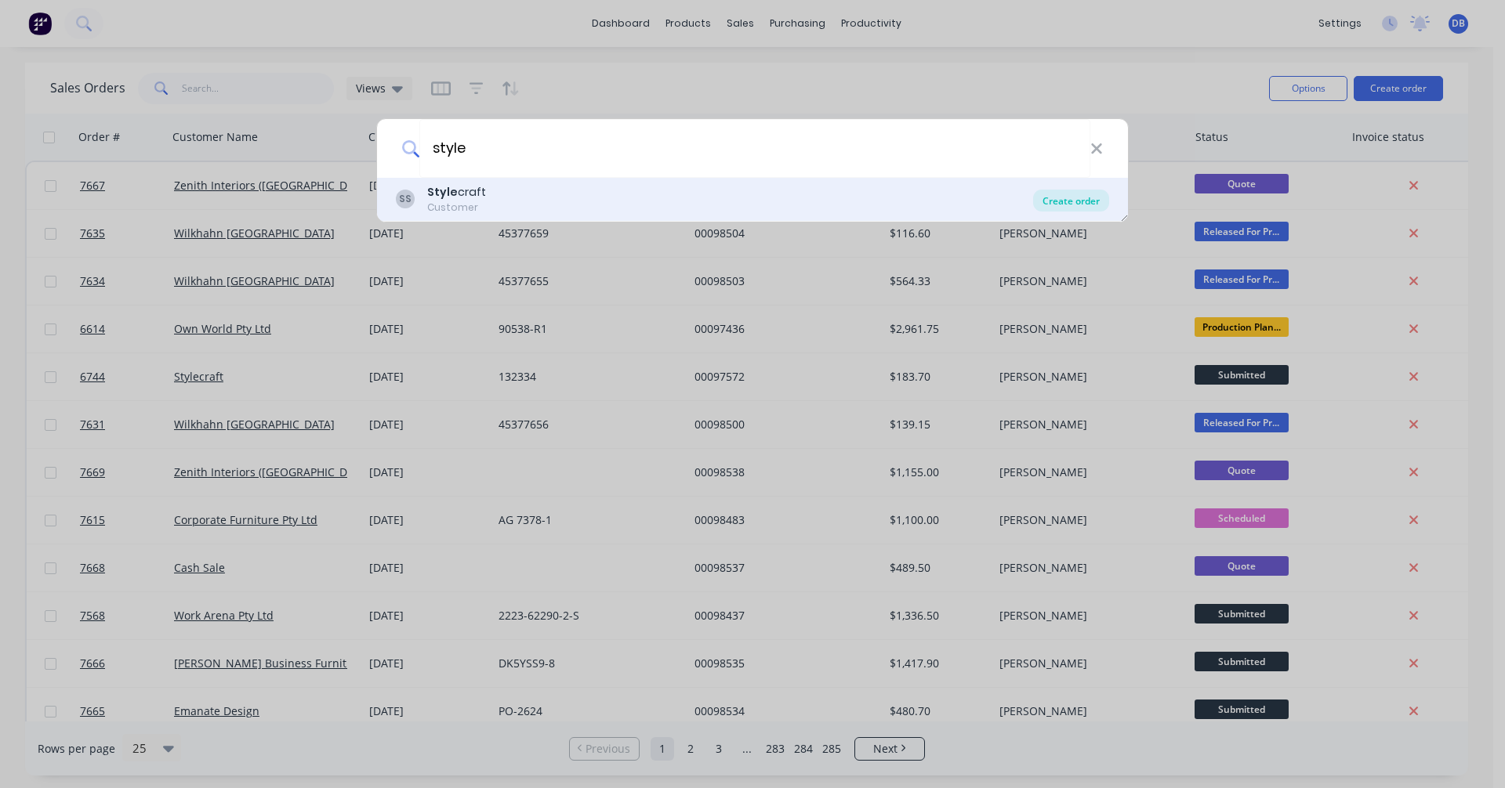
type input "style"
click at [1074, 200] on div "Create order" at bounding box center [1071, 201] width 76 height 22
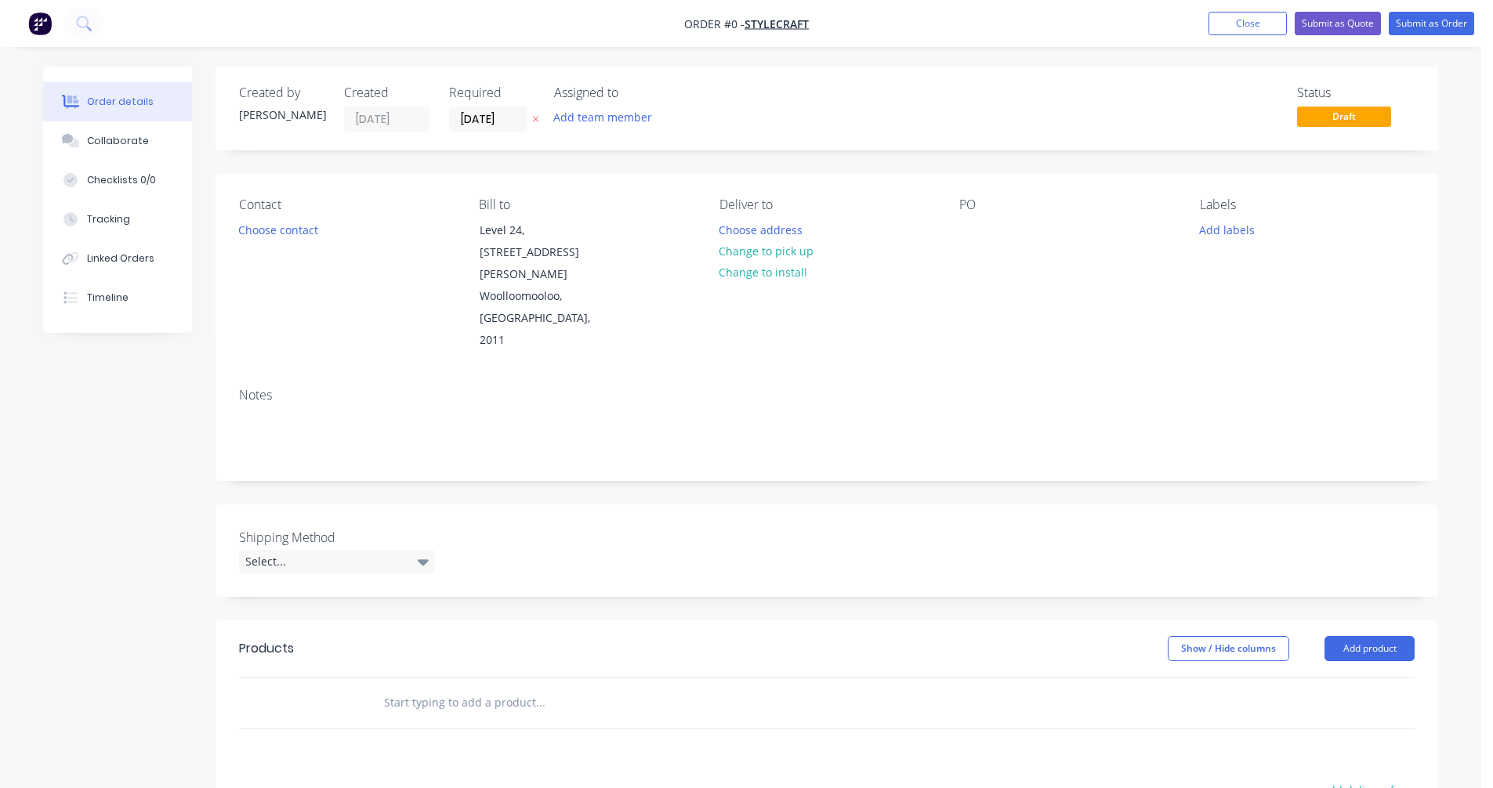
click at [419, 687] on input "text" at bounding box center [539, 702] width 313 height 31
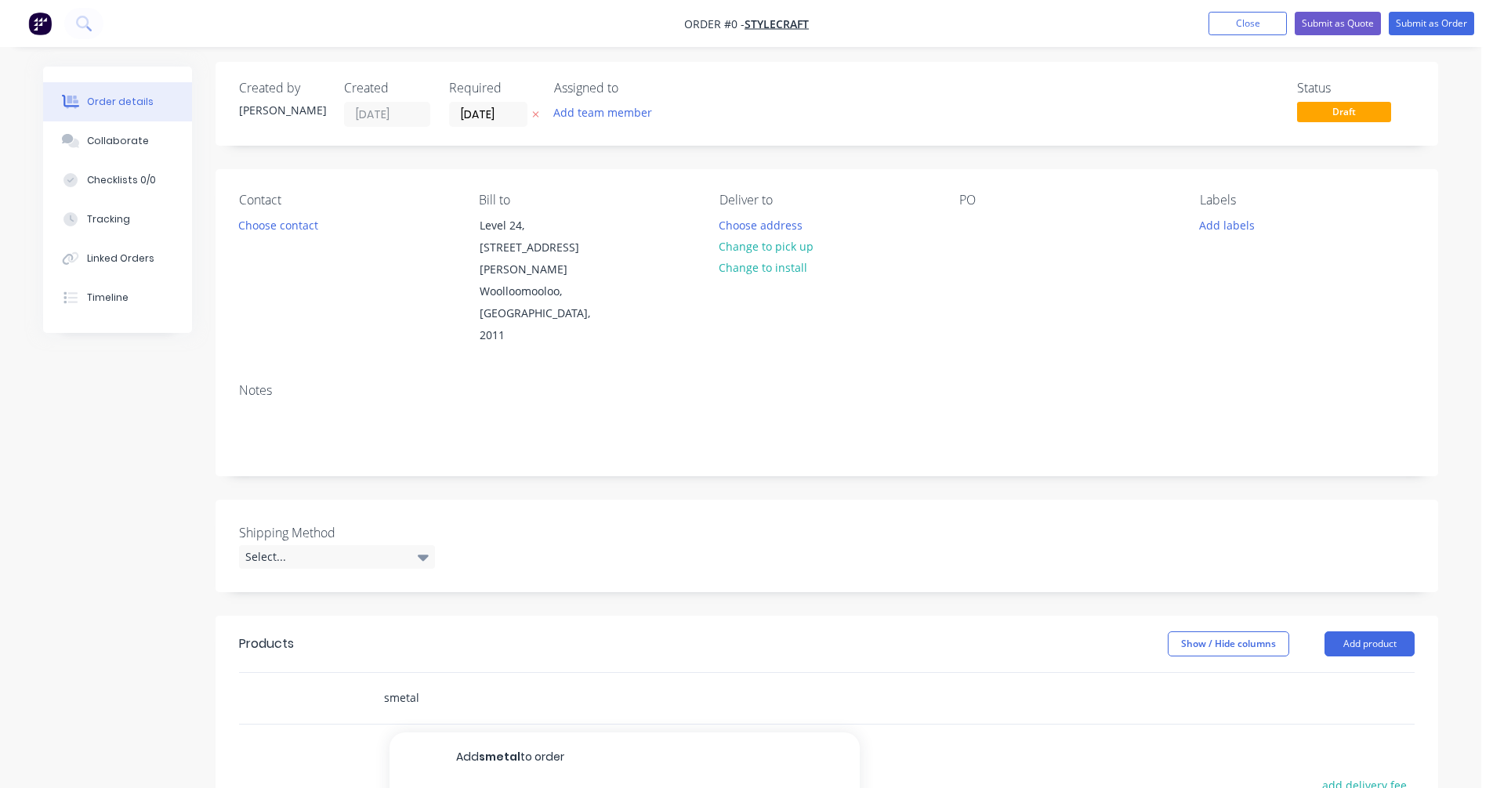
scroll to position [157, 0]
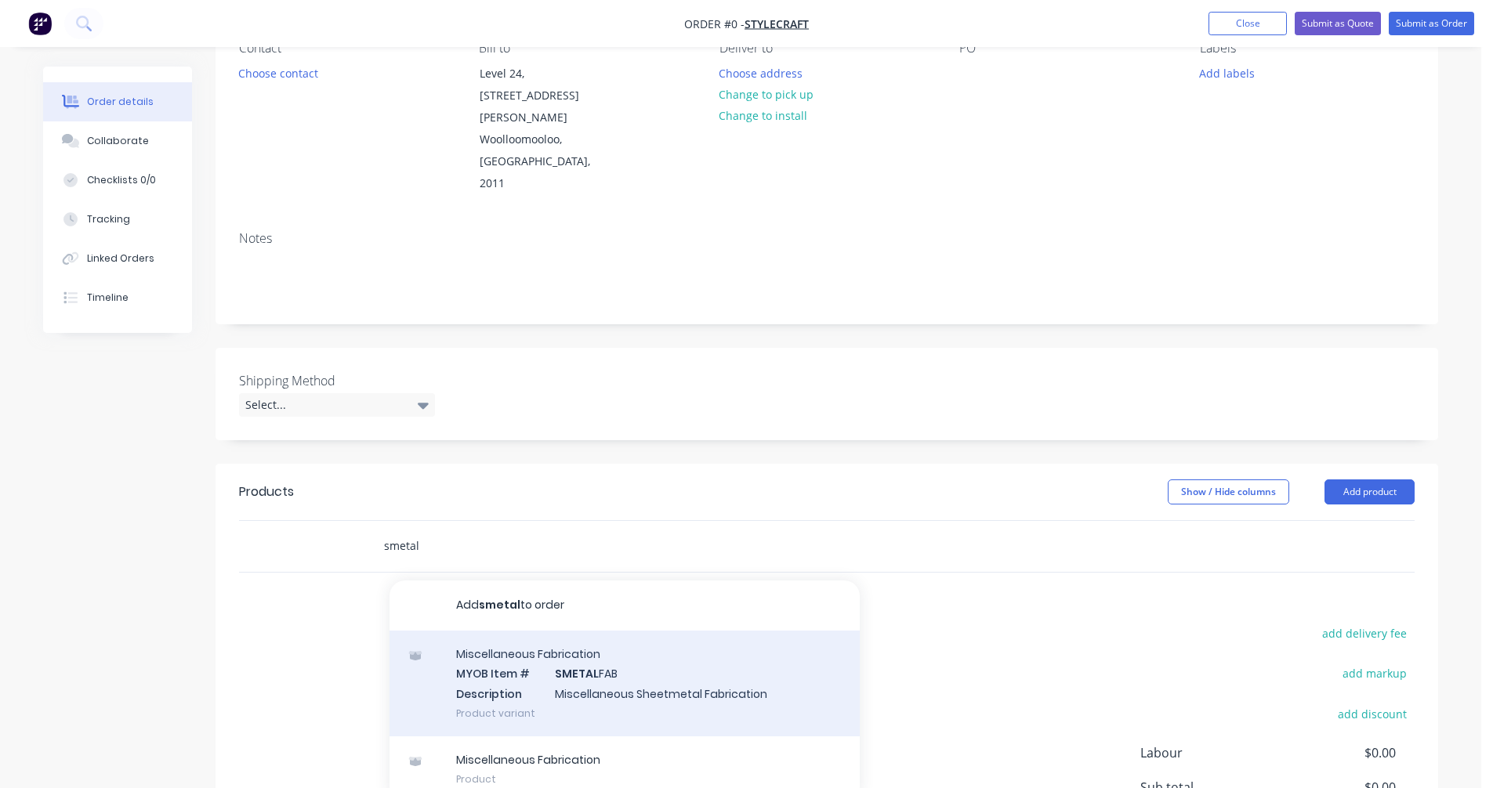
type input "smetal"
click at [621, 631] on div "Miscellaneous Fabrication MYOB Item # SMETAL FAB Description Miscellaneous Shee…" at bounding box center [624, 684] width 470 height 106
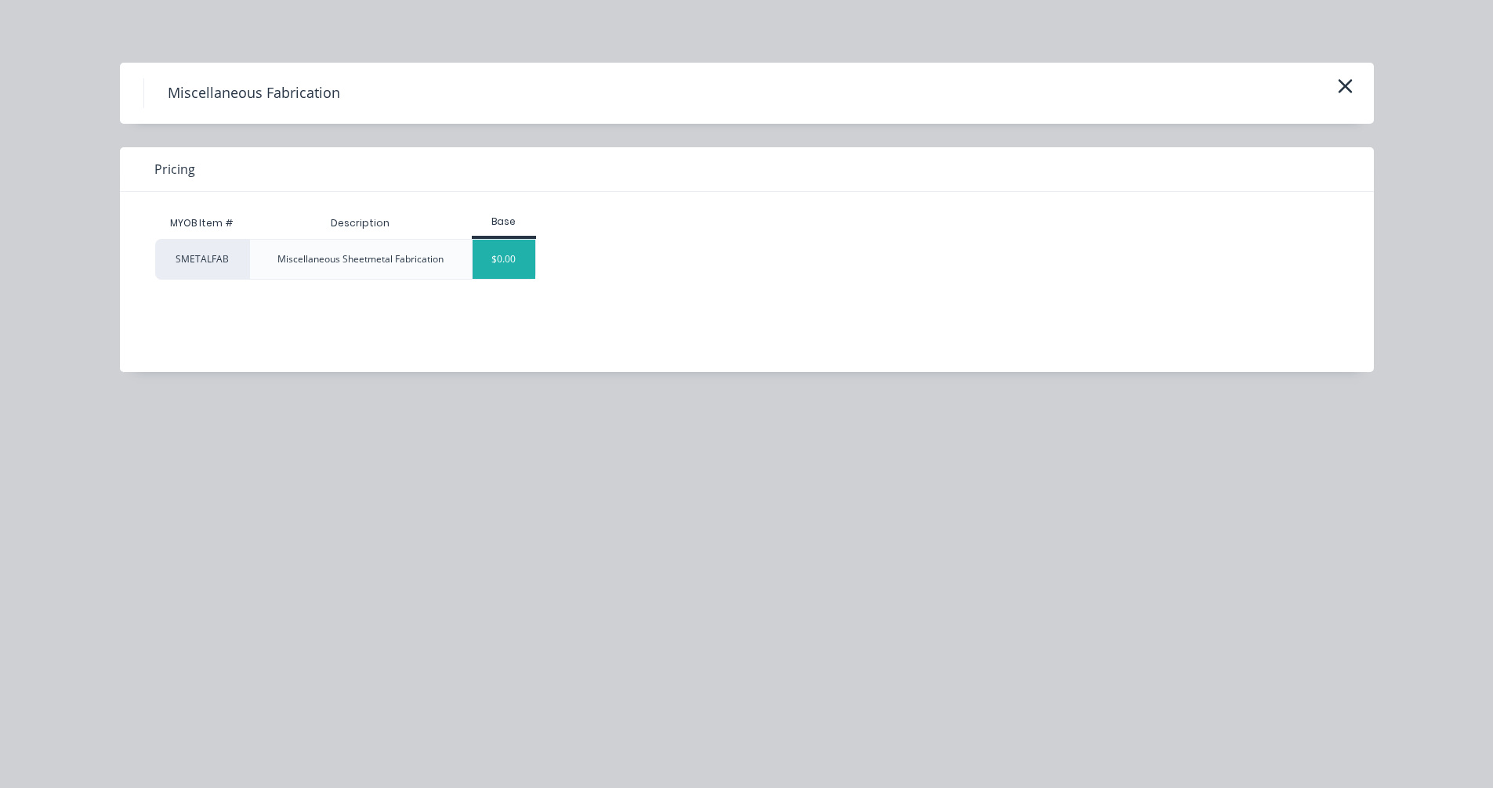
click at [505, 255] on div "$0.00" at bounding box center [504, 259] width 63 height 39
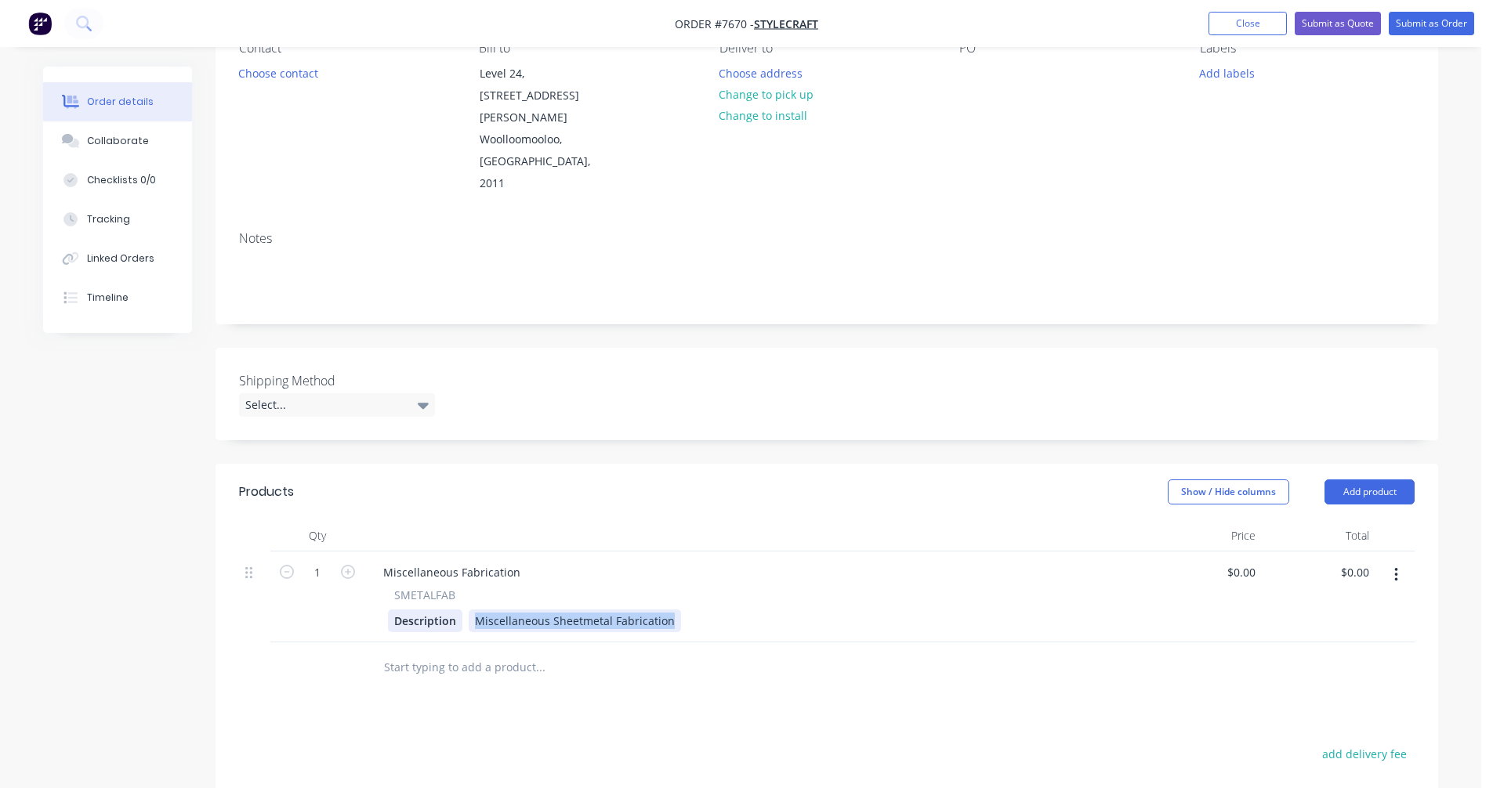
drag, startPoint x: 672, startPoint y: 556, endPoint x: 444, endPoint y: 563, distance: 228.1
click at [444, 610] on div "Description Miscellaneous Sheetmetal Fabrication" at bounding box center [753, 621] width 730 height 23
paste div
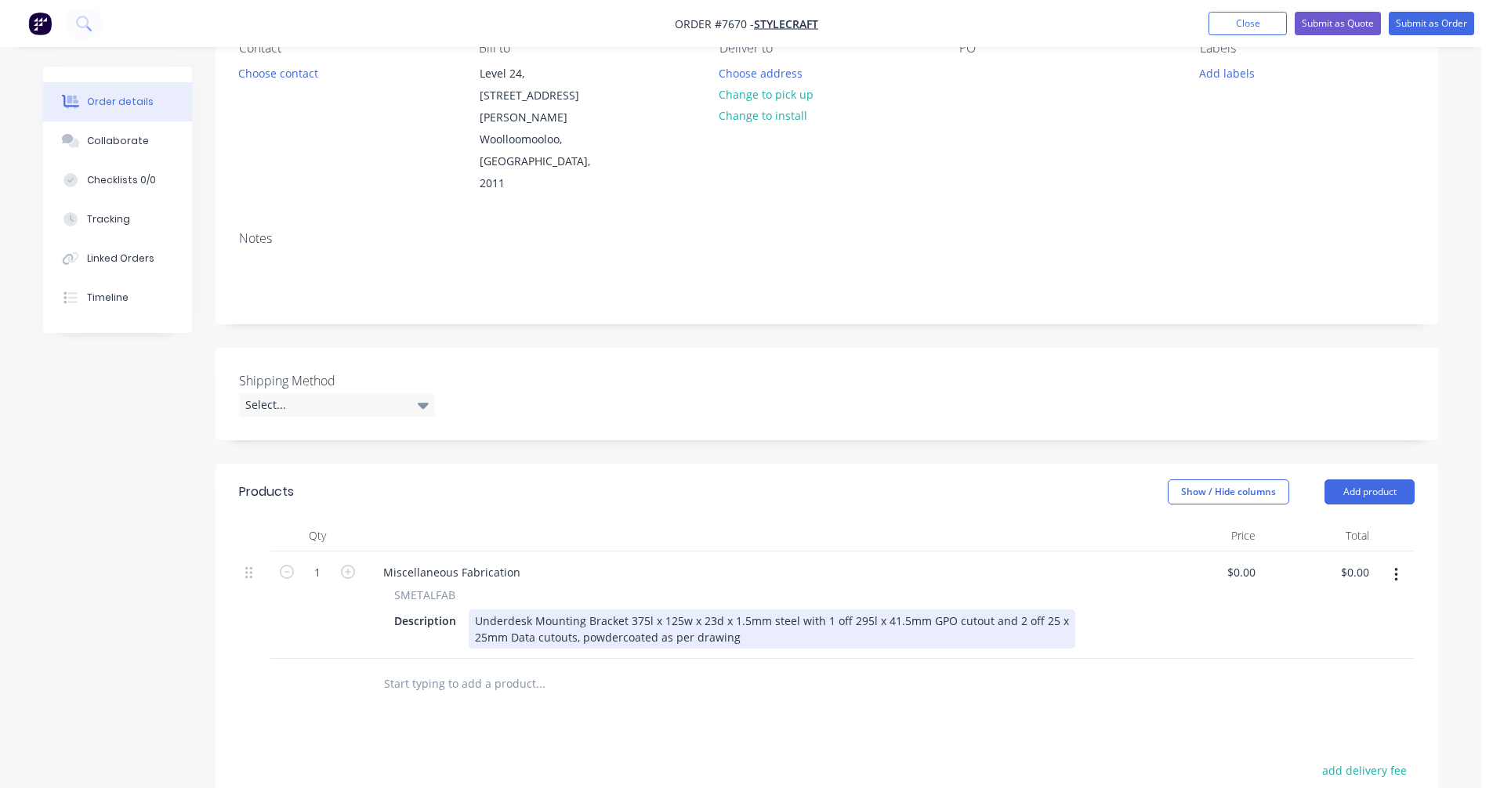
click at [755, 629] on div "25mm Data cutouts, powdercoated as per drawing" at bounding box center [772, 637] width 594 height 16
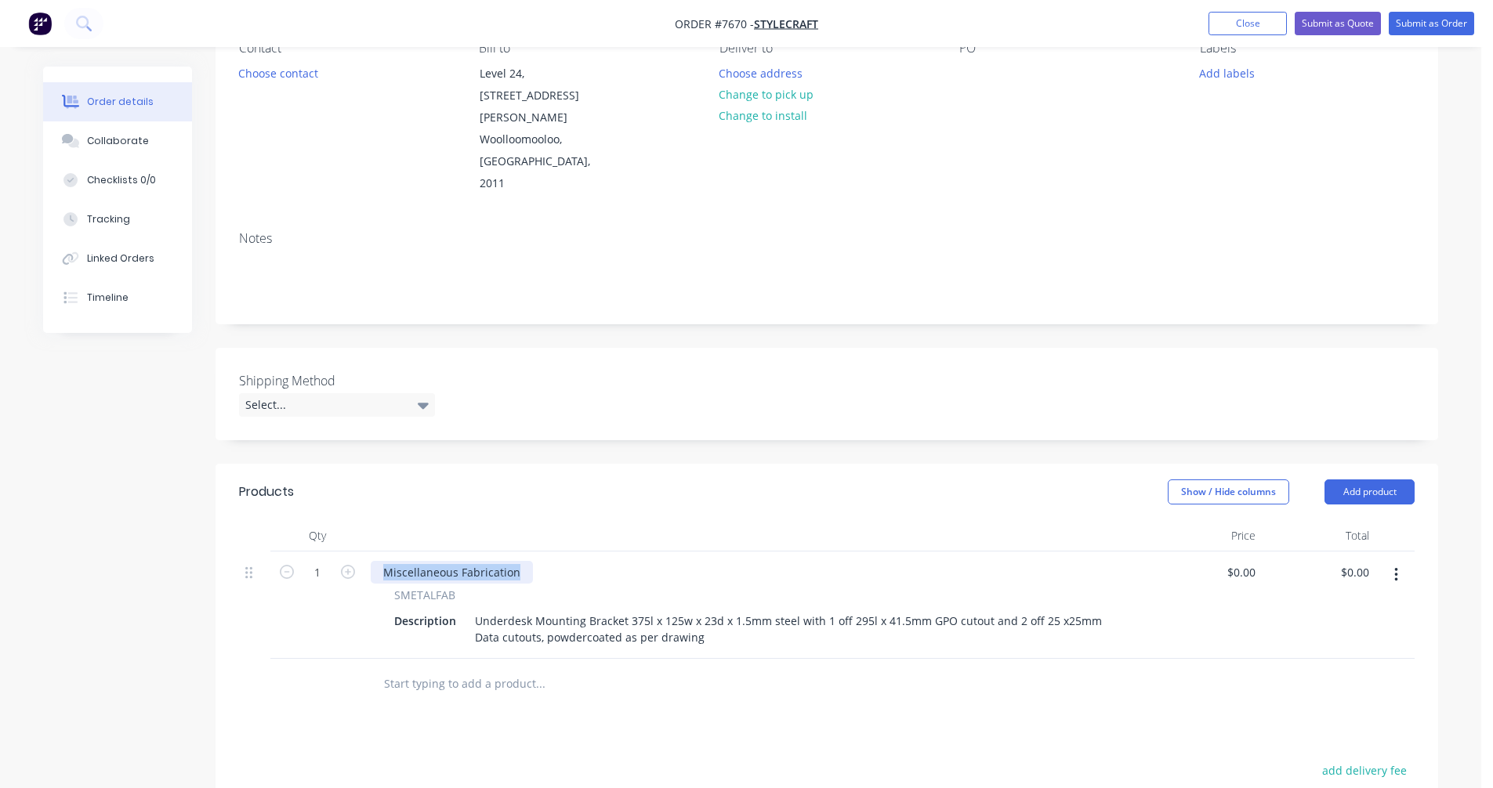
drag, startPoint x: 521, startPoint y: 505, endPoint x: 363, endPoint y: 512, distance: 158.5
click at [363, 552] on div "1 Miscellaneous Fabrication SMETALFAB Description Underdesk Mounting Bracket 37…" at bounding box center [826, 605] width 1175 height 107
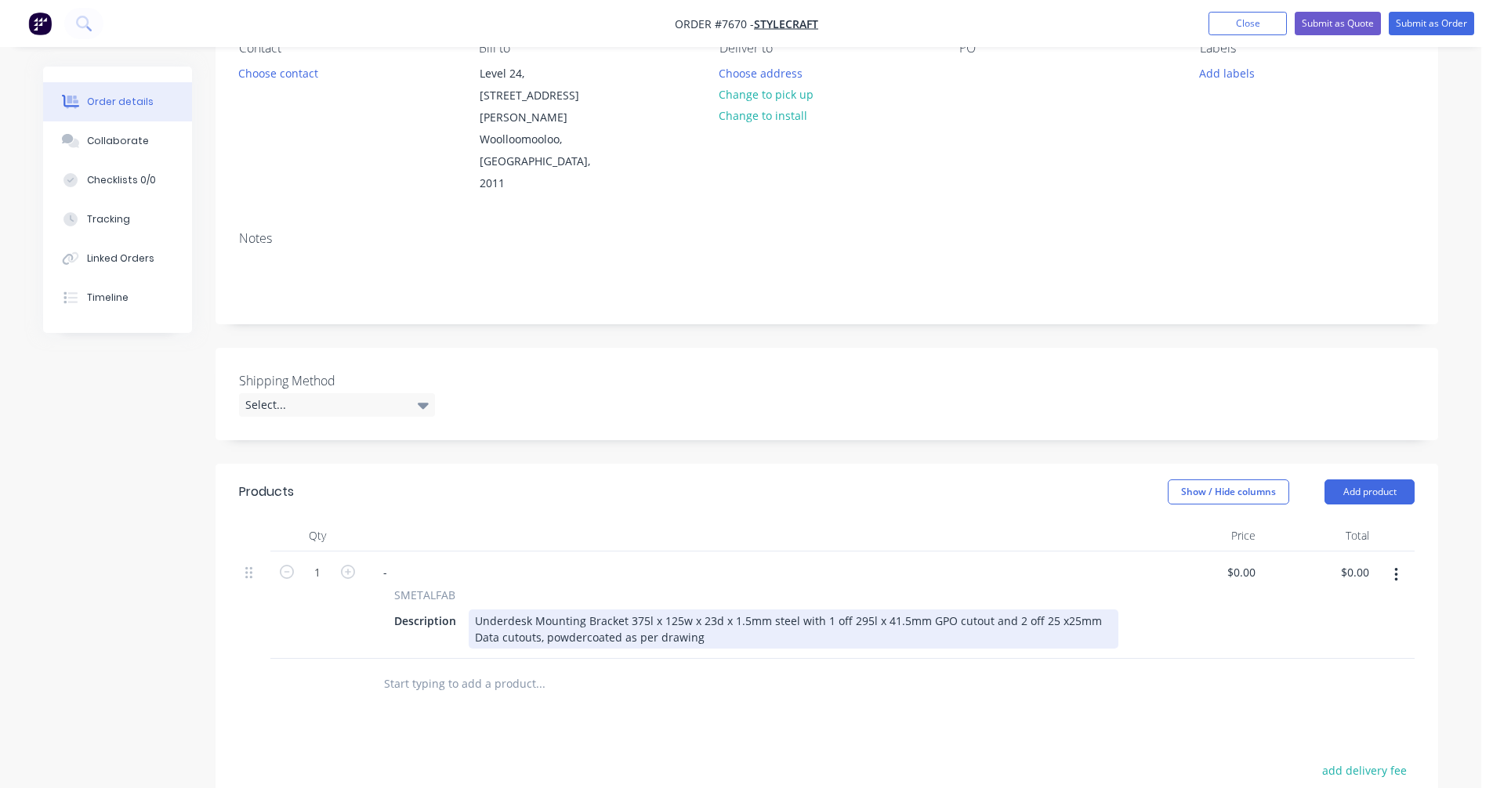
click at [875, 610] on div "Underdesk Mounting Bracket 375l x 125w x 23d x 1.5mm steel with 1 off 295l x 41…" at bounding box center [794, 629] width 650 height 39
type input "$83.50"
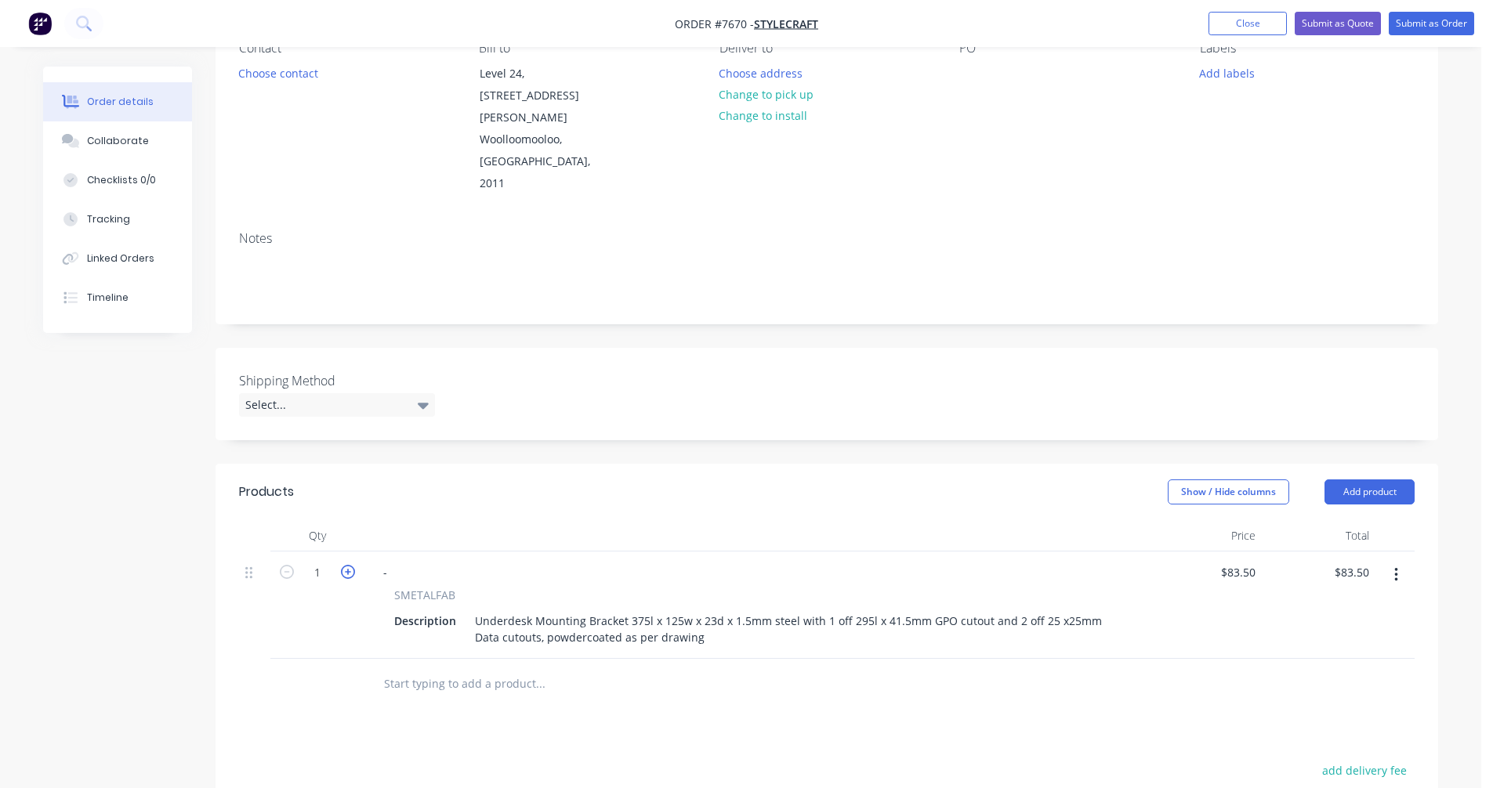
click at [348, 565] on icon "button" at bounding box center [348, 572] width 14 height 14
type input "2"
type input "$167.00"
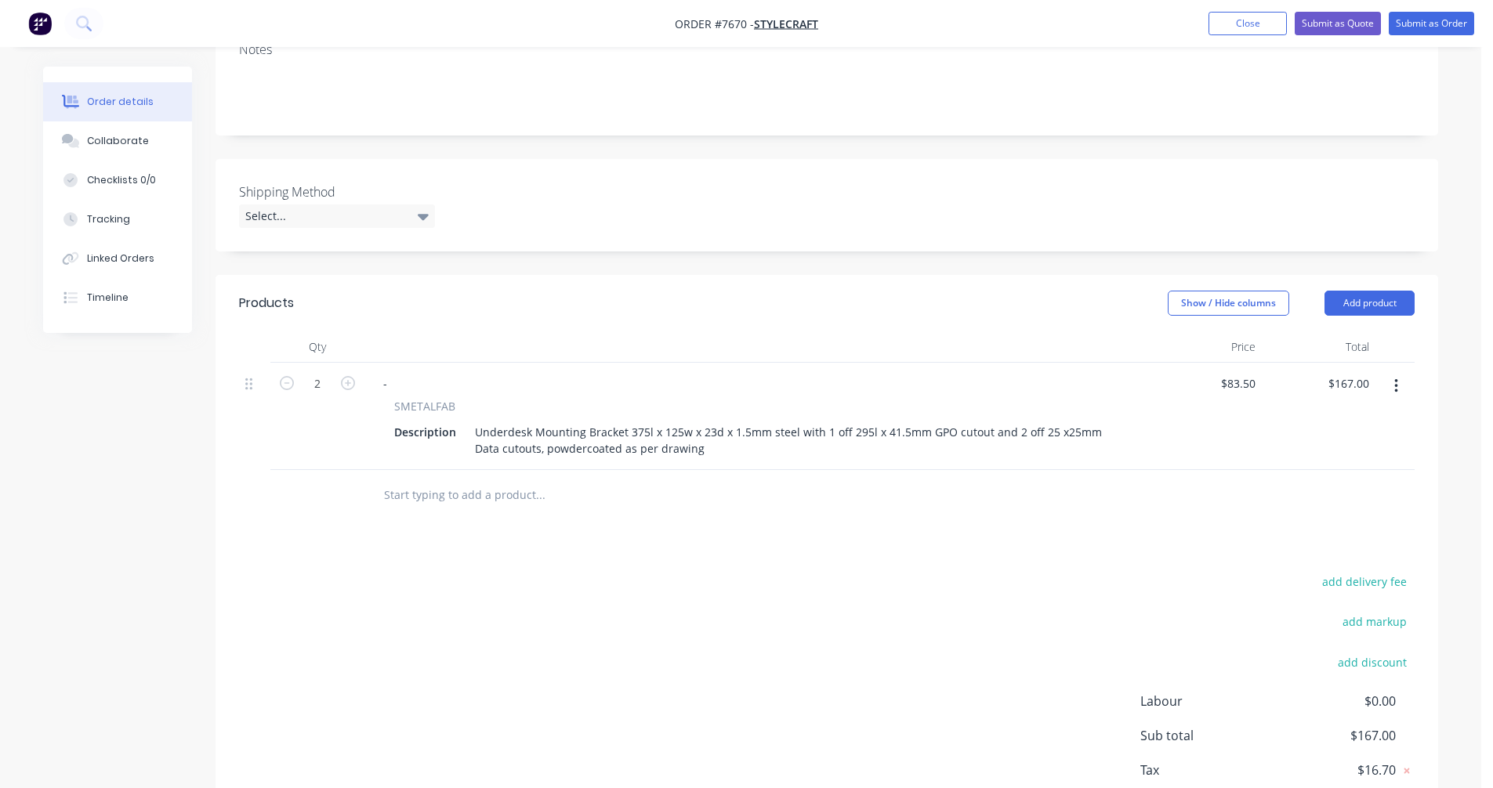
scroll to position [378, 0]
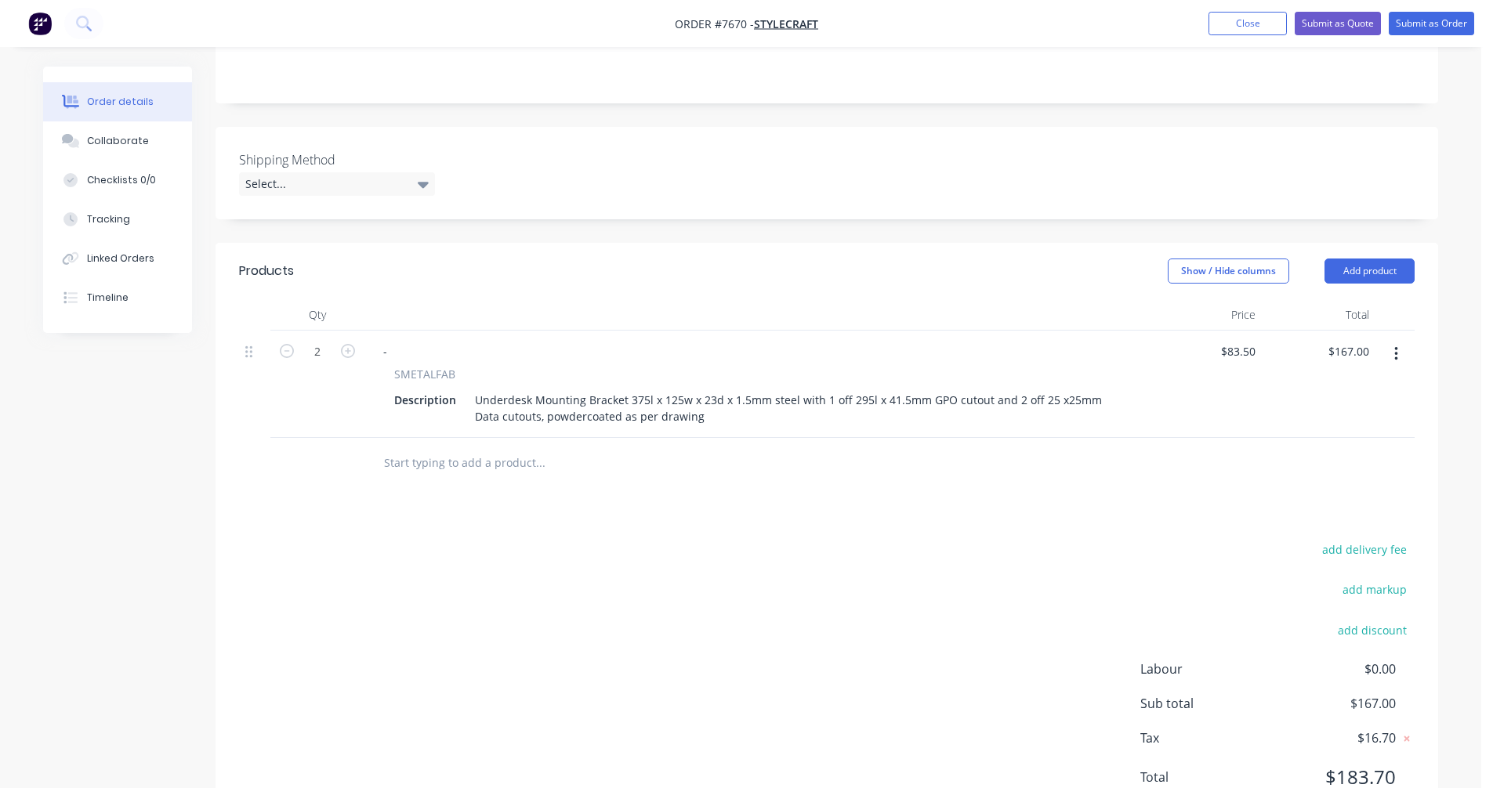
click at [1394, 346] on icon "button" at bounding box center [1396, 354] width 4 height 17
click at [1326, 415] on div "Duplicate" at bounding box center [1340, 426] width 121 height 23
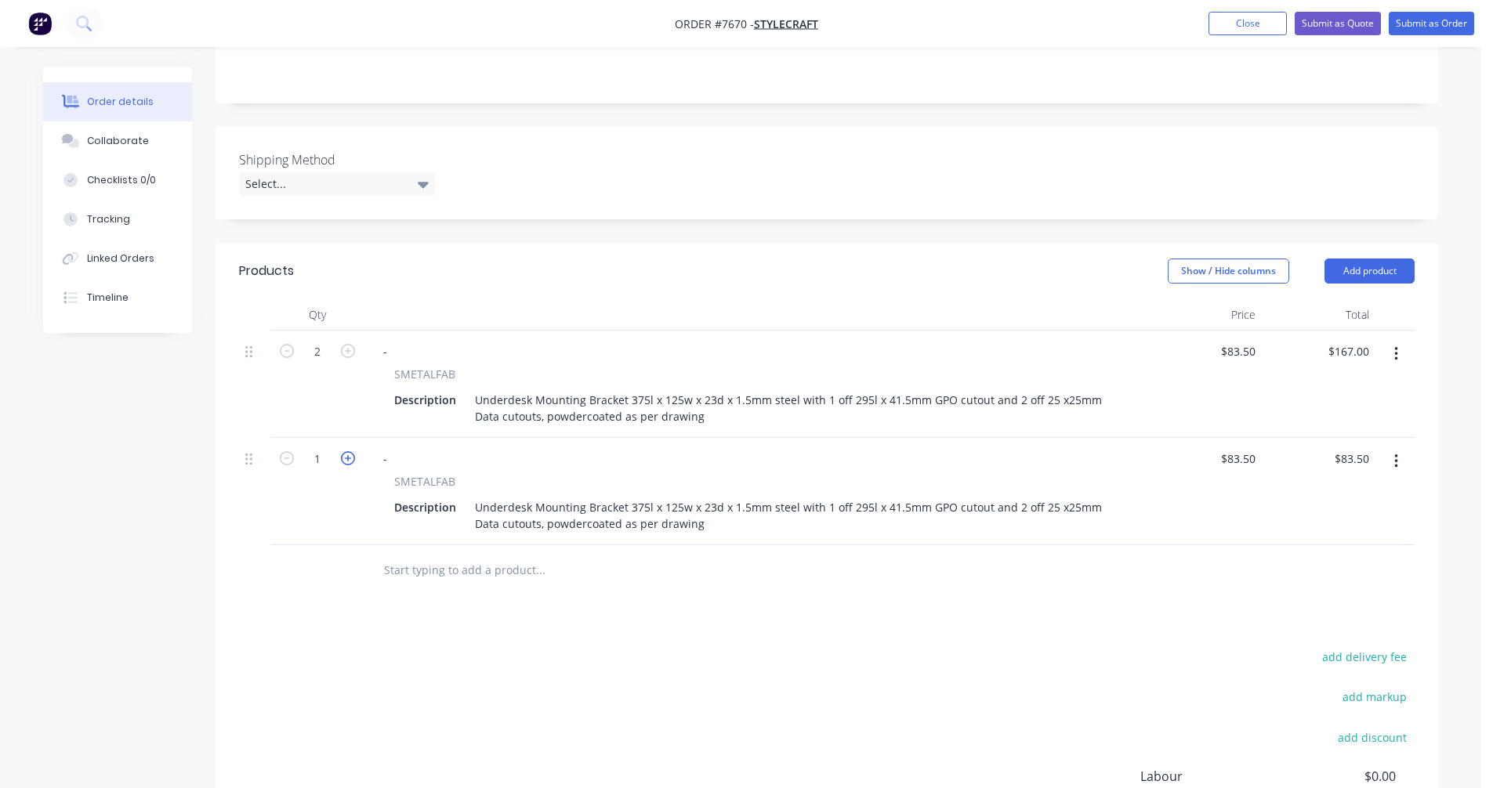
click at [349, 451] on icon "button" at bounding box center [348, 458] width 14 height 14
type input "2"
type input "$167.00"
click at [349, 451] on icon "button" at bounding box center [348, 458] width 14 height 14
type input "3"
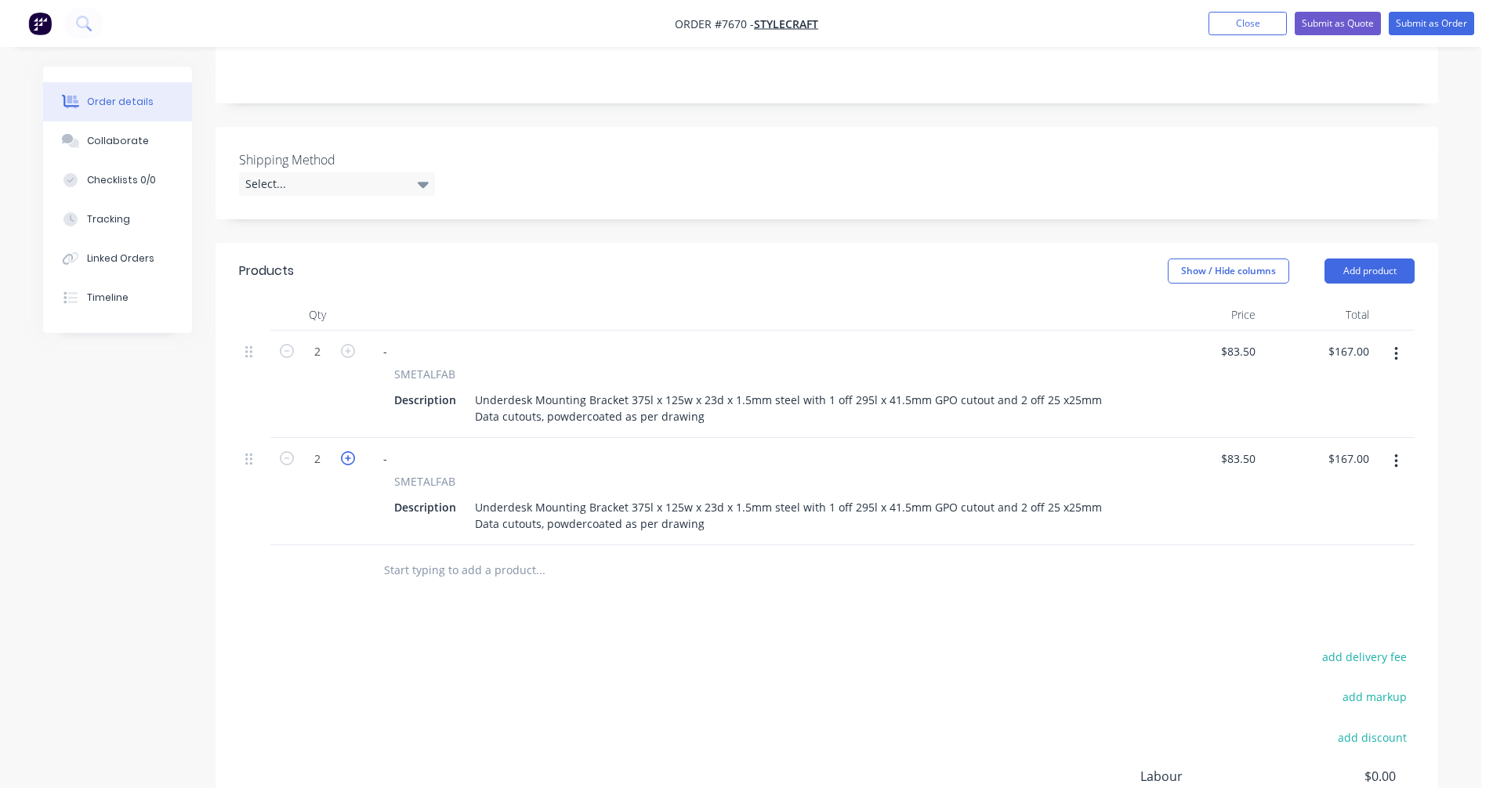
type input "$250.50"
click at [349, 451] on icon "button" at bounding box center [348, 458] width 14 height 14
type input "4"
type input "$334.00"
click at [349, 451] on icon "button" at bounding box center [348, 458] width 14 height 14
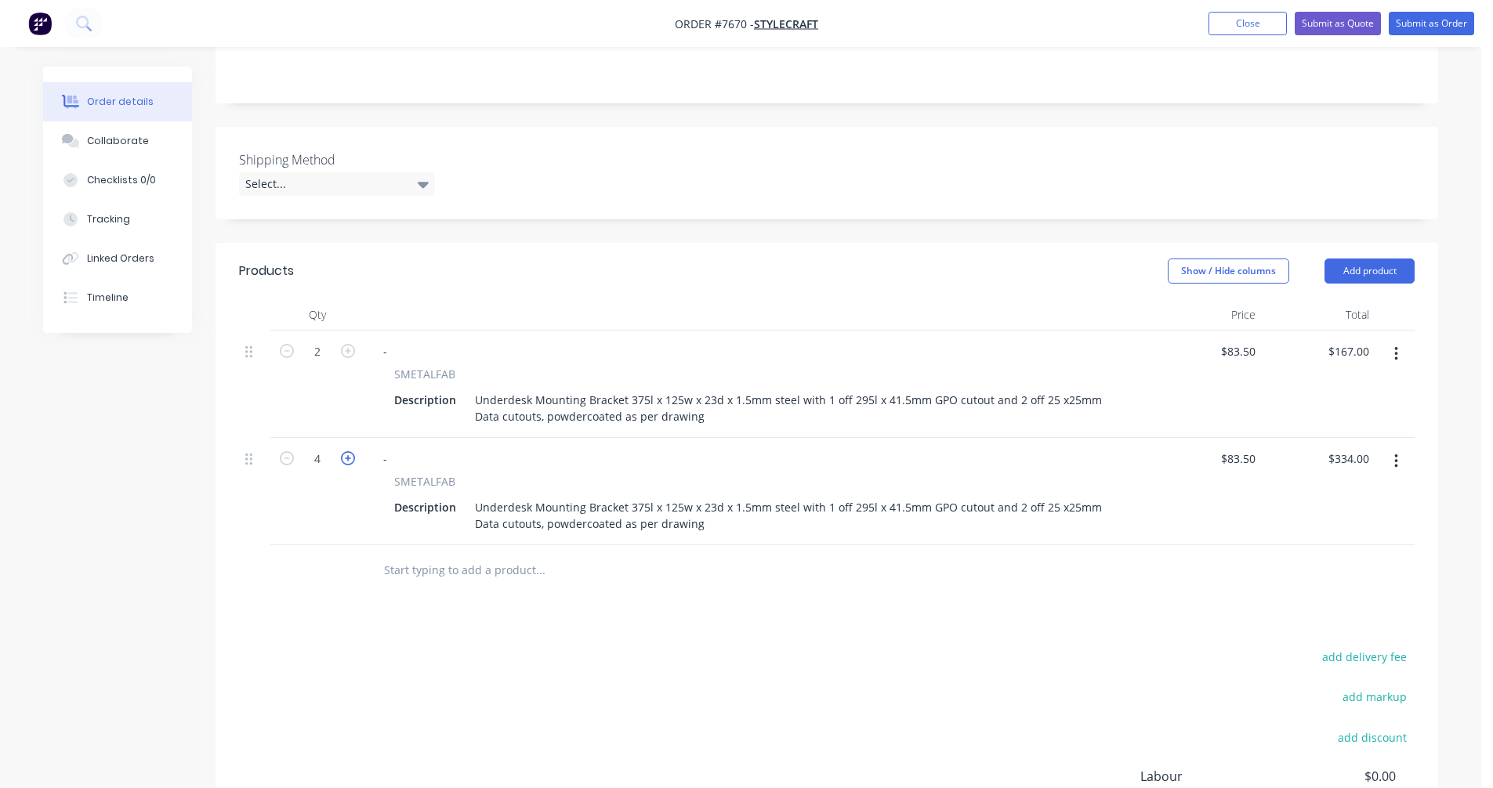
type input "5"
type input "$417.50"
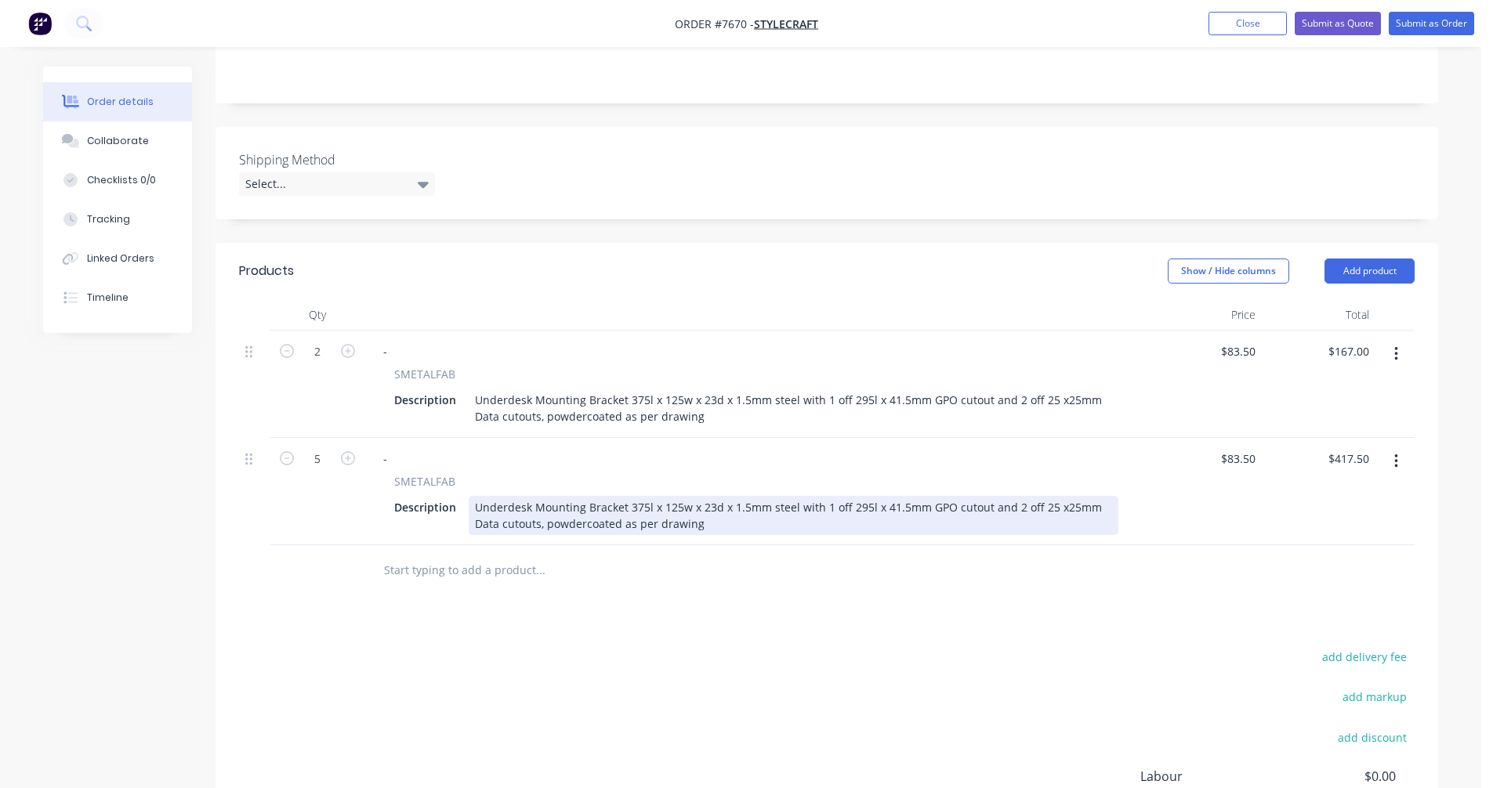
click at [548, 496] on div "Underdesk Mounting Bracket 375l x 125w x 23d x 1.5mm steel with 1 off 295l x 41…" at bounding box center [794, 515] width 650 height 39
type input "$41.50"
type input "$207.50"
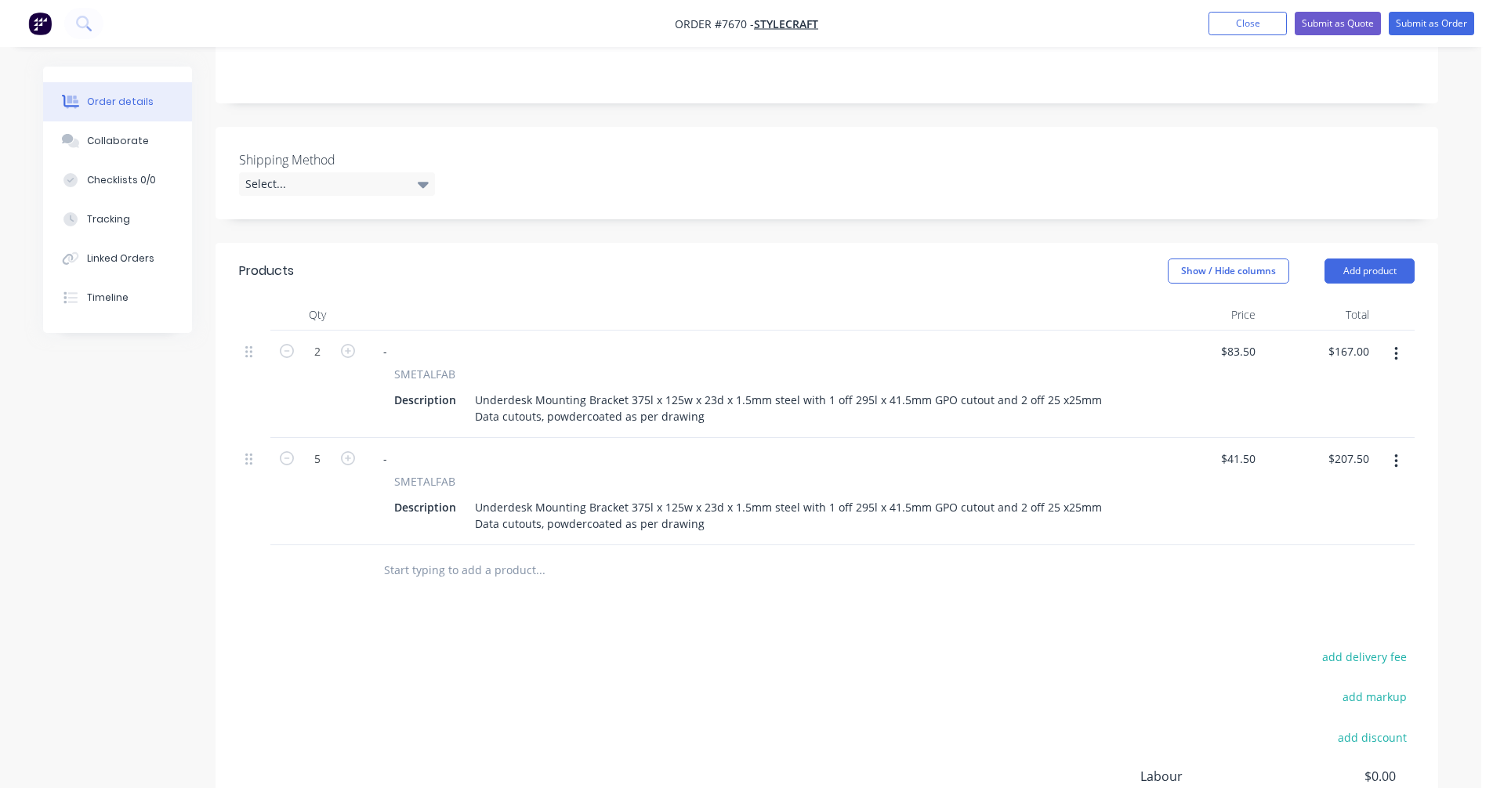
click at [1394, 453] on icon "button" at bounding box center [1396, 461] width 4 height 17
click at [1342, 523] on div "Duplicate" at bounding box center [1340, 534] width 121 height 23
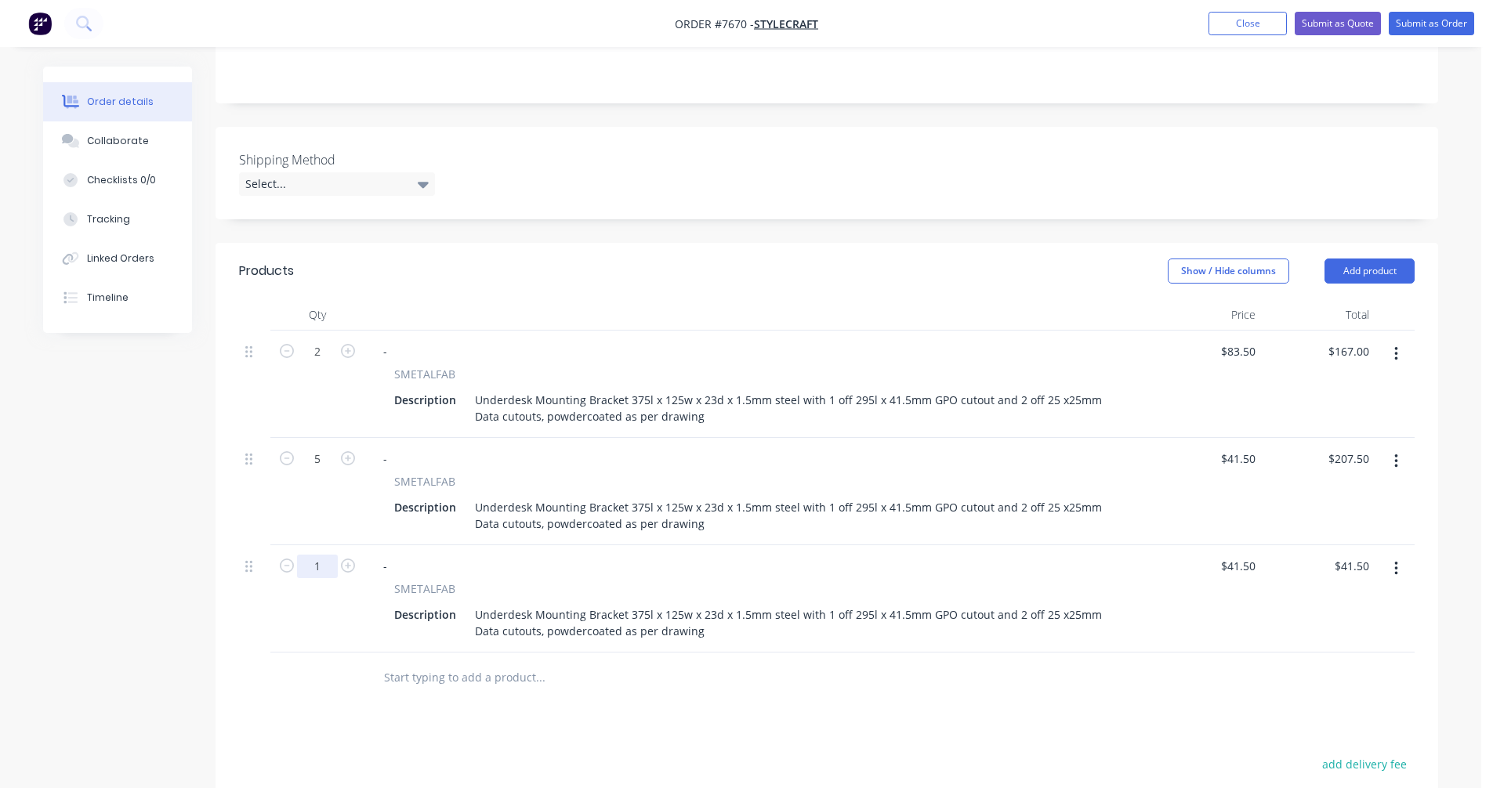
click at [325, 364] on input "1" at bounding box center [317, 352] width 41 height 24
type input "10"
type input "$415.00"
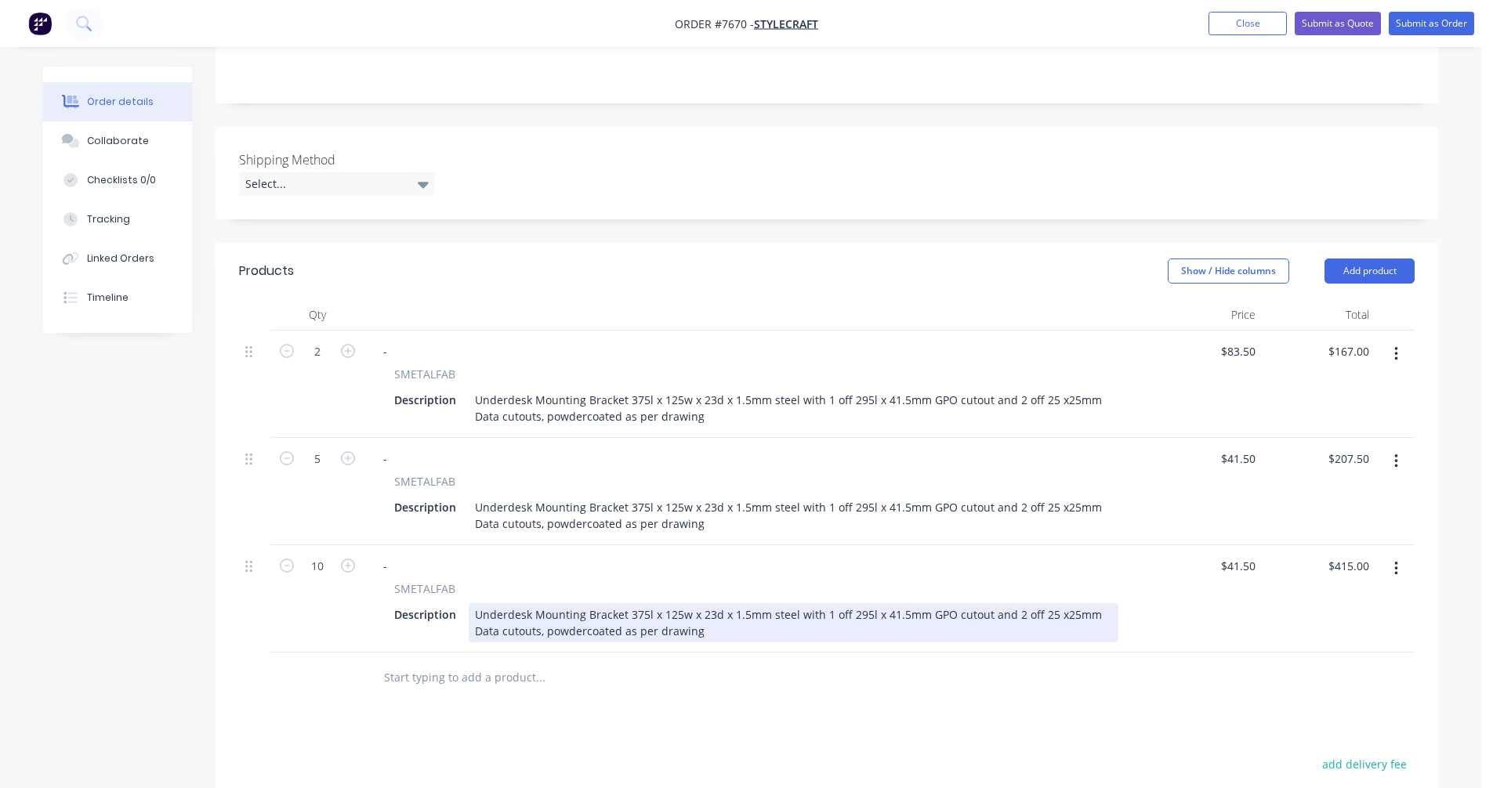
click at [761, 603] on div "Underdesk Mounting Bracket 375l x 125w x 23d x 1.5mm steel with 1 off 295l x 41…" at bounding box center [794, 622] width 650 height 39
type input "$27.50"
type input "$275.00"
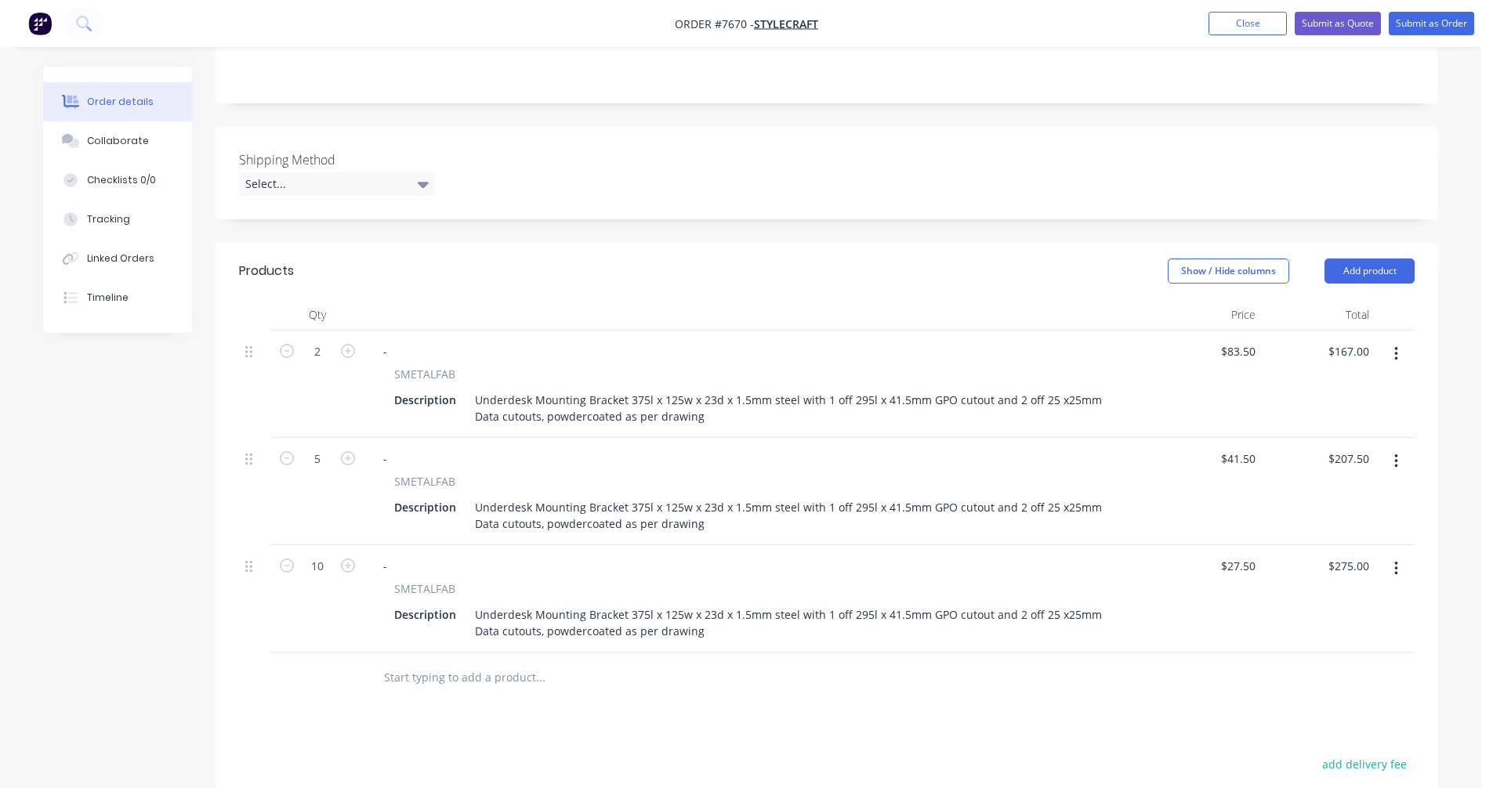
click at [1397, 560] on icon "button" at bounding box center [1396, 568] width 4 height 17
click at [1325, 630] on div "Duplicate" at bounding box center [1340, 641] width 121 height 23
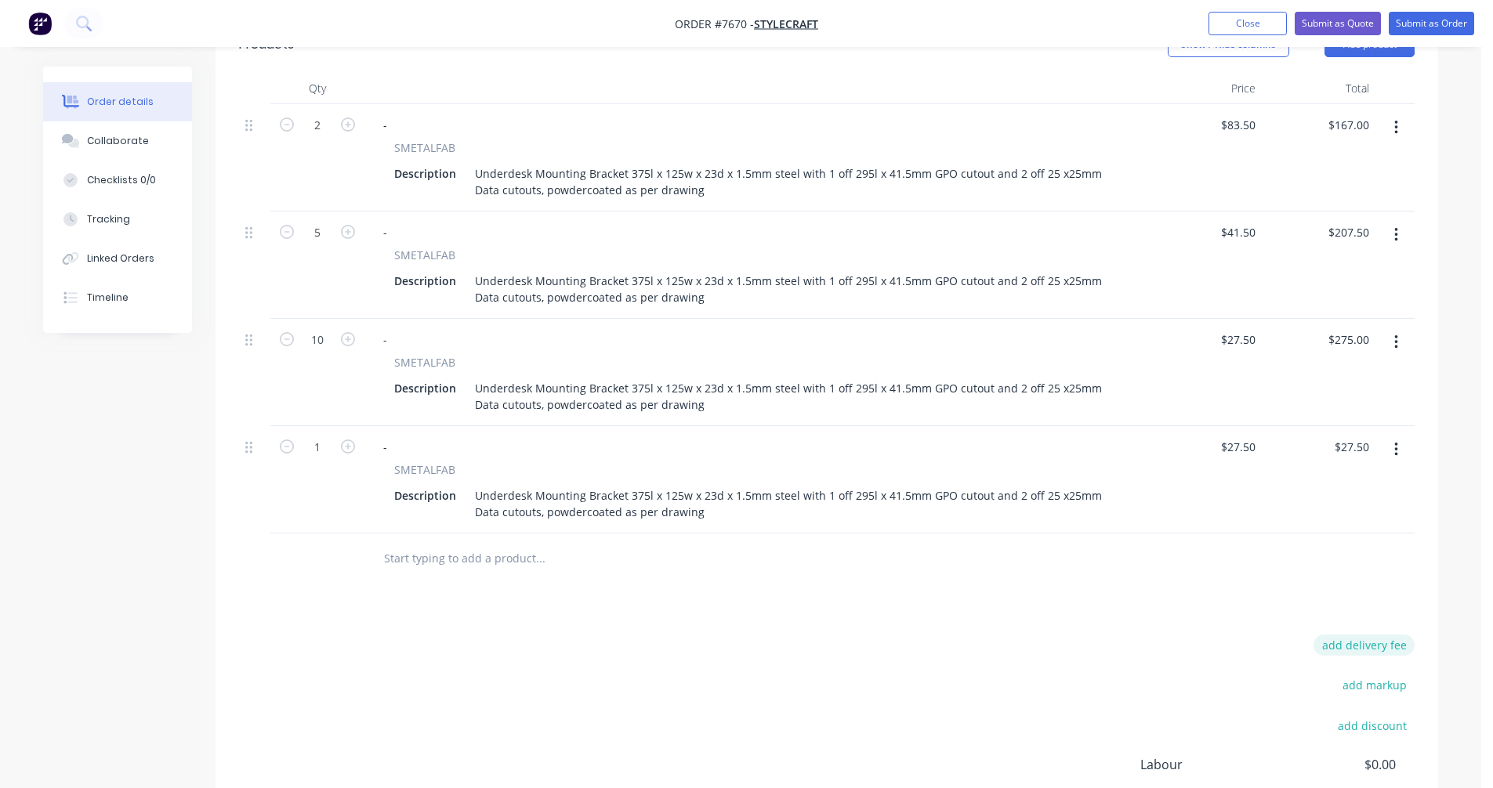
scroll to position [691, 0]
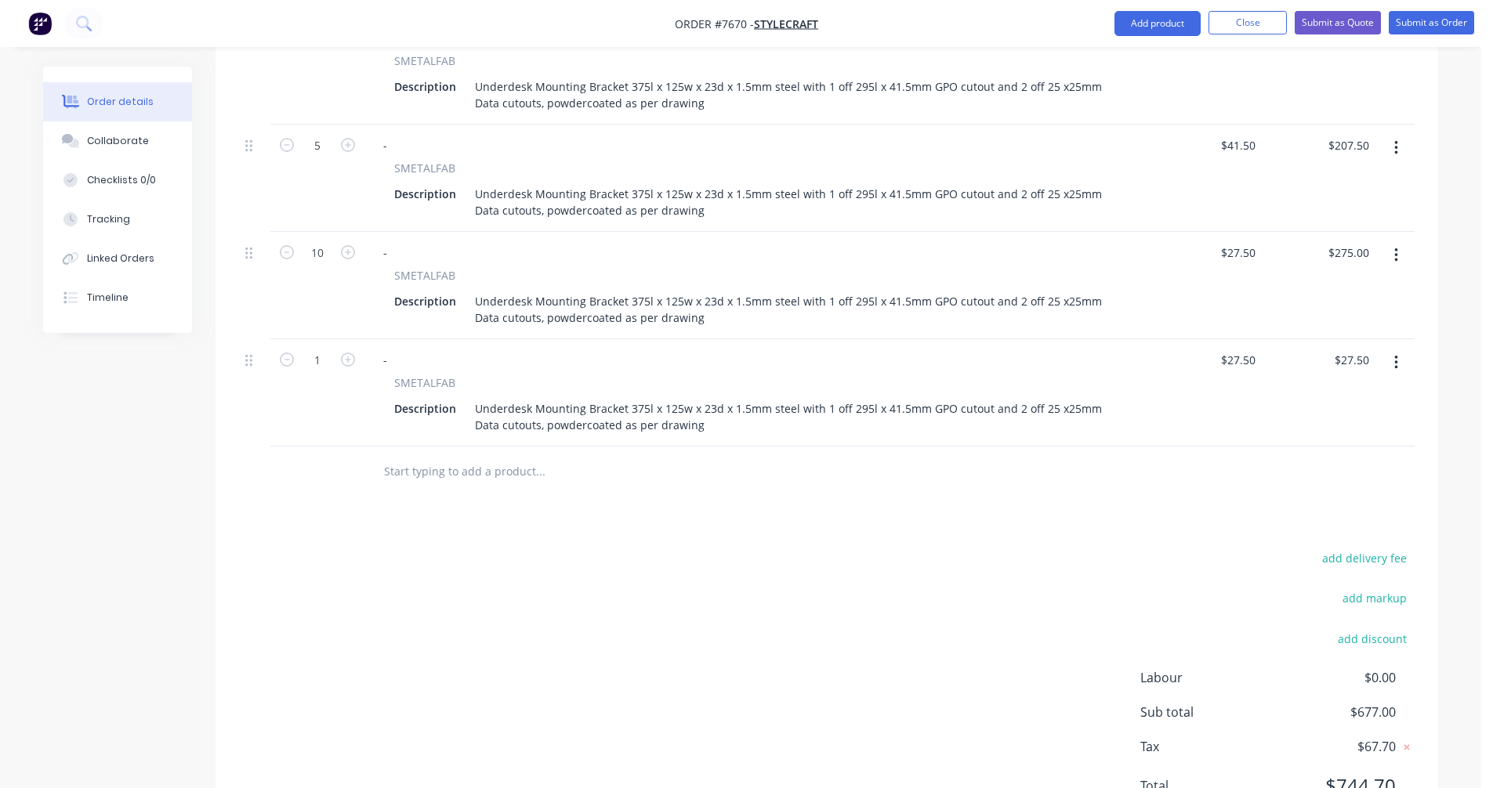
click at [1394, 354] on icon "button" at bounding box center [1396, 362] width 4 height 17
click at [1322, 424] on div "Duplicate" at bounding box center [1340, 435] width 121 height 23
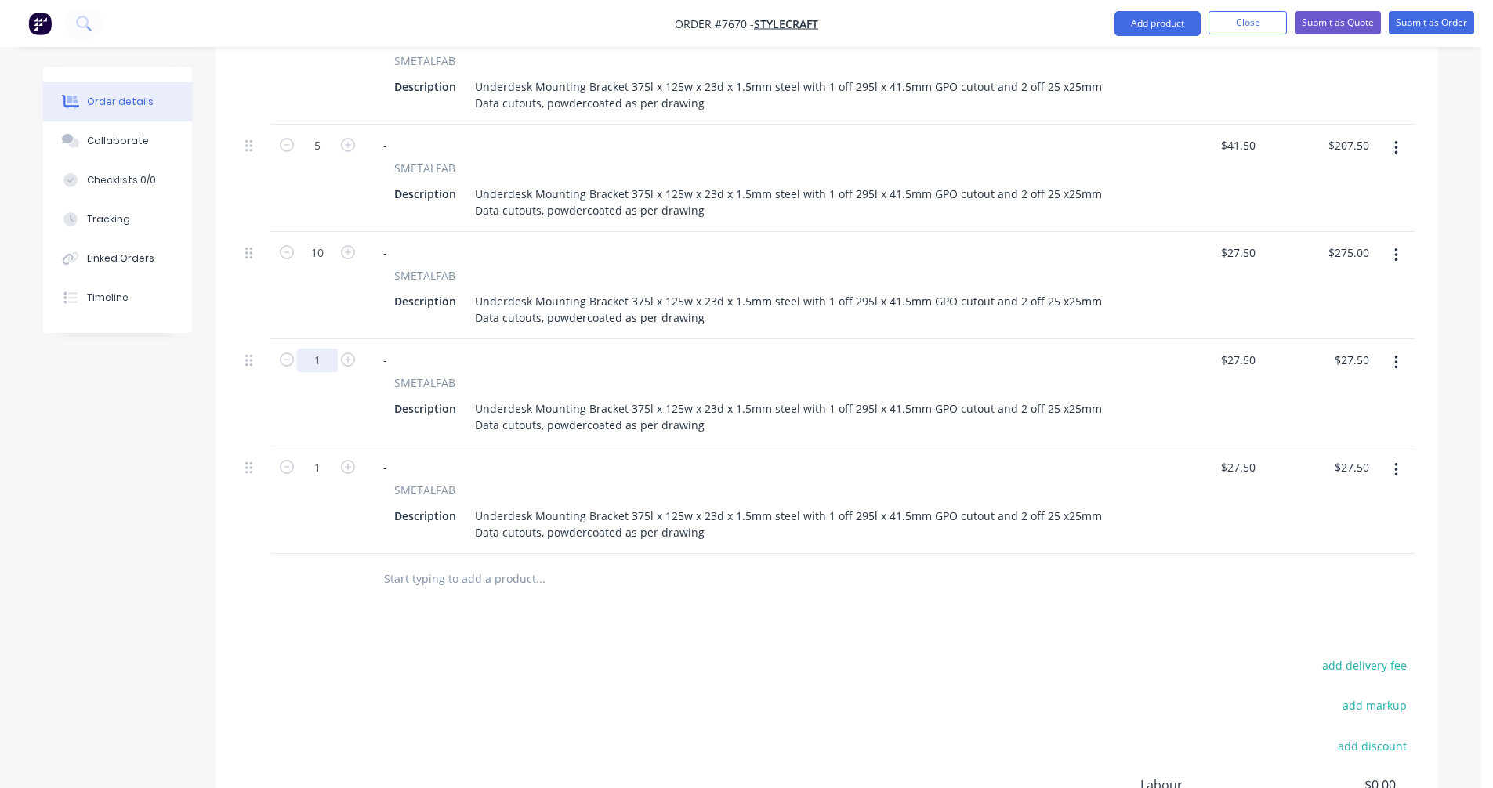
click at [321, 50] on input "1" at bounding box center [317, 39] width 41 height 24
type input "25"
type input "$687.50"
type input "$19.10"
type input "$477.50"
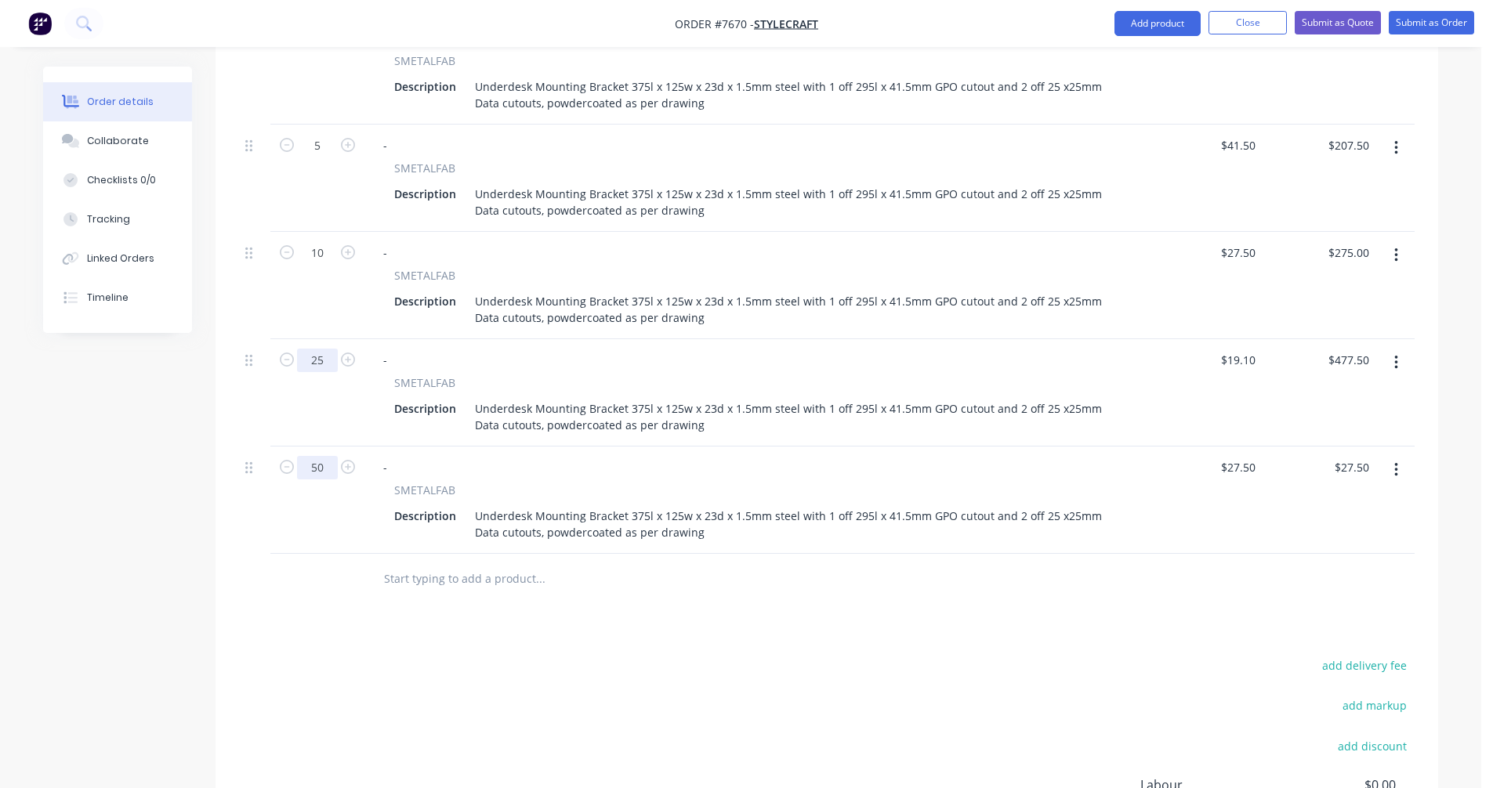
type input "50"
type input "$1,375.00"
type input "$16.30"
type input "$815.00"
click at [1395, 462] on icon "button" at bounding box center [1396, 470] width 4 height 17
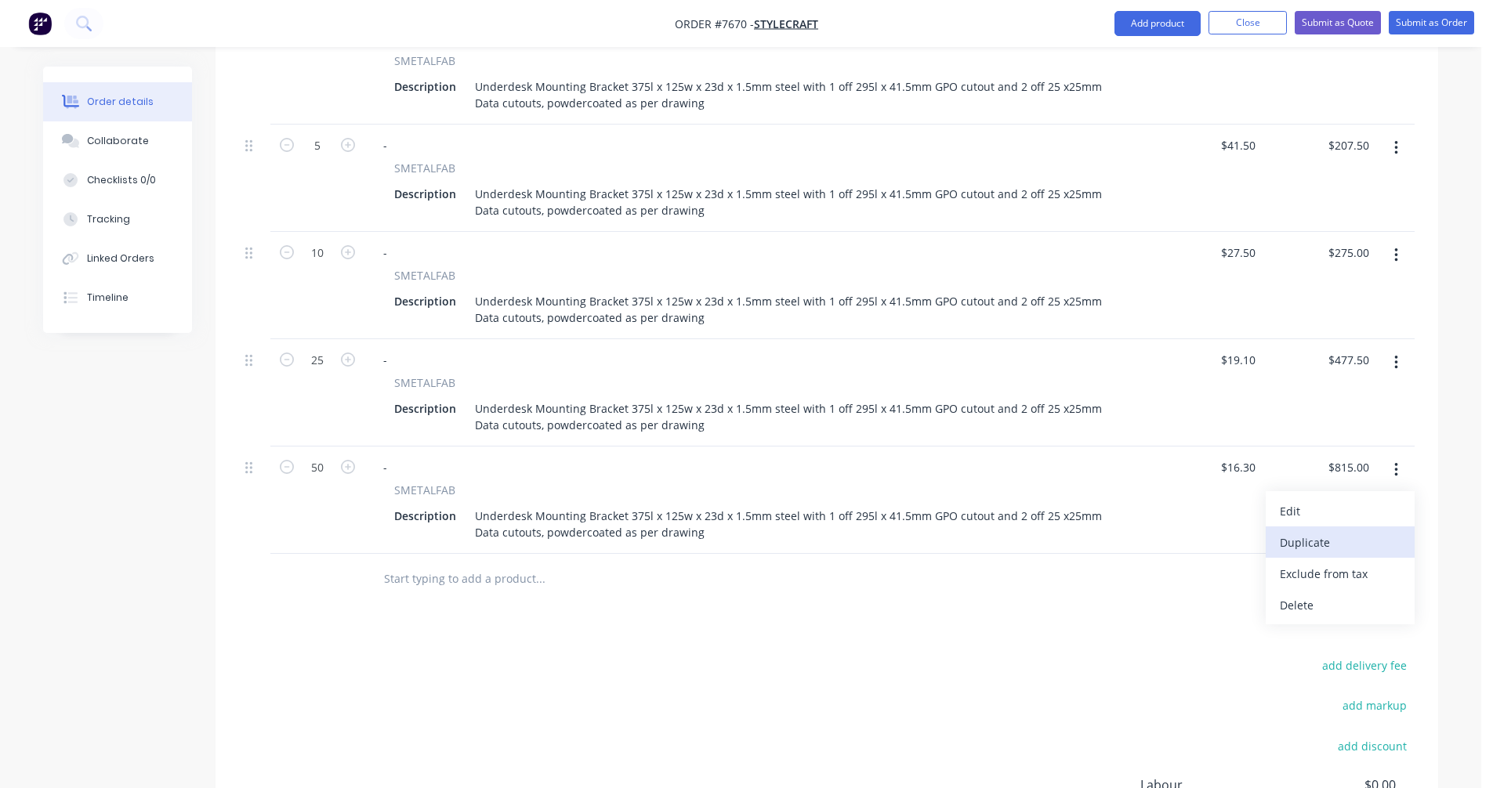
click at [1342, 531] on div "Duplicate" at bounding box center [1340, 542] width 121 height 23
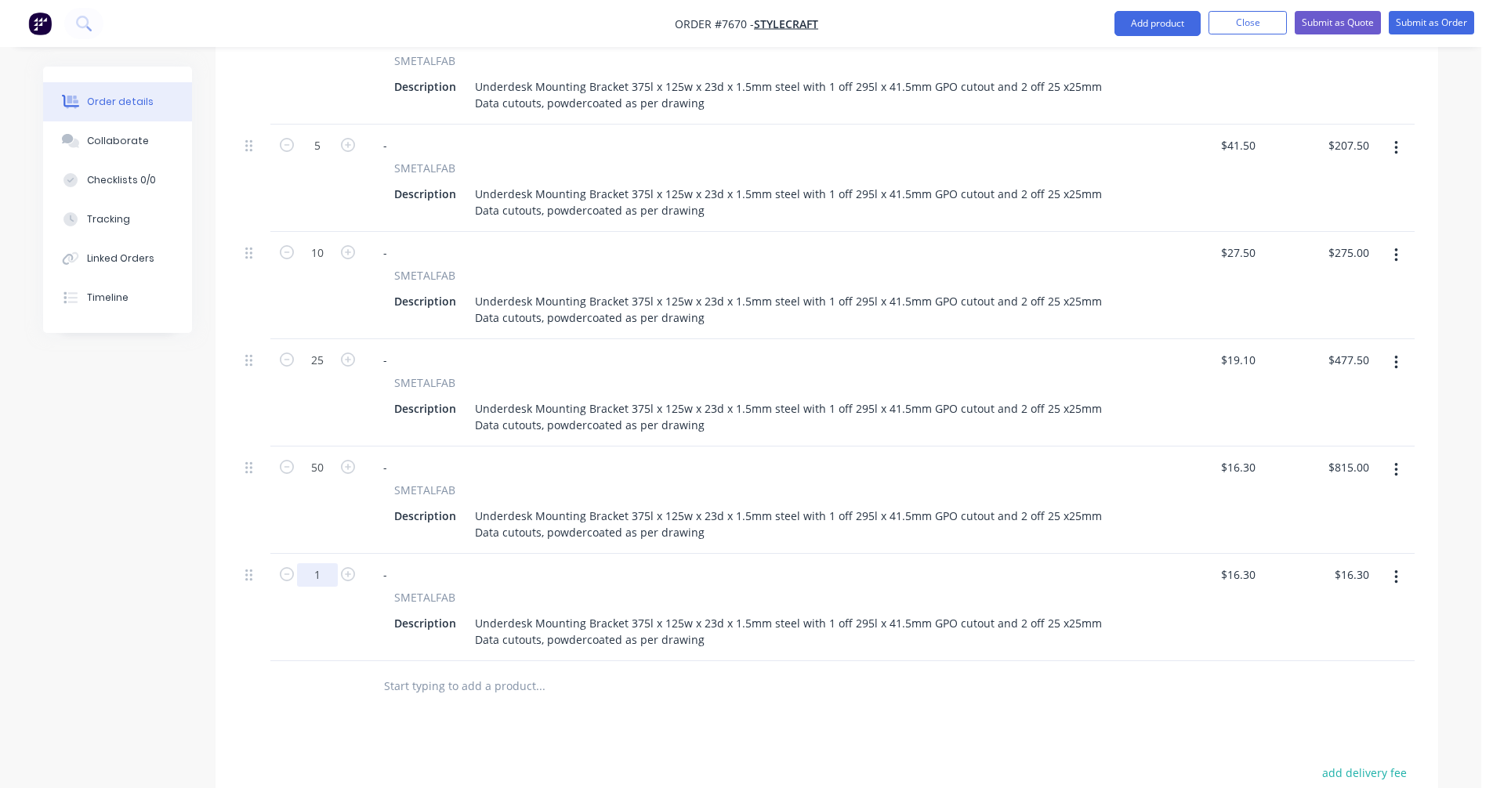
click at [324, 50] on input "1" at bounding box center [317, 39] width 41 height 24
type input "100"
type input "$1,630.00"
type input "$14.90"
type input "$1,490.00"
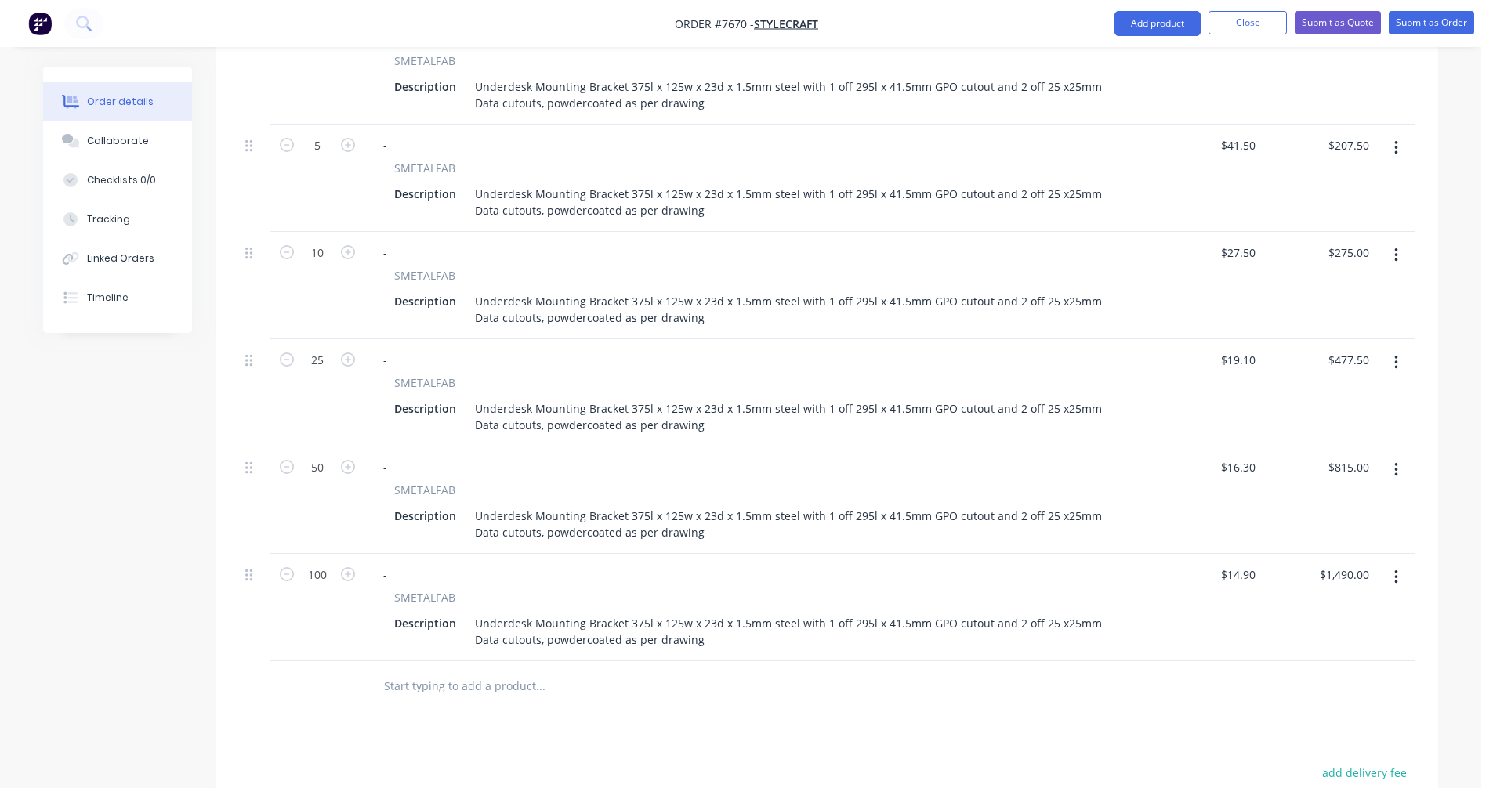
drag, startPoint x: 420, startPoint y: 625, endPoint x: 398, endPoint y: 632, distance: 23.0
click at [418, 671] on input "text" at bounding box center [539, 686] width 313 height 31
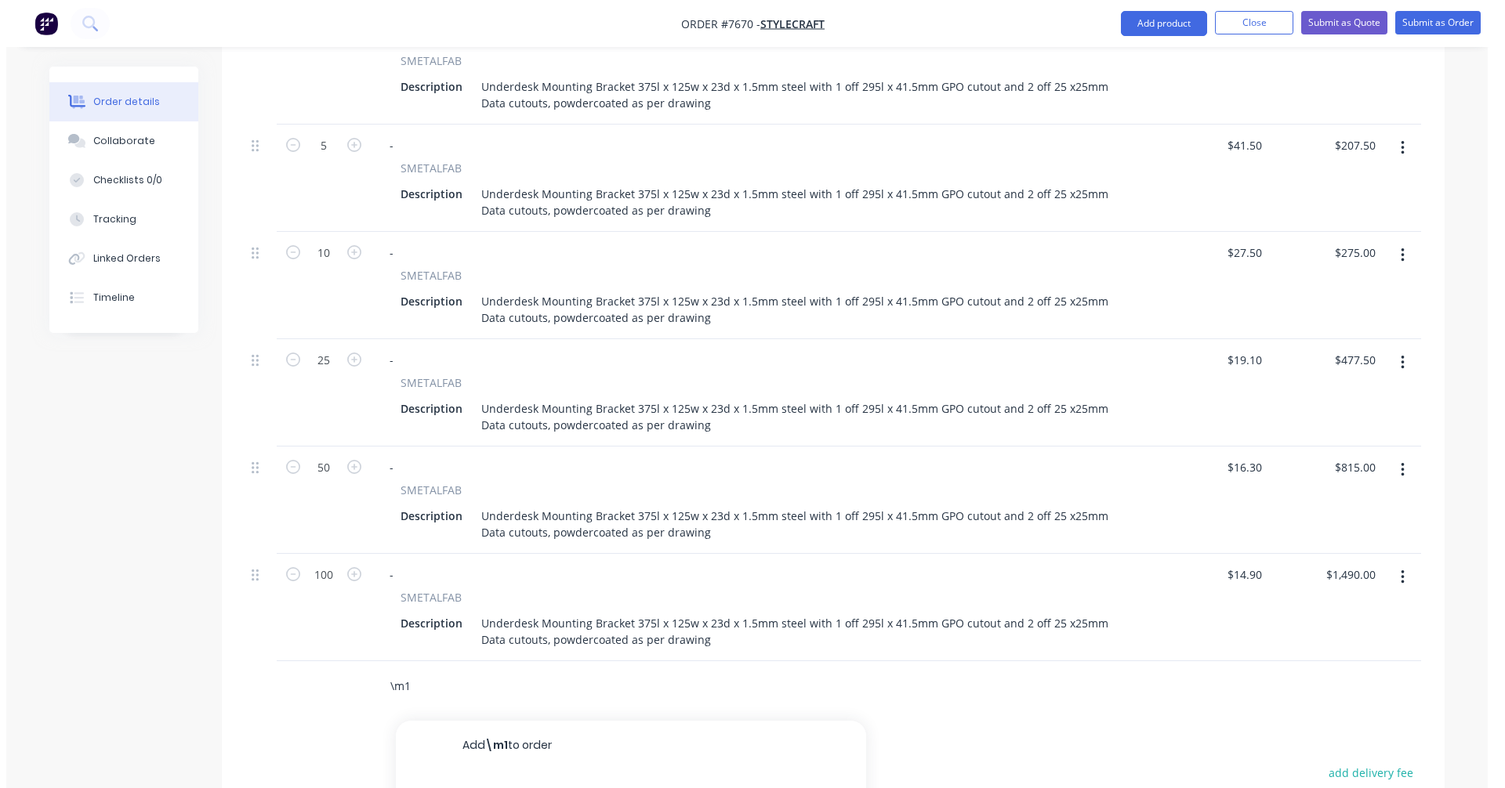
scroll to position [914, 0]
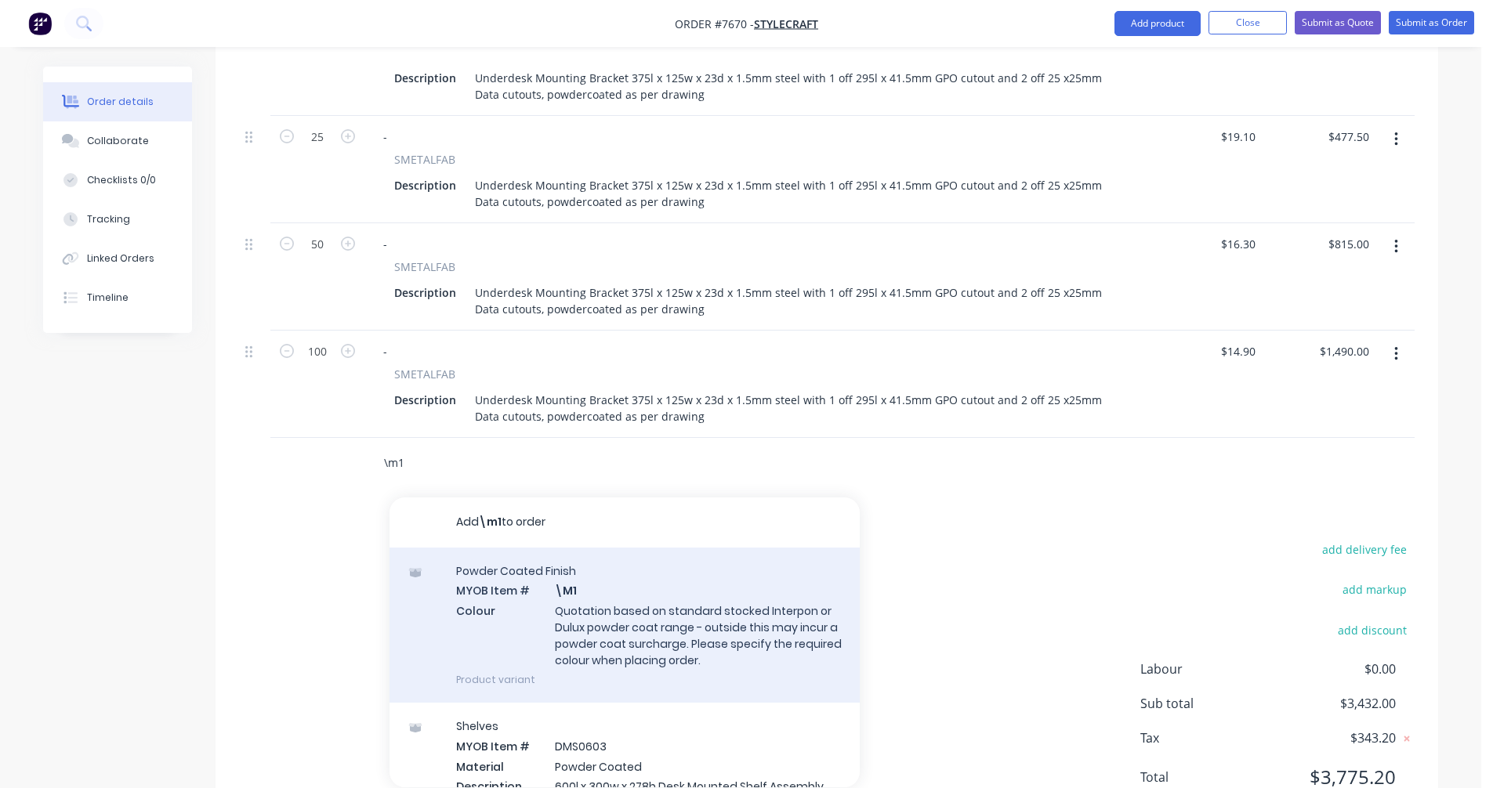
type input "\m1"
click at [672, 548] on div "Powder Coated Finish MYOB Item # \M1 Colour Quotation based on standard stocked…" at bounding box center [624, 625] width 470 height 155
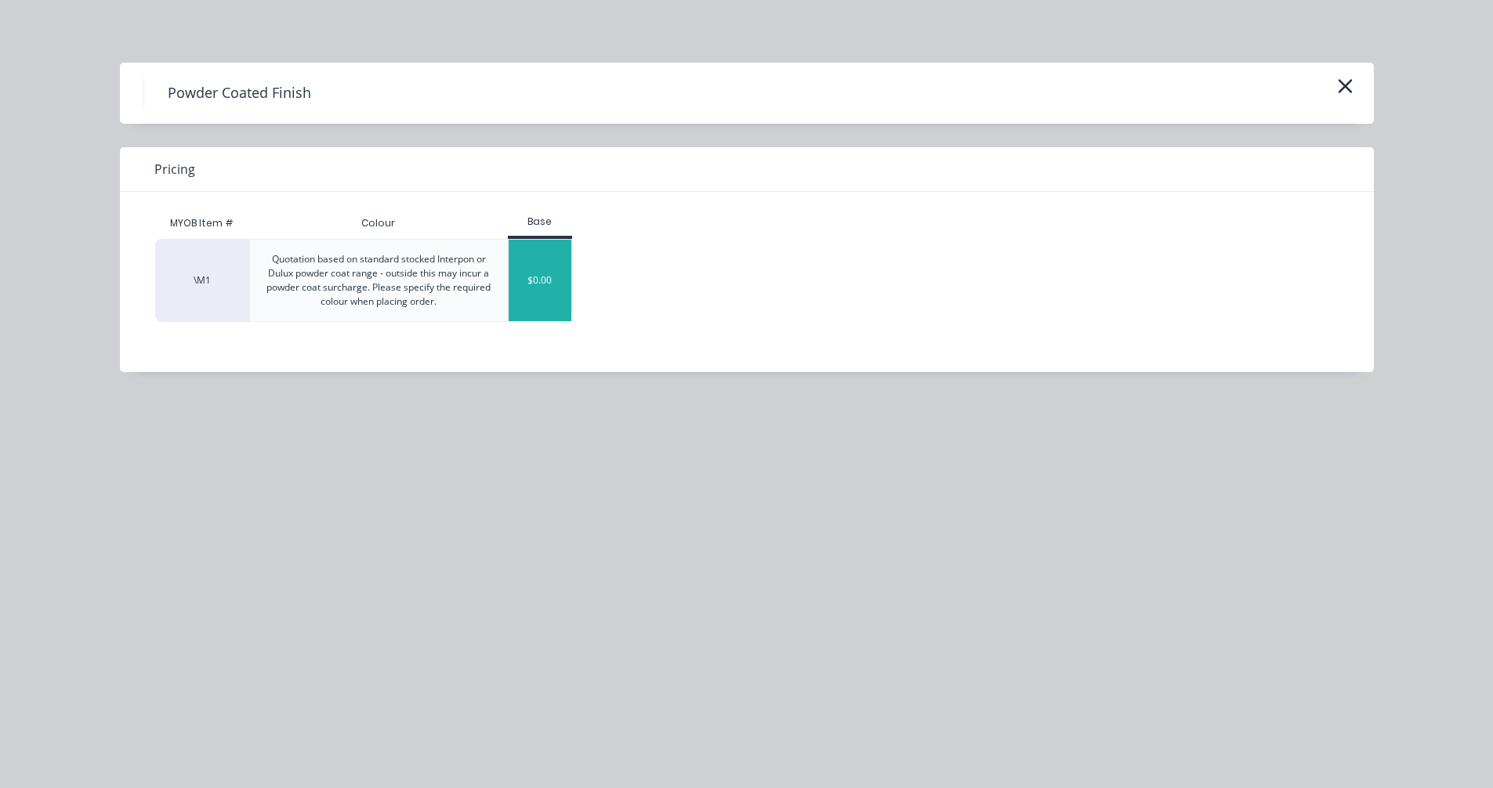
click at [545, 277] on div "$0.00" at bounding box center [540, 280] width 63 height 81
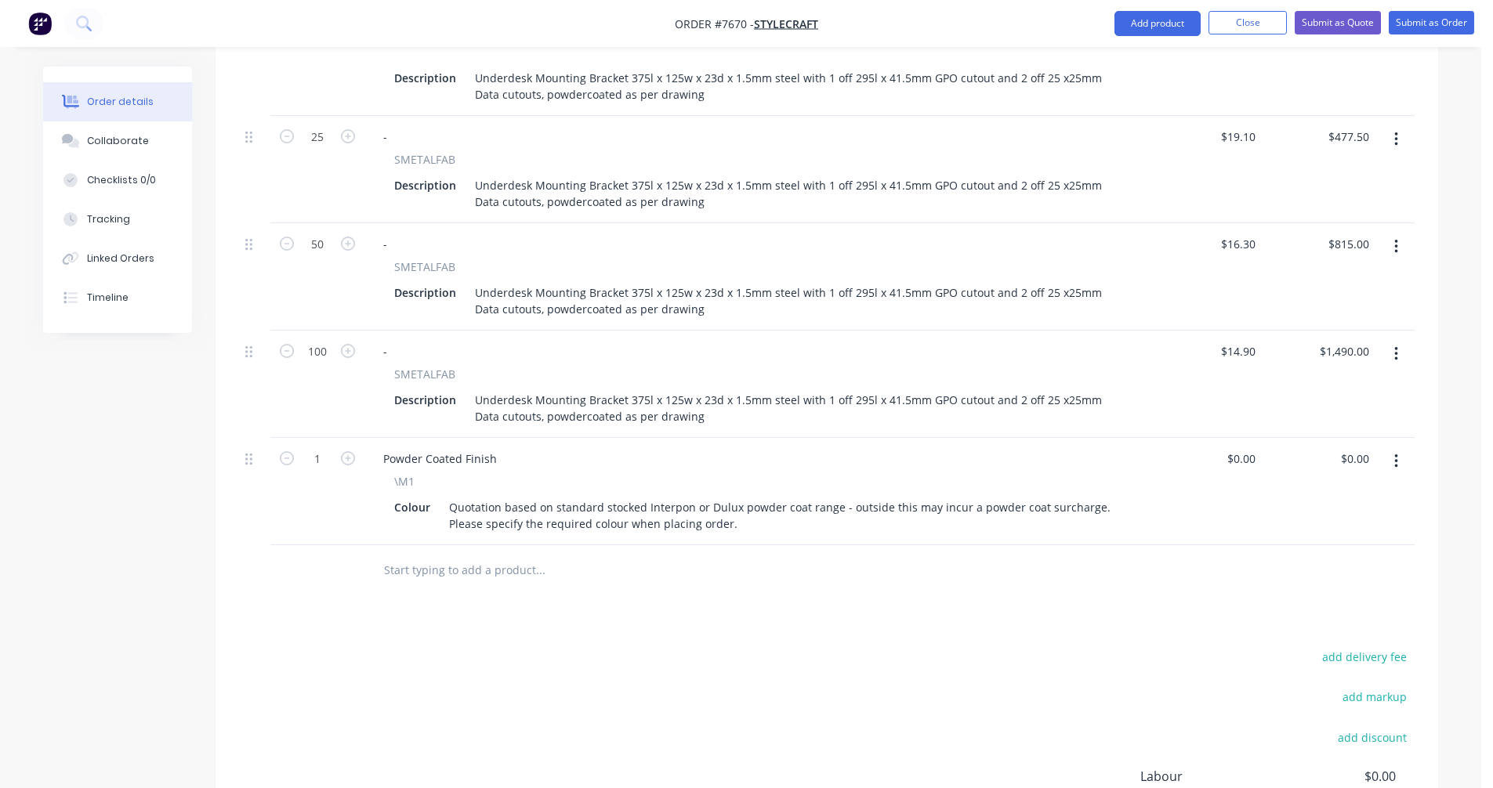
click at [491, 555] on input "text" at bounding box center [539, 570] width 313 height 31
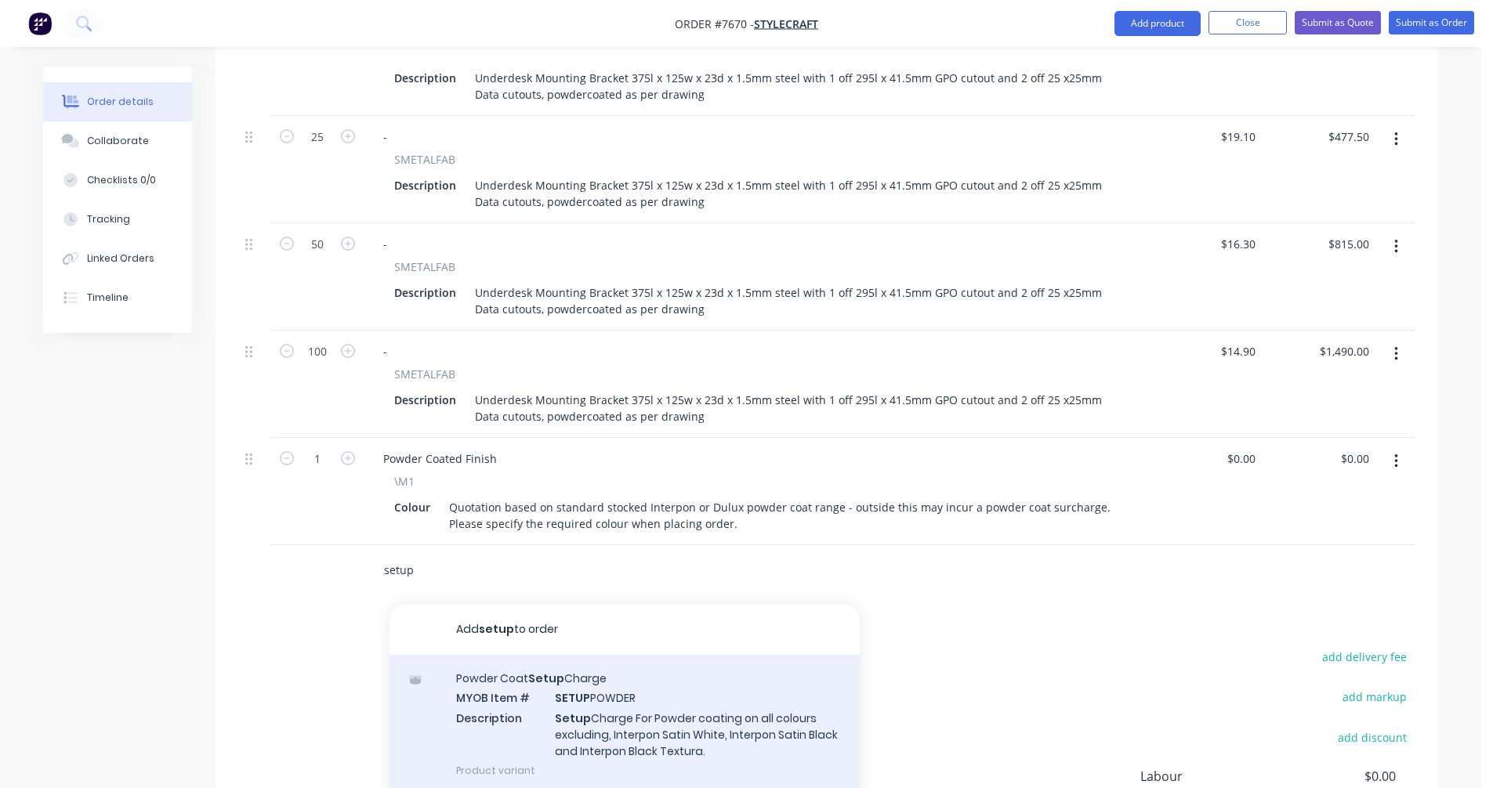
type input "setup"
click at [646, 655] on div "Powder Coat Setup Charge MYOB Item # SETUP POWDER Description Setup Charge For …" at bounding box center [624, 724] width 470 height 139
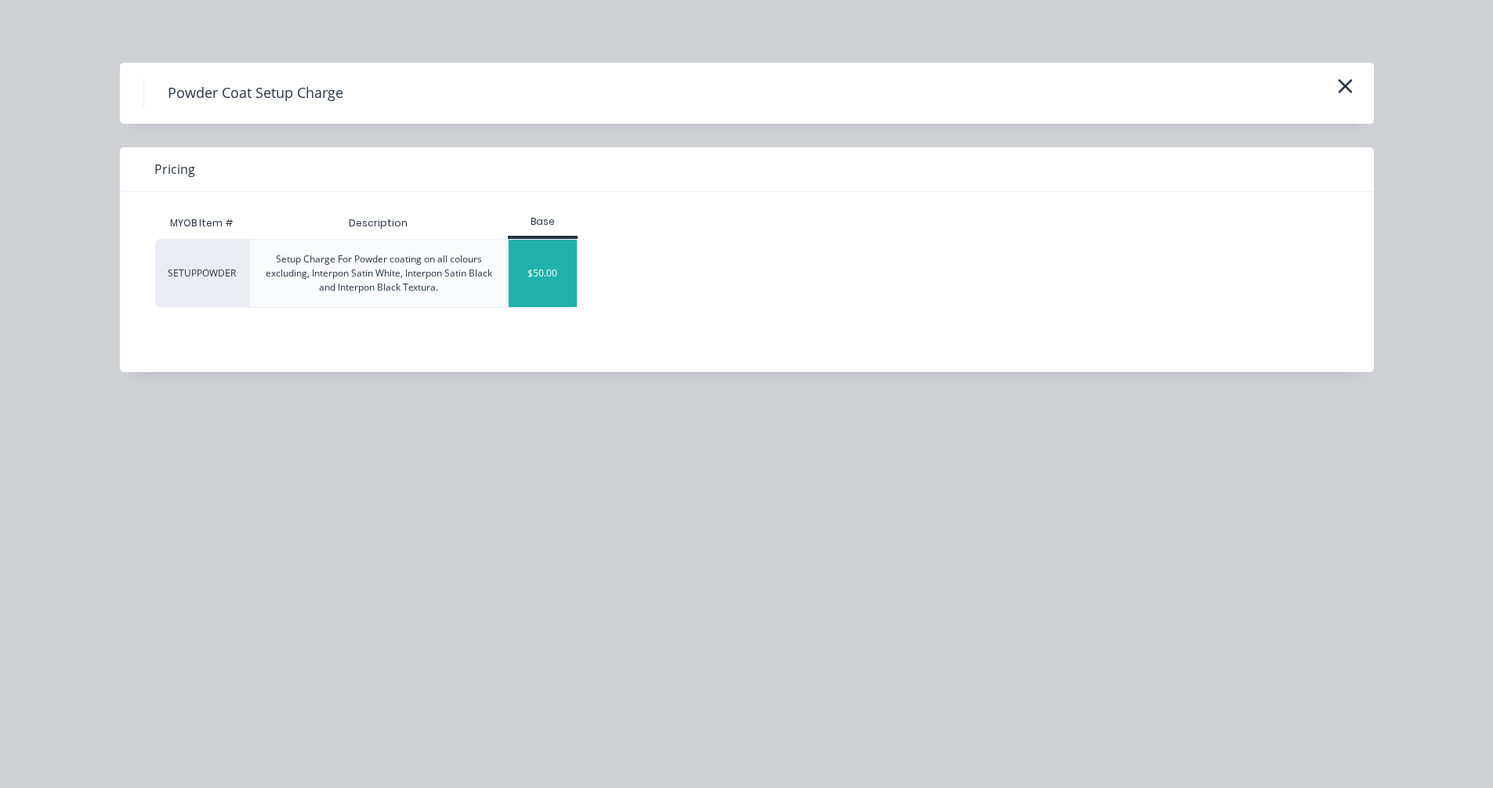
click at [545, 285] on div "$50.00" at bounding box center [543, 273] width 68 height 67
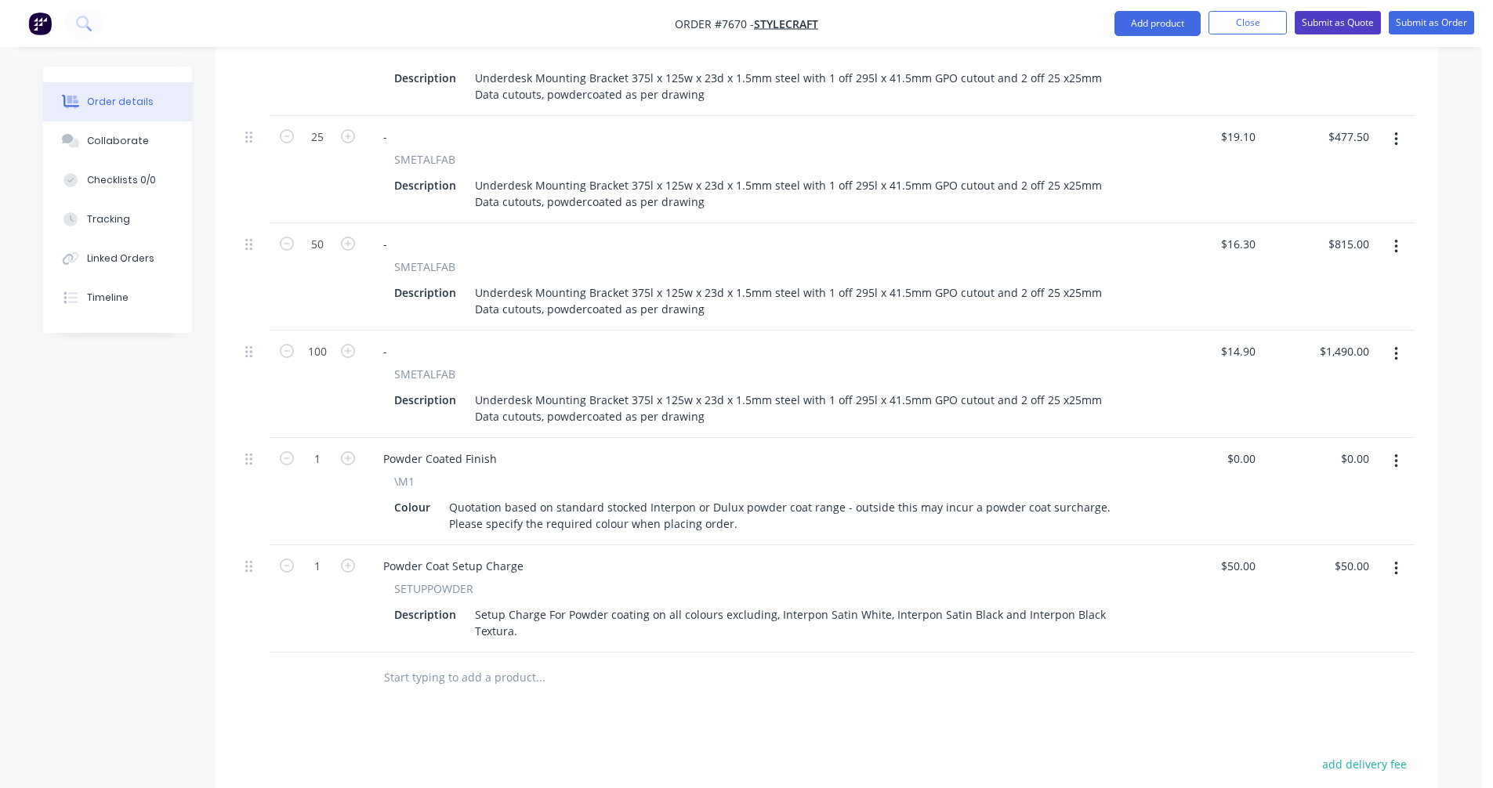
click at [1318, 20] on button "Submit as Quote" at bounding box center [1338, 23] width 86 height 24
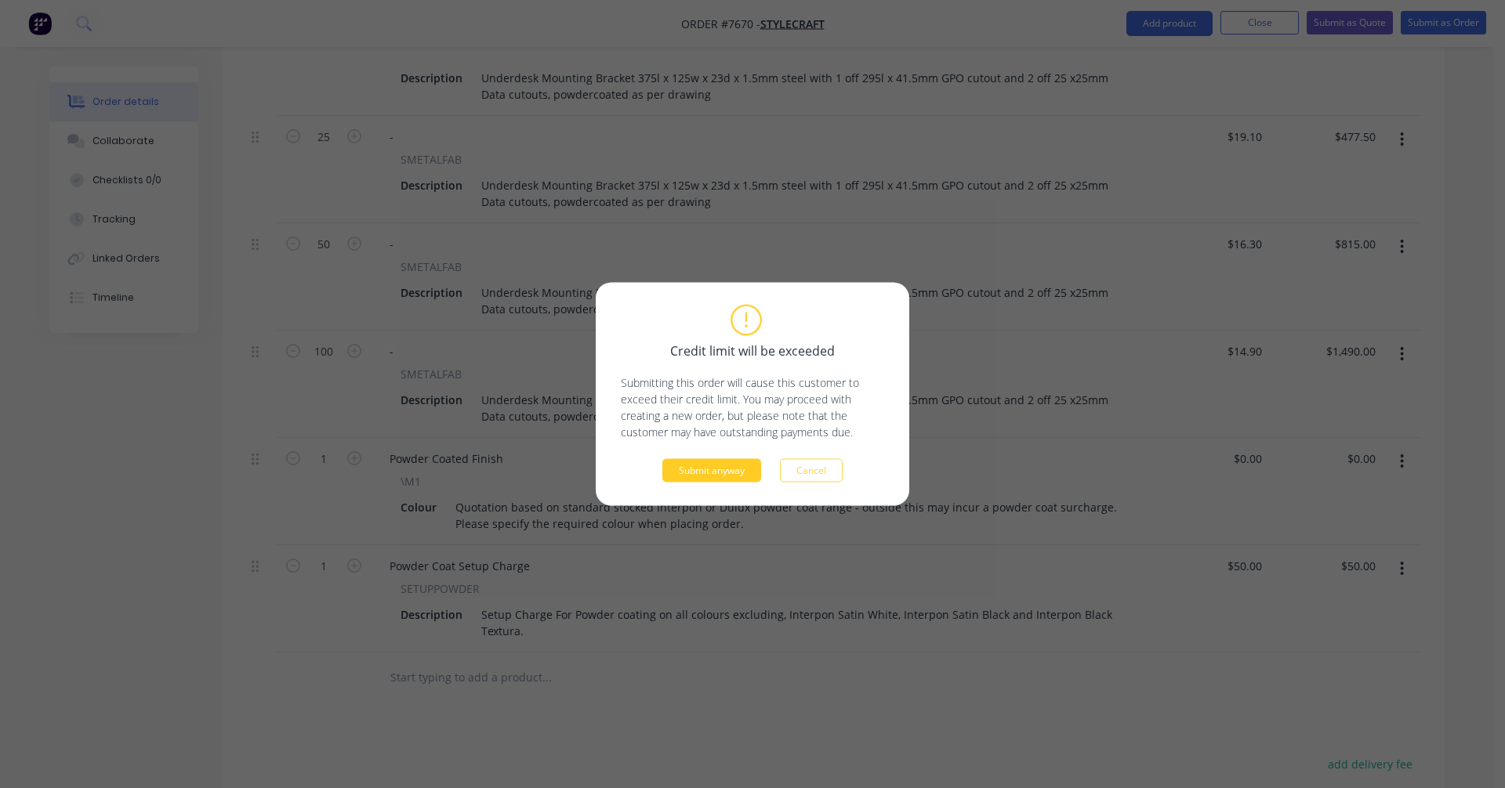
click at [713, 469] on button "Submit anyway" at bounding box center [711, 471] width 99 height 24
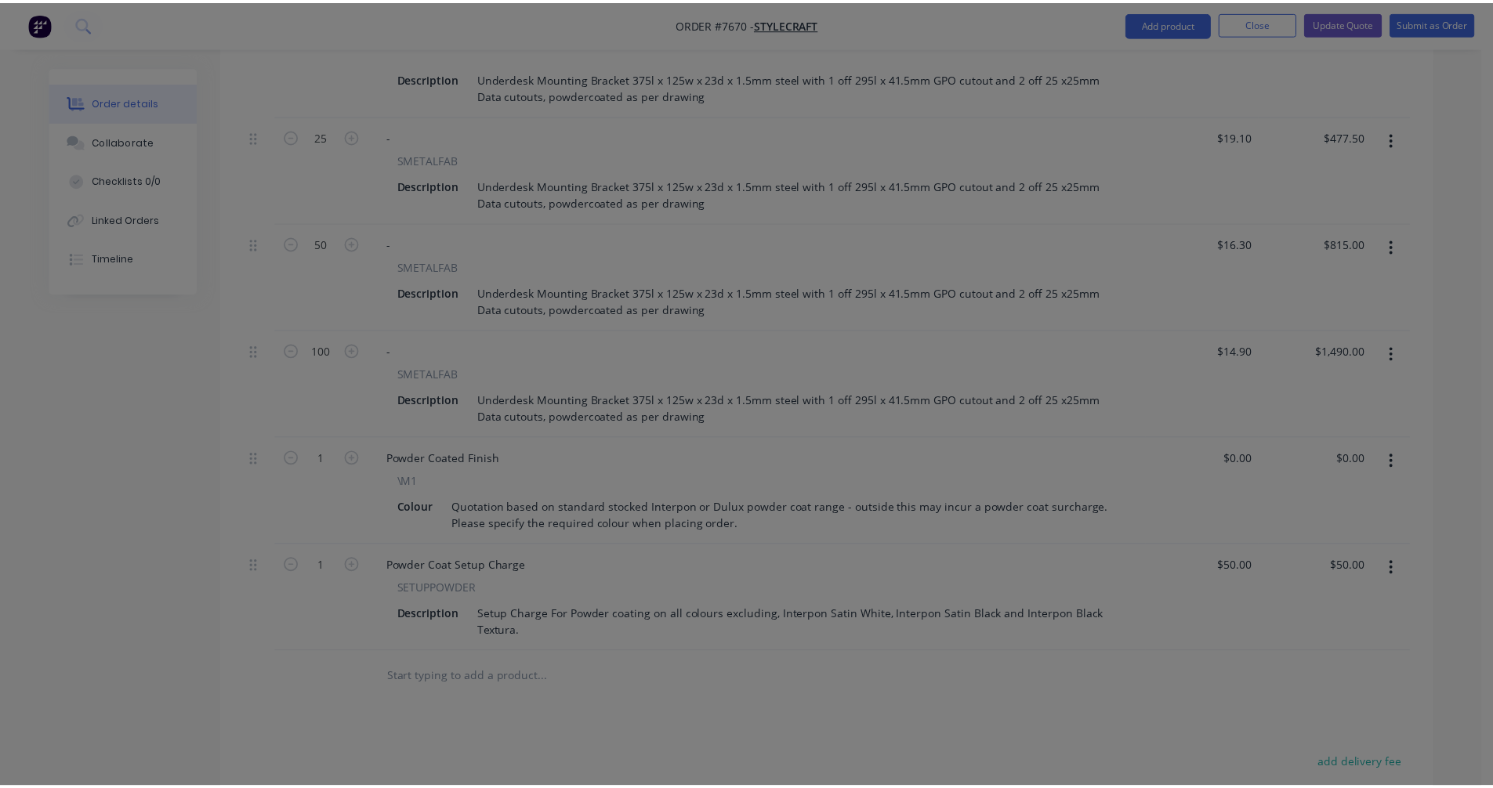
scroll to position [891, 0]
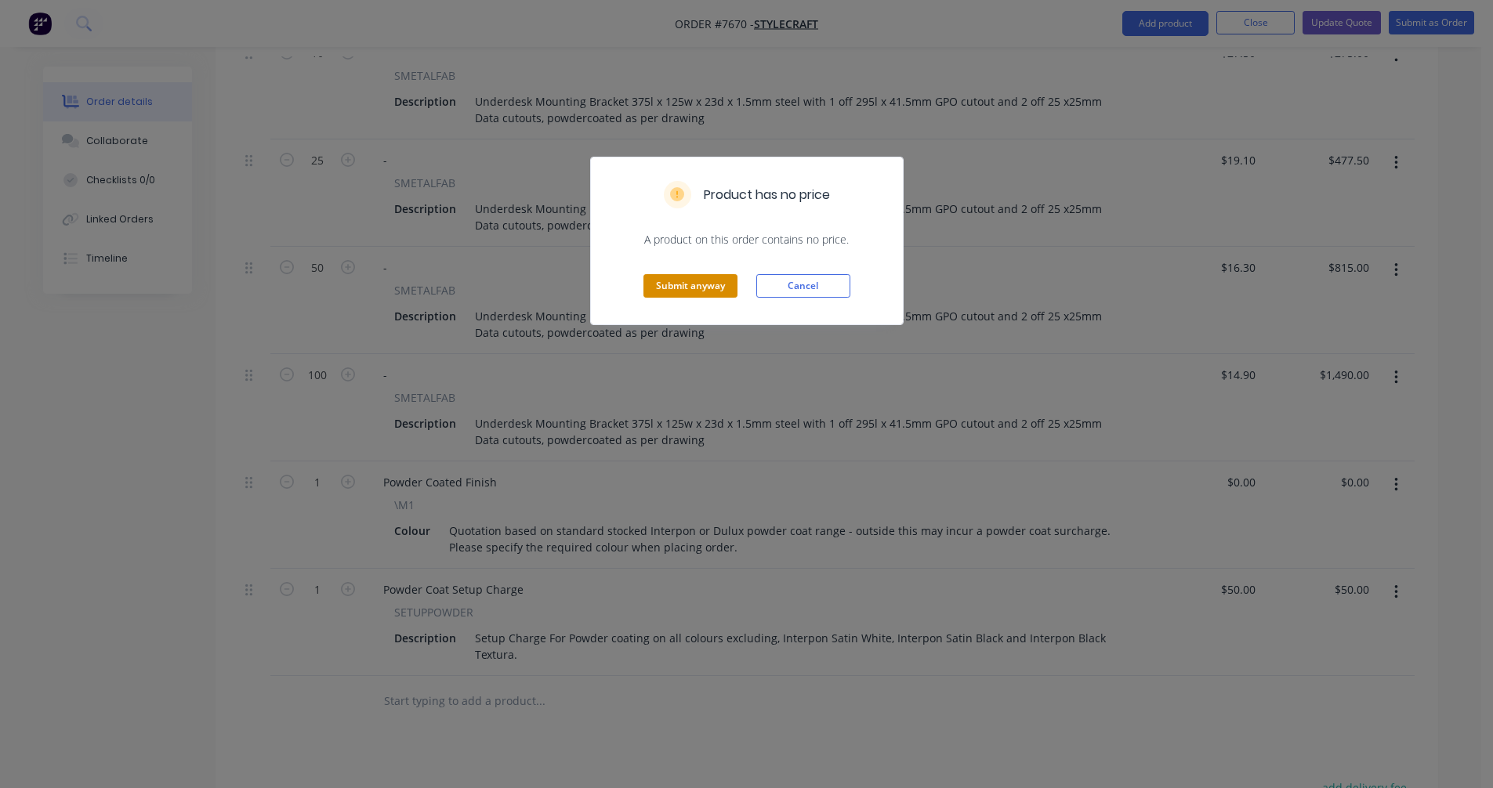
click at [699, 280] on button "Submit anyway" at bounding box center [690, 286] width 94 height 24
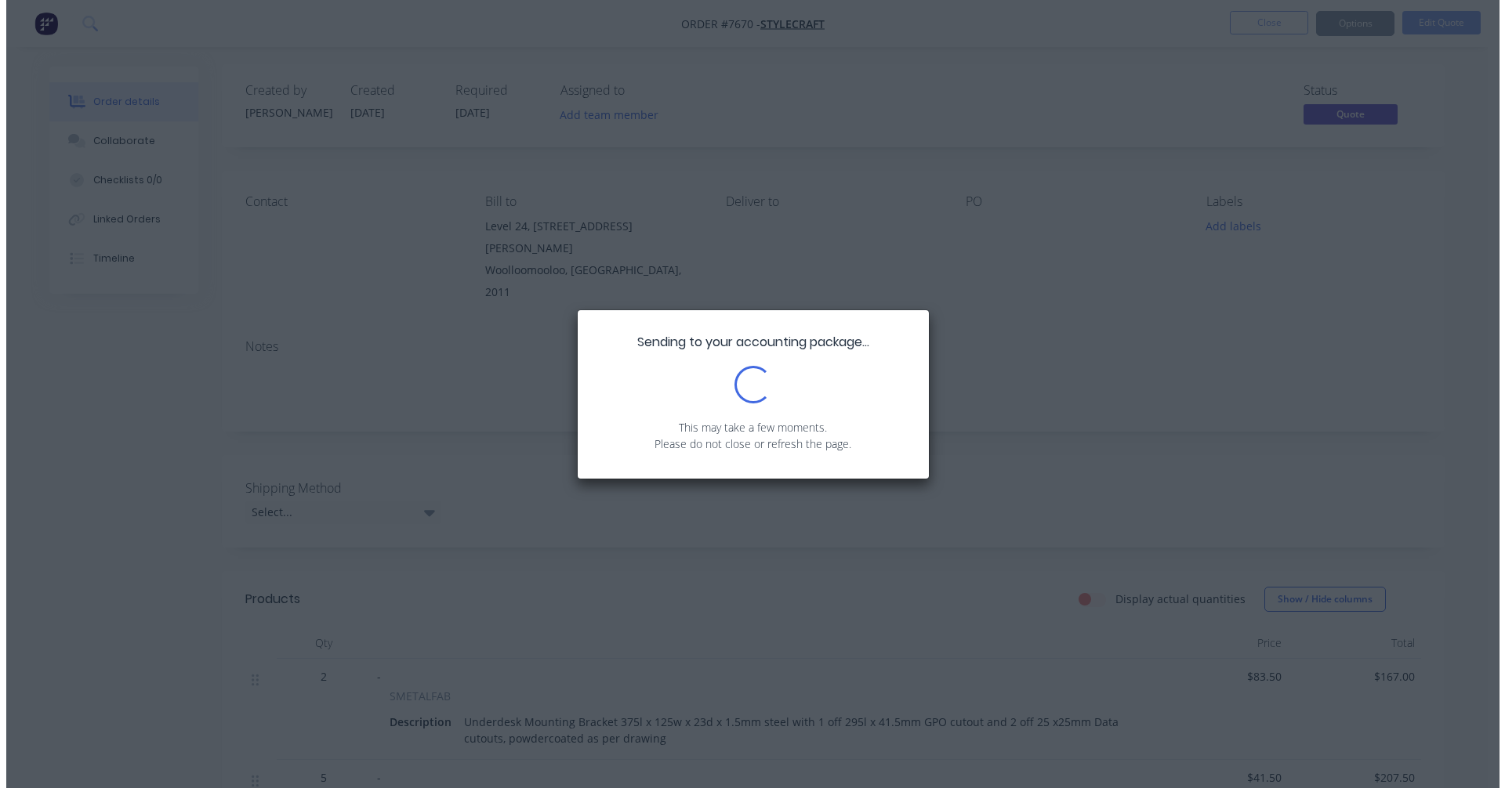
scroll to position [0, 0]
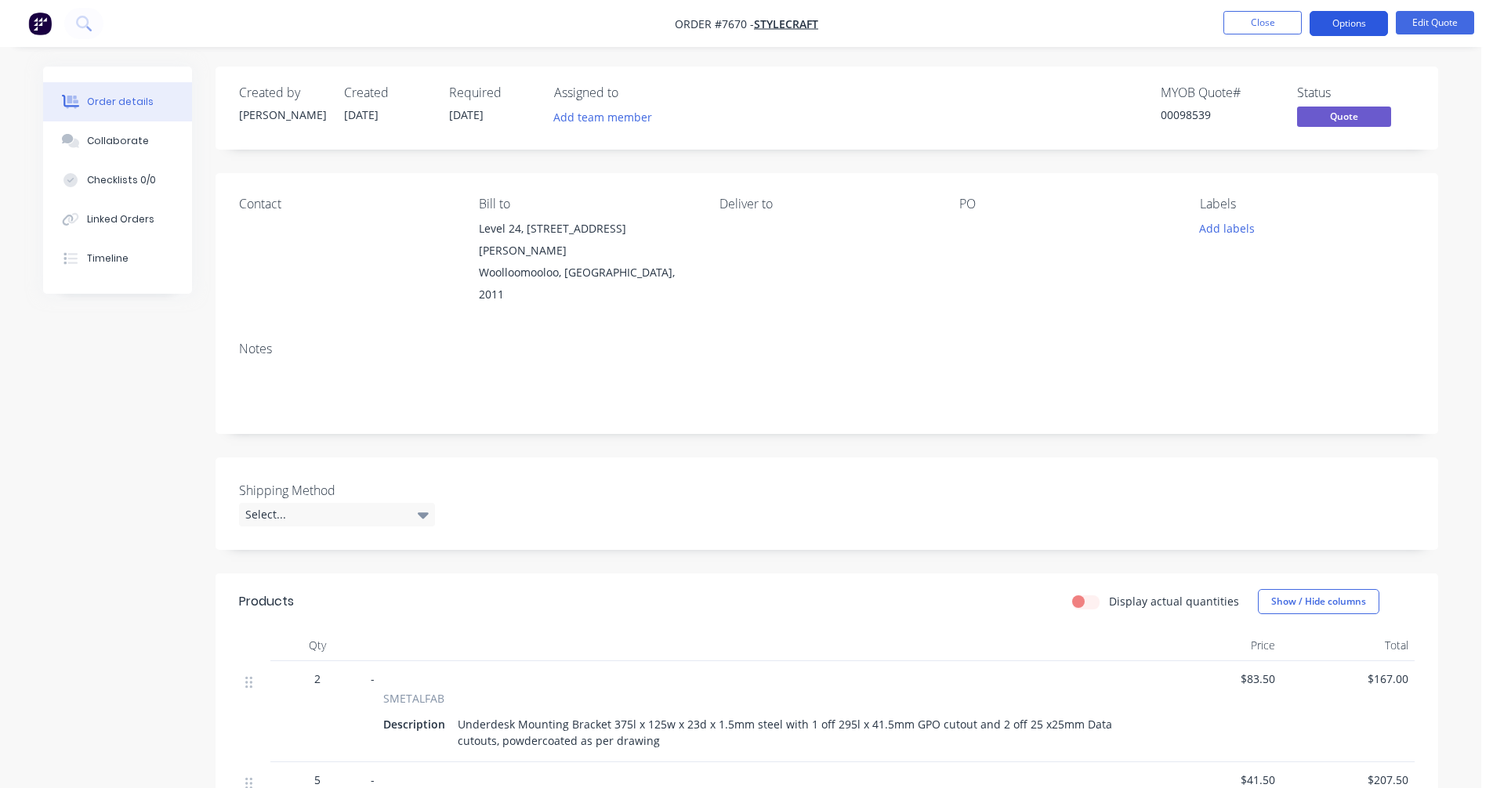
click at [1333, 19] on button "Options" at bounding box center [1348, 23] width 78 height 25
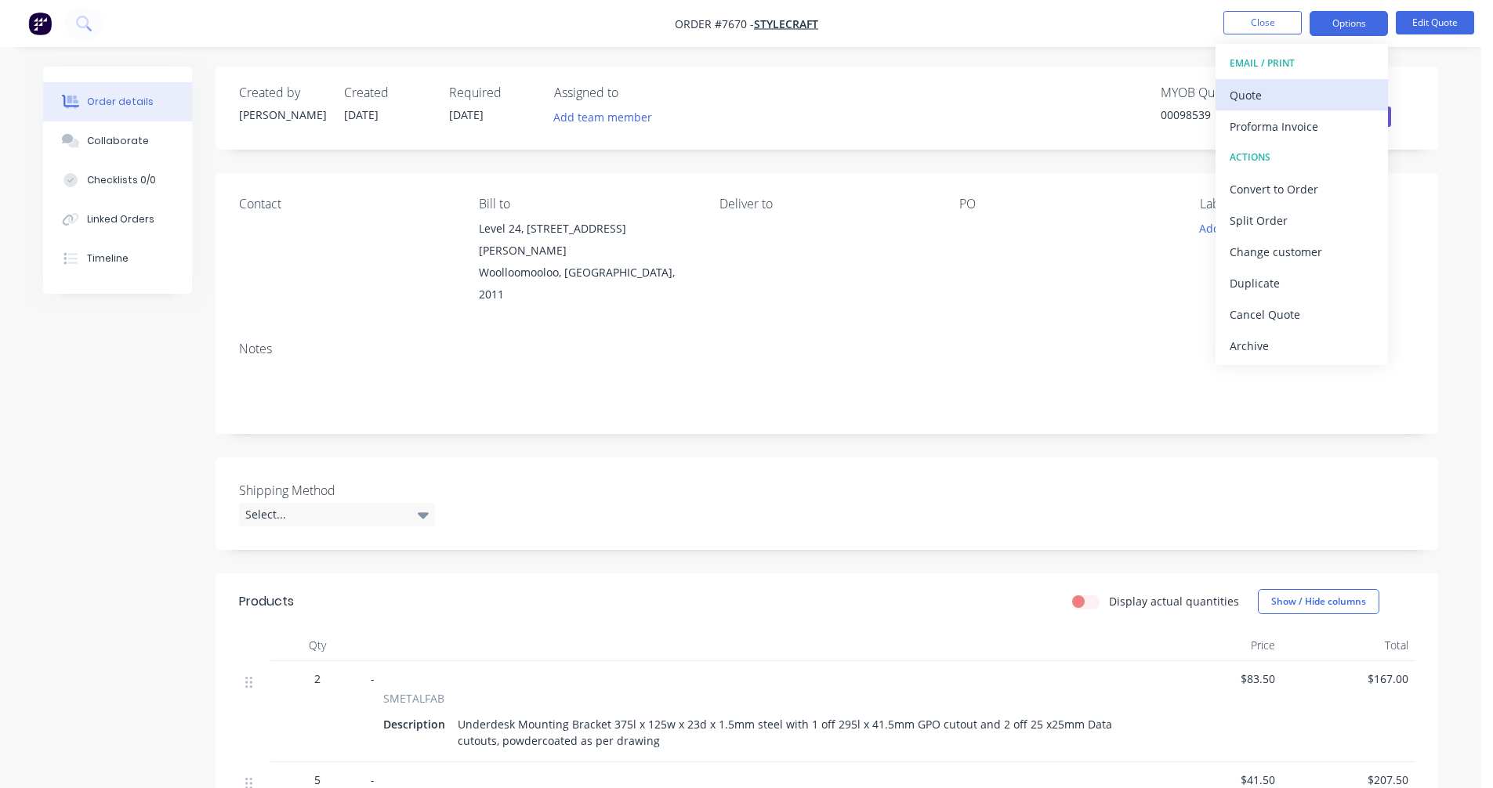
click at [1265, 99] on div "Quote" at bounding box center [1302, 95] width 144 height 23
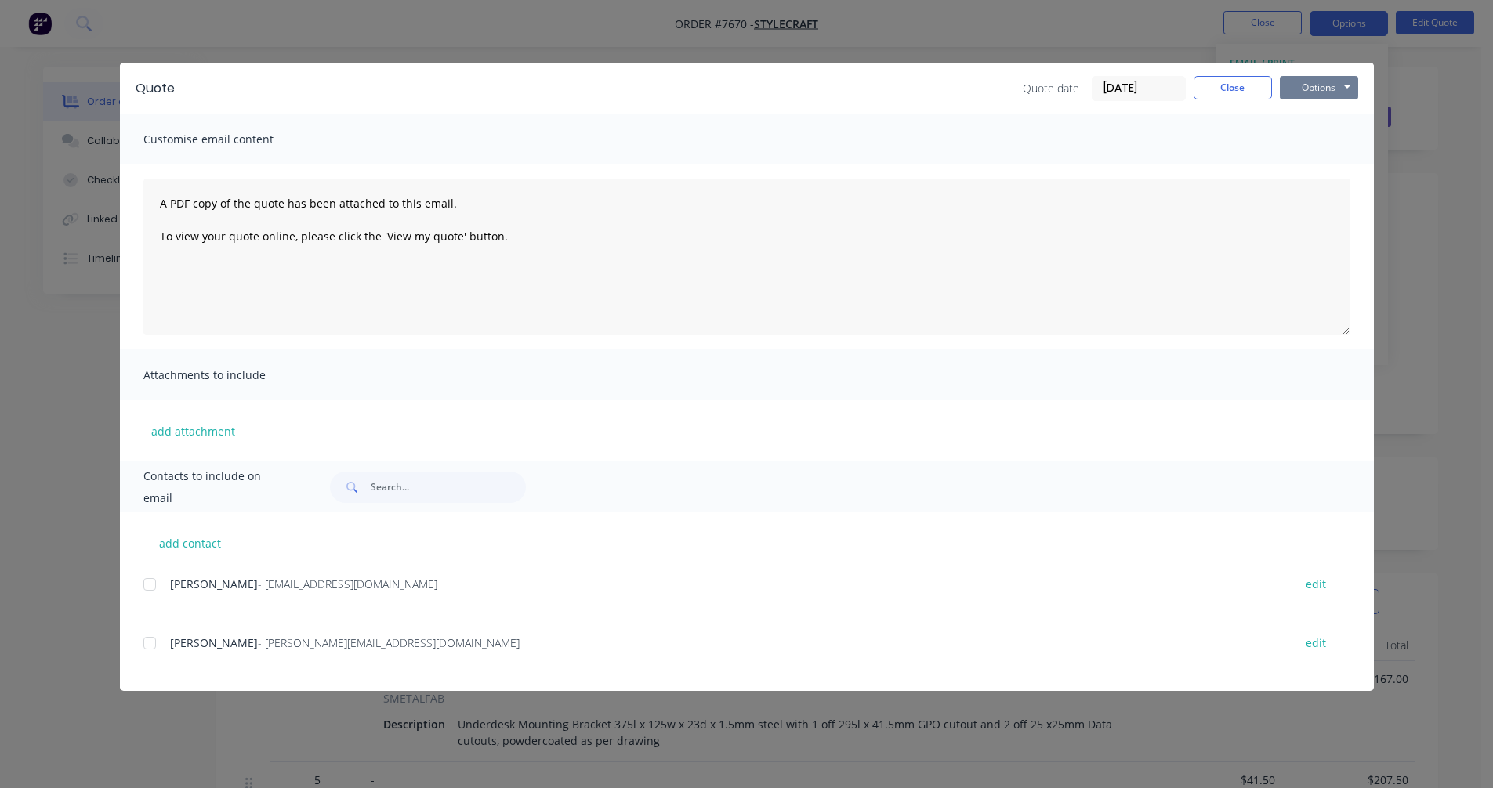
click at [1320, 88] on button "Options" at bounding box center [1319, 88] width 78 height 24
click at [1327, 117] on button "Preview" at bounding box center [1330, 116] width 100 height 26
click at [1241, 85] on button "Close" at bounding box center [1232, 88] width 78 height 24
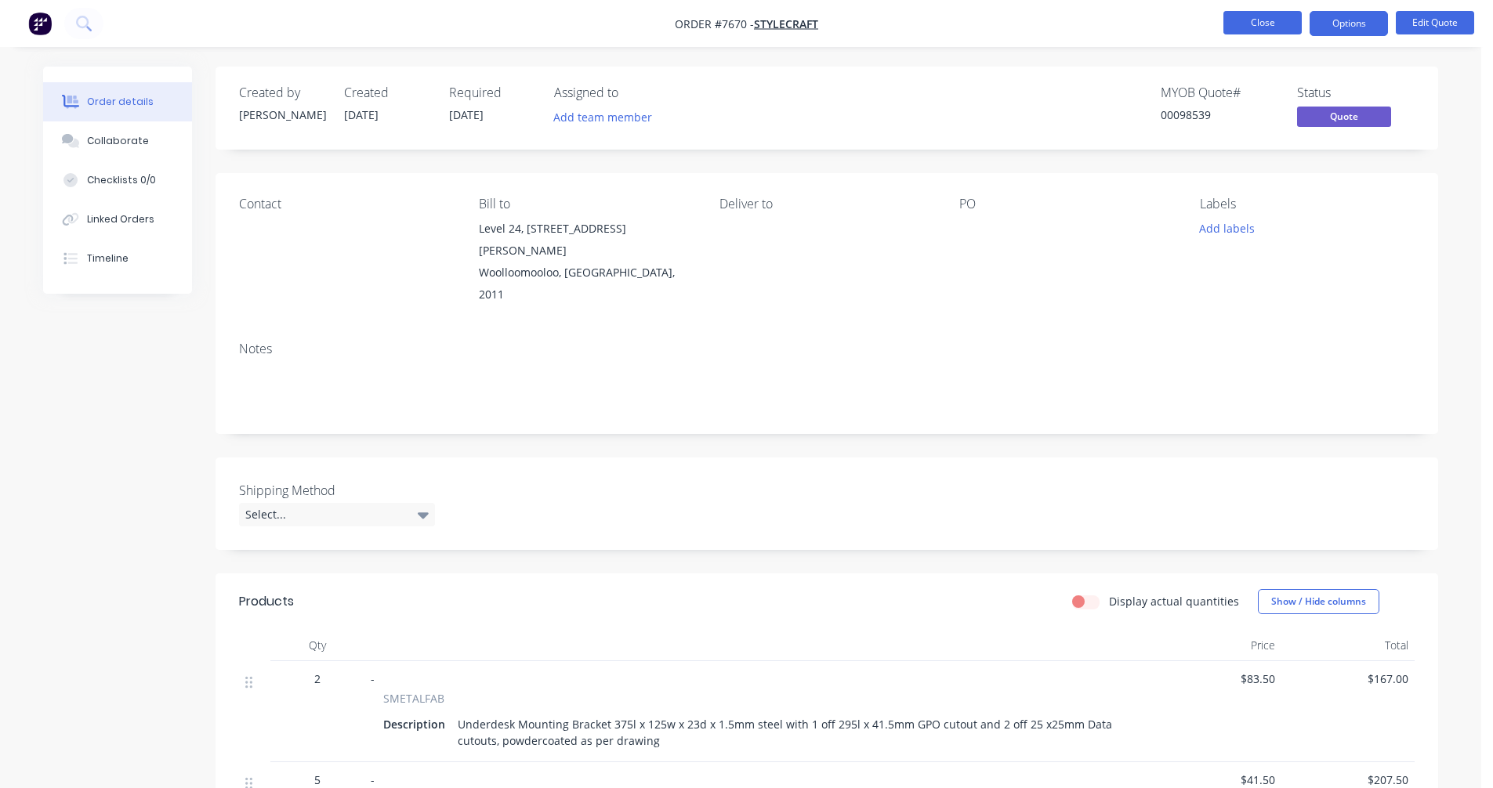
click at [1251, 24] on button "Close" at bounding box center [1262, 23] width 78 height 24
